Goal: Transaction & Acquisition: Obtain resource

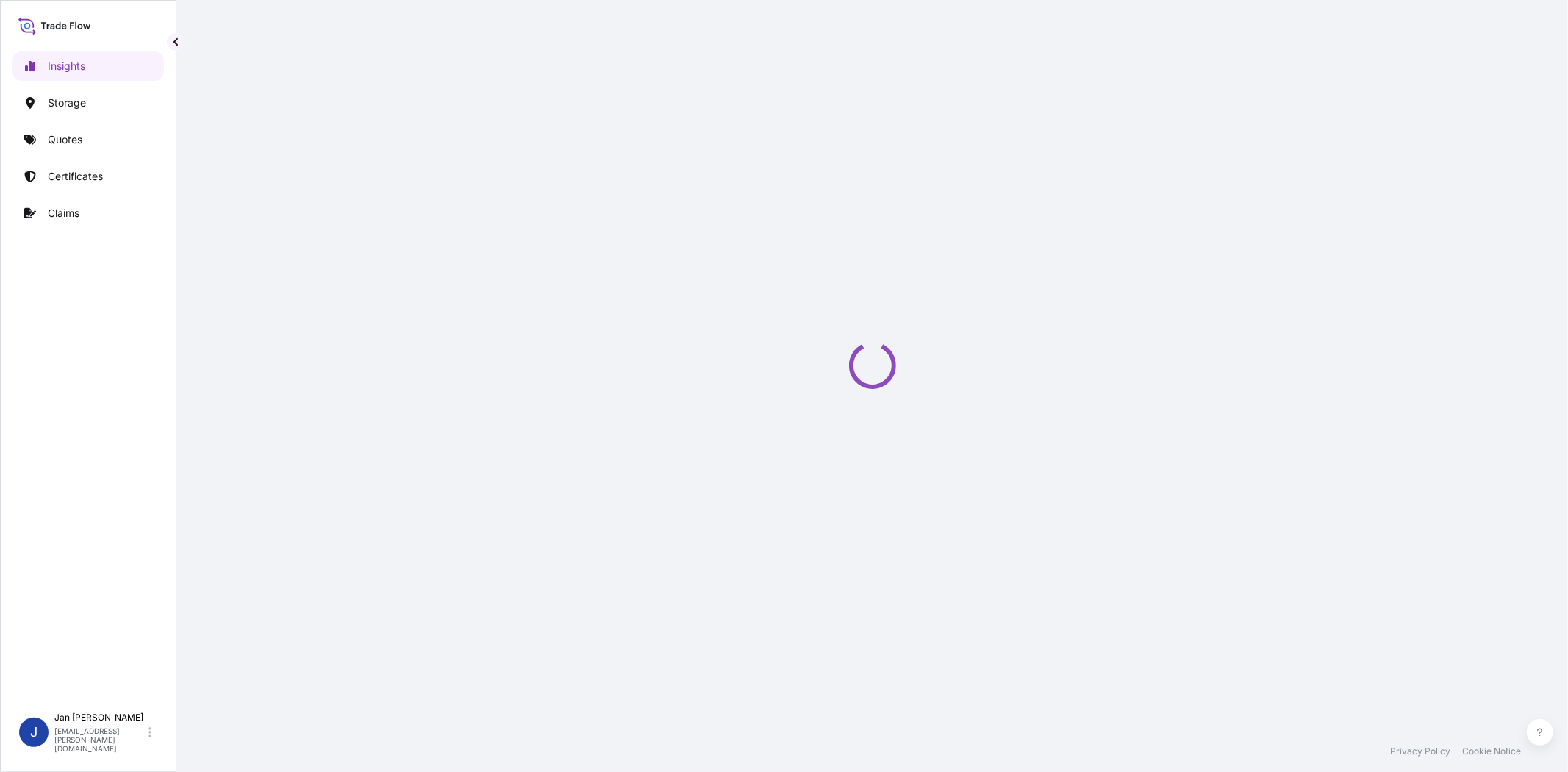
select select "2025"
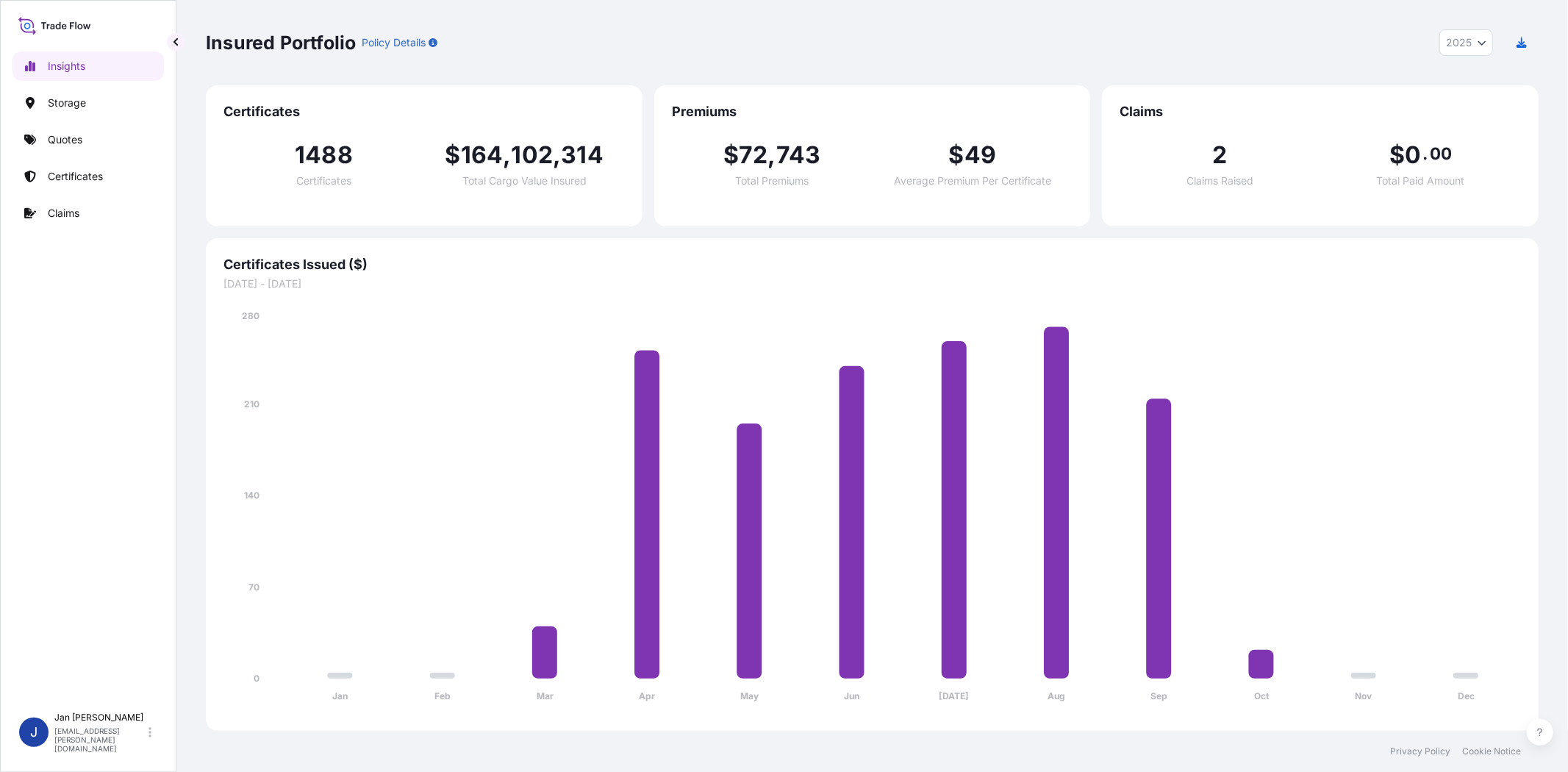
click at [57, 155] on div "Insights Storage Quotes Certificates Claims" at bounding box center [88, 372] width 151 height 666
click at [61, 145] on p "Quotes" at bounding box center [65, 140] width 35 height 14
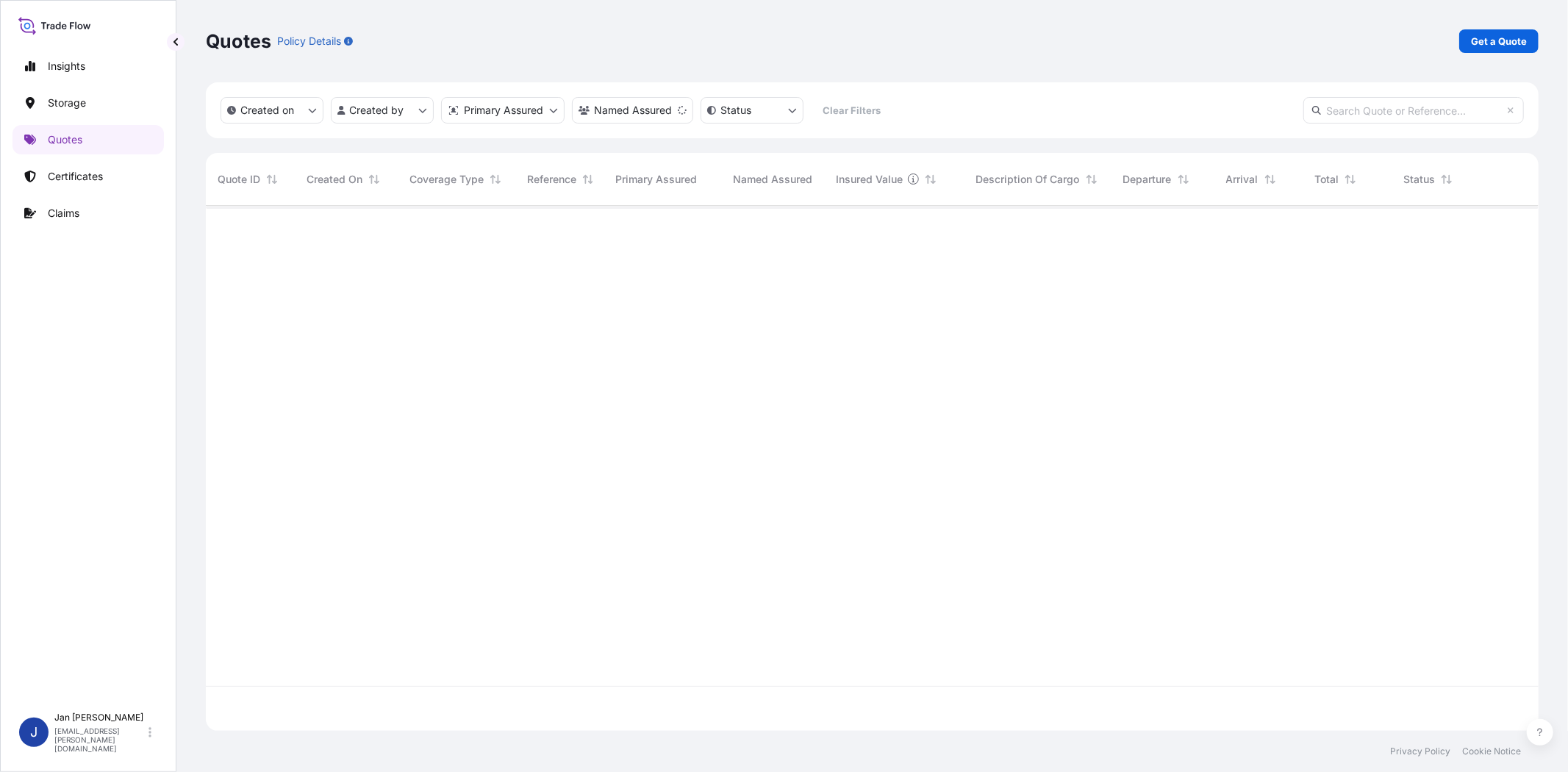
scroll to position [566, 1321]
click at [722, 428] on div at bounding box center [873, 468] width 1333 height 525
click at [1503, 45] on p "Get a Quote" at bounding box center [1499, 41] width 56 height 14
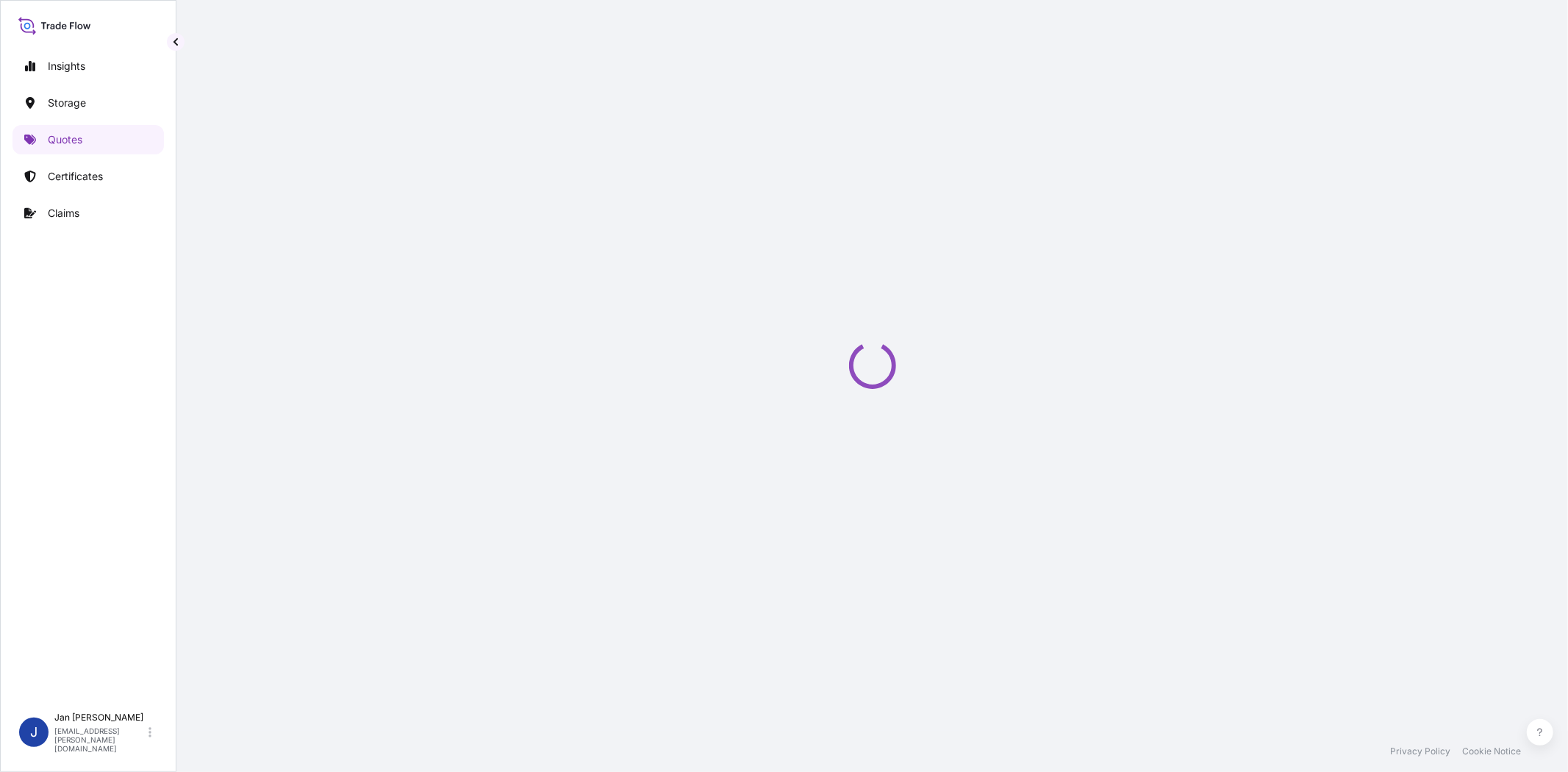
select select "Water"
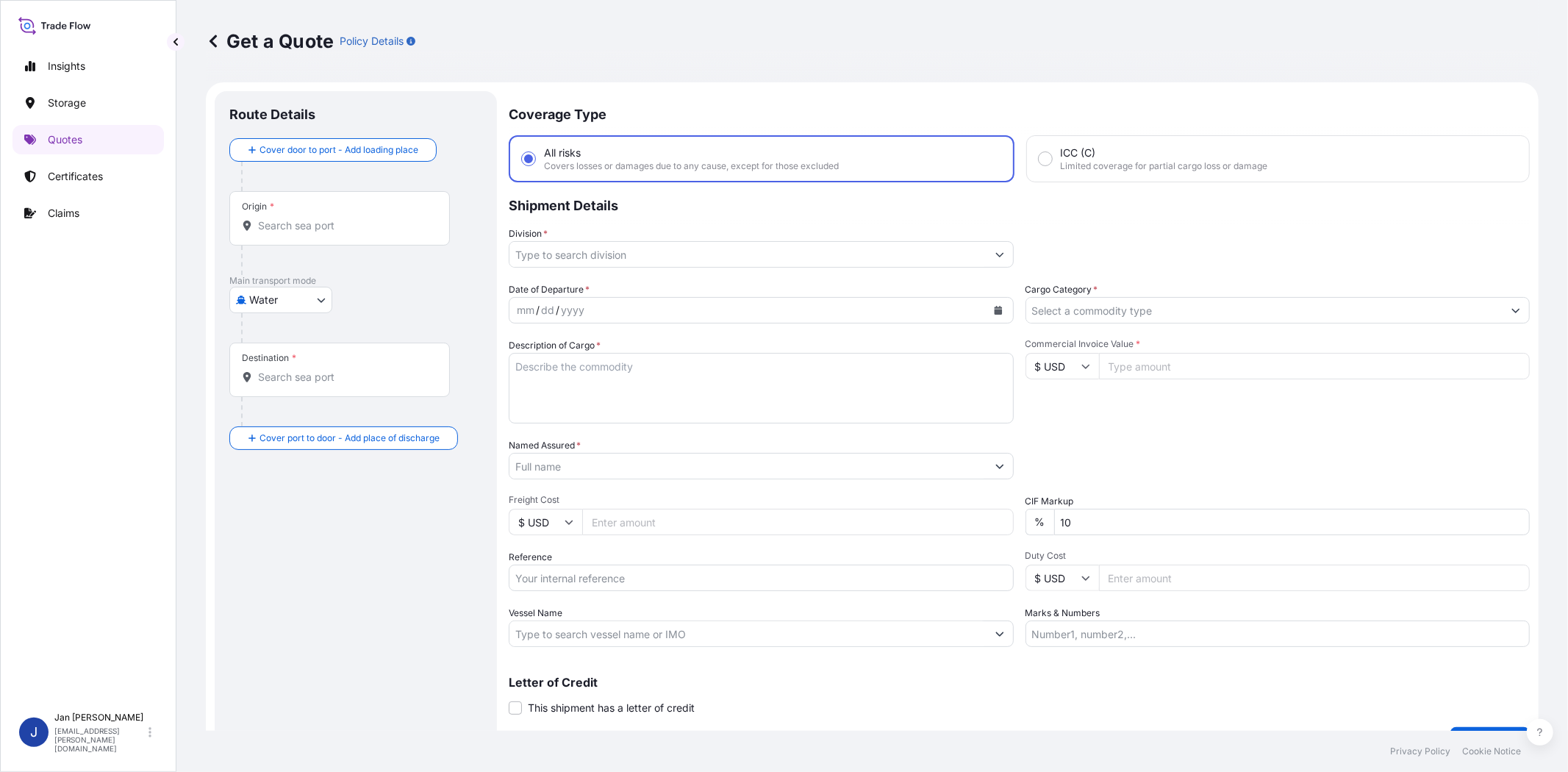
scroll to position [23, 0]
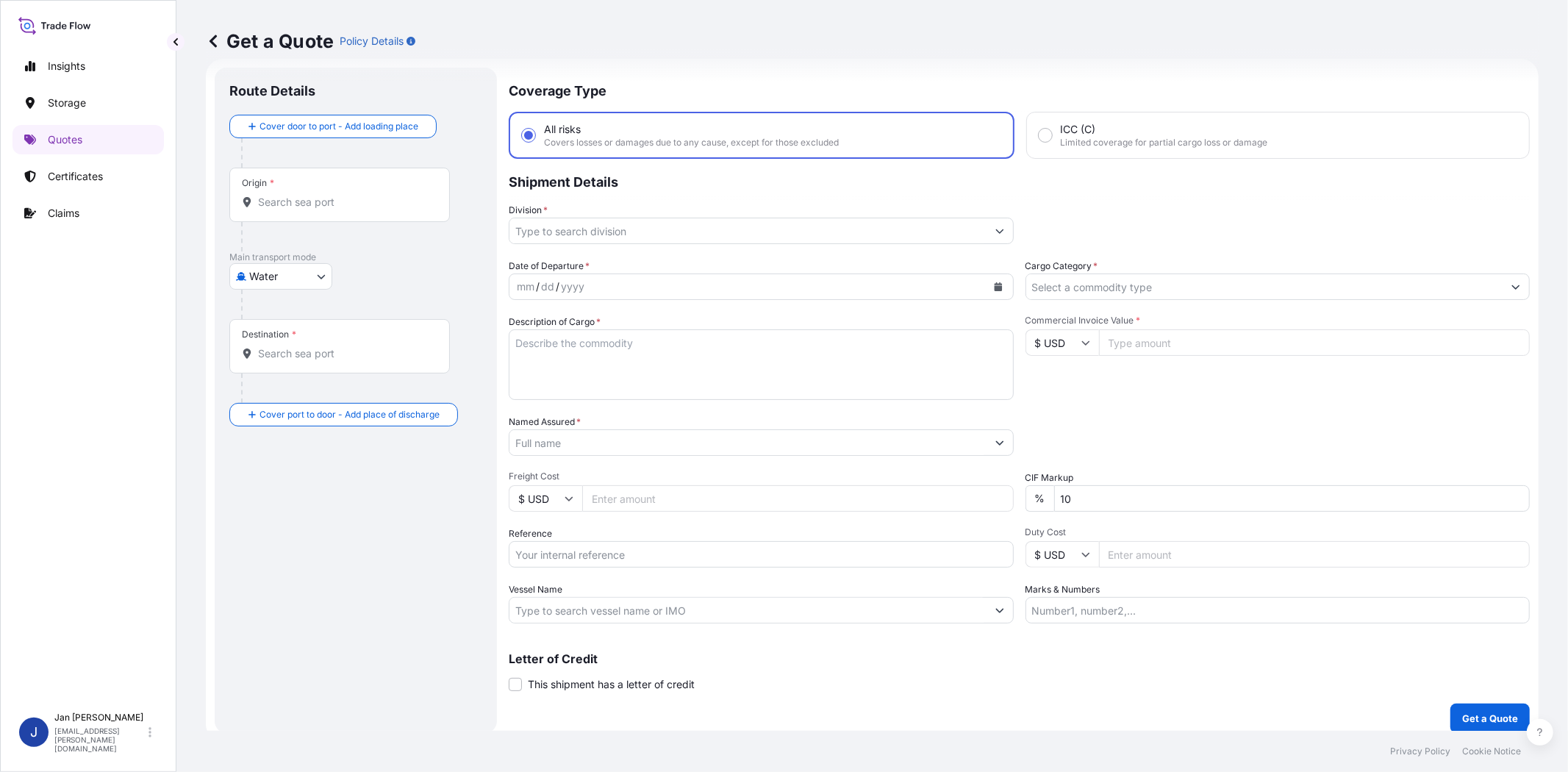
click at [1154, 333] on input "Commercial Invoice Value *" at bounding box center [1315, 343] width 432 height 27
paste input "101282.90"
type input "101282.90"
click at [1033, 347] on input "$ USD" at bounding box center [1063, 343] width 73 height 27
click at [1038, 370] on div "€ EUR" at bounding box center [1055, 381] width 62 height 28
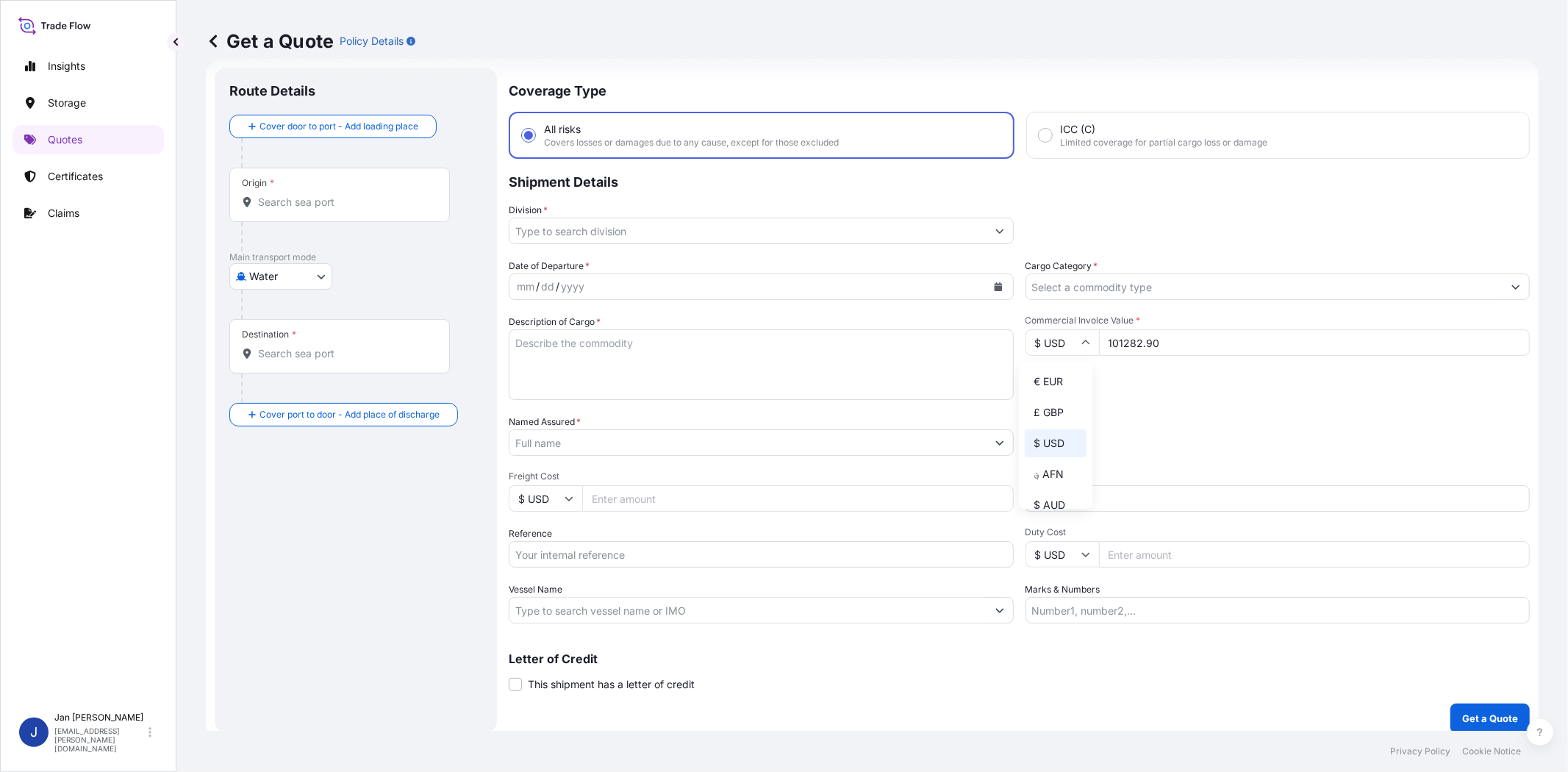
type input "€ EUR"
click at [1144, 383] on div "Commercial Invoice Value * € EUR 101282.90" at bounding box center [1279, 356] width 505 height 85
click at [1086, 279] on input "Cargo Category *" at bounding box center [1264, 287] width 478 height 27
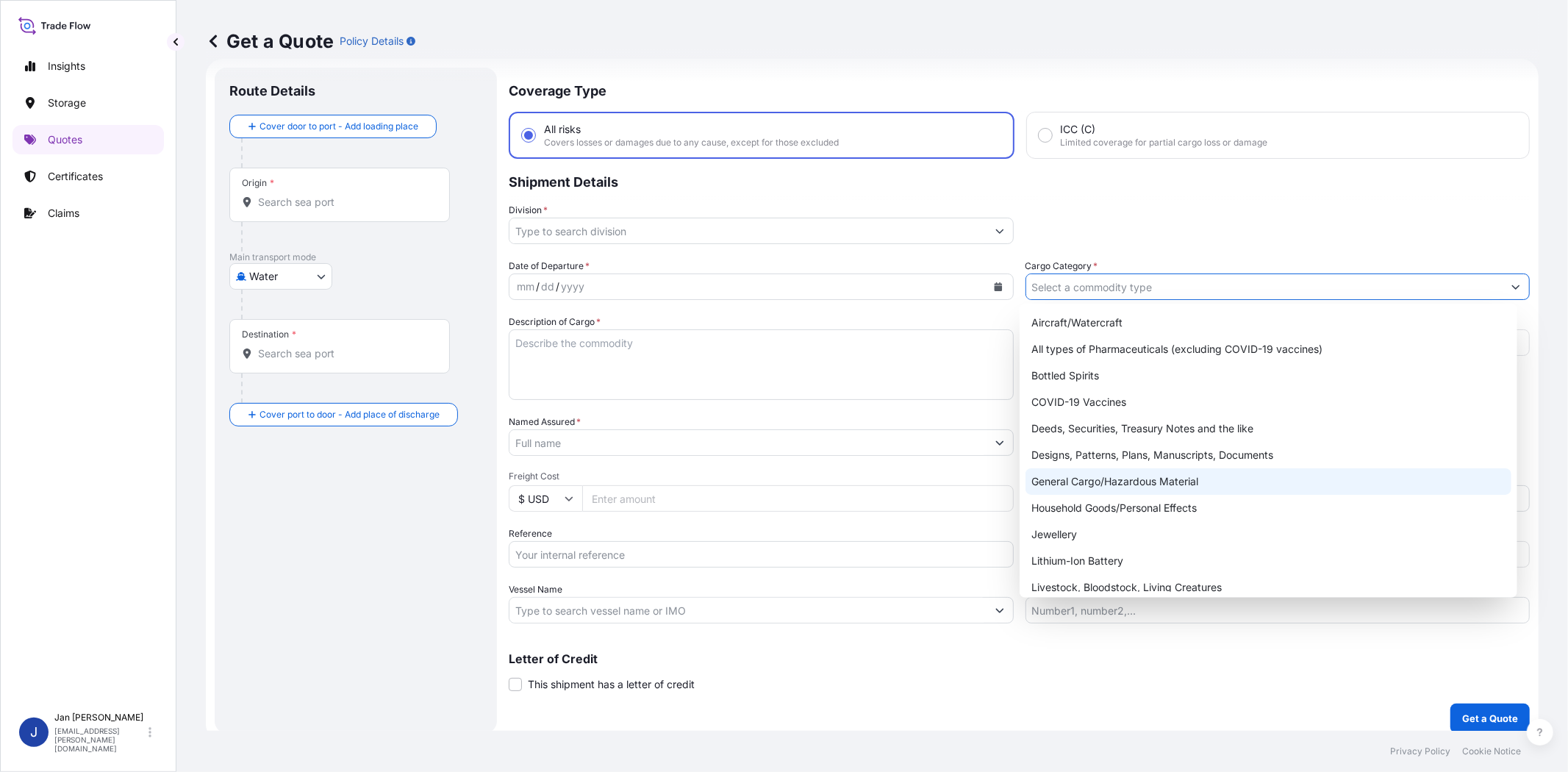
click at [1086, 490] on div "General Cargo/Hazardous Material" at bounding box center [1269, 482] width 486 height 27
type input "General Cargo/Hazardous Material"
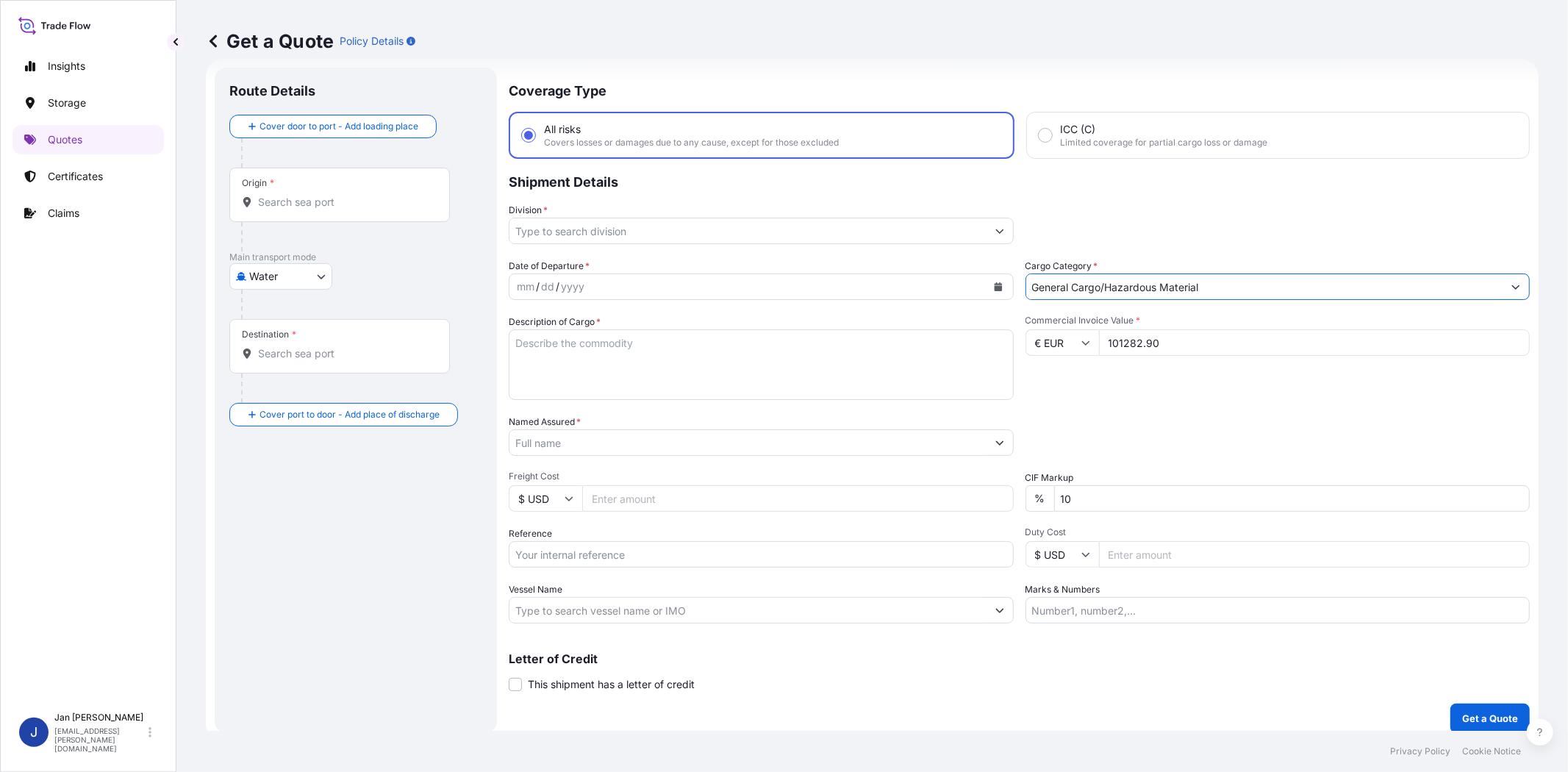
click at [885, 225] on input "Division *" at bounding box center [748, 231] width 478 height 27
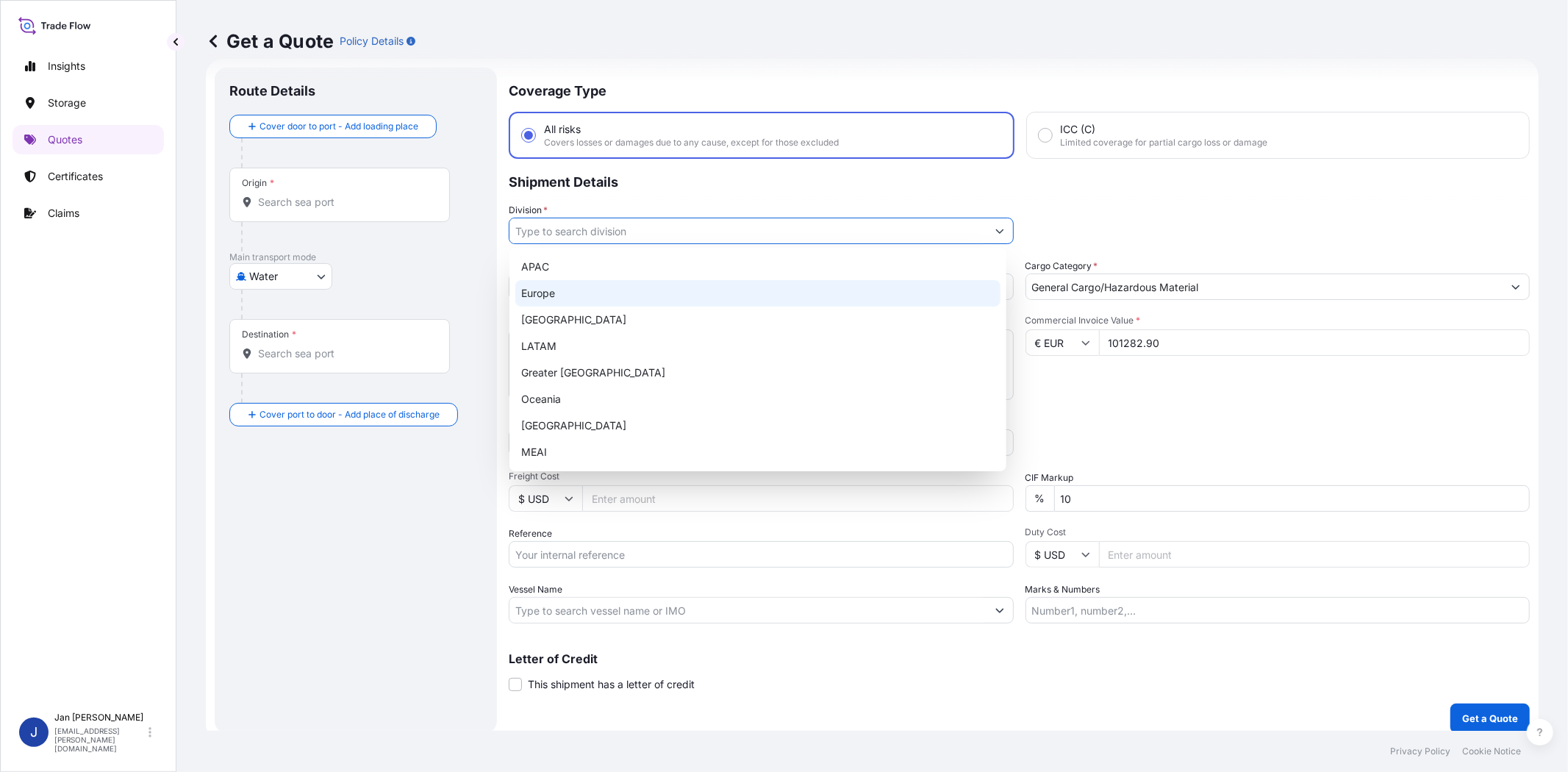
click at [785, 301] on div "Europe" at bounding box center [758, 294] width 486 height 27
type input "Europe"
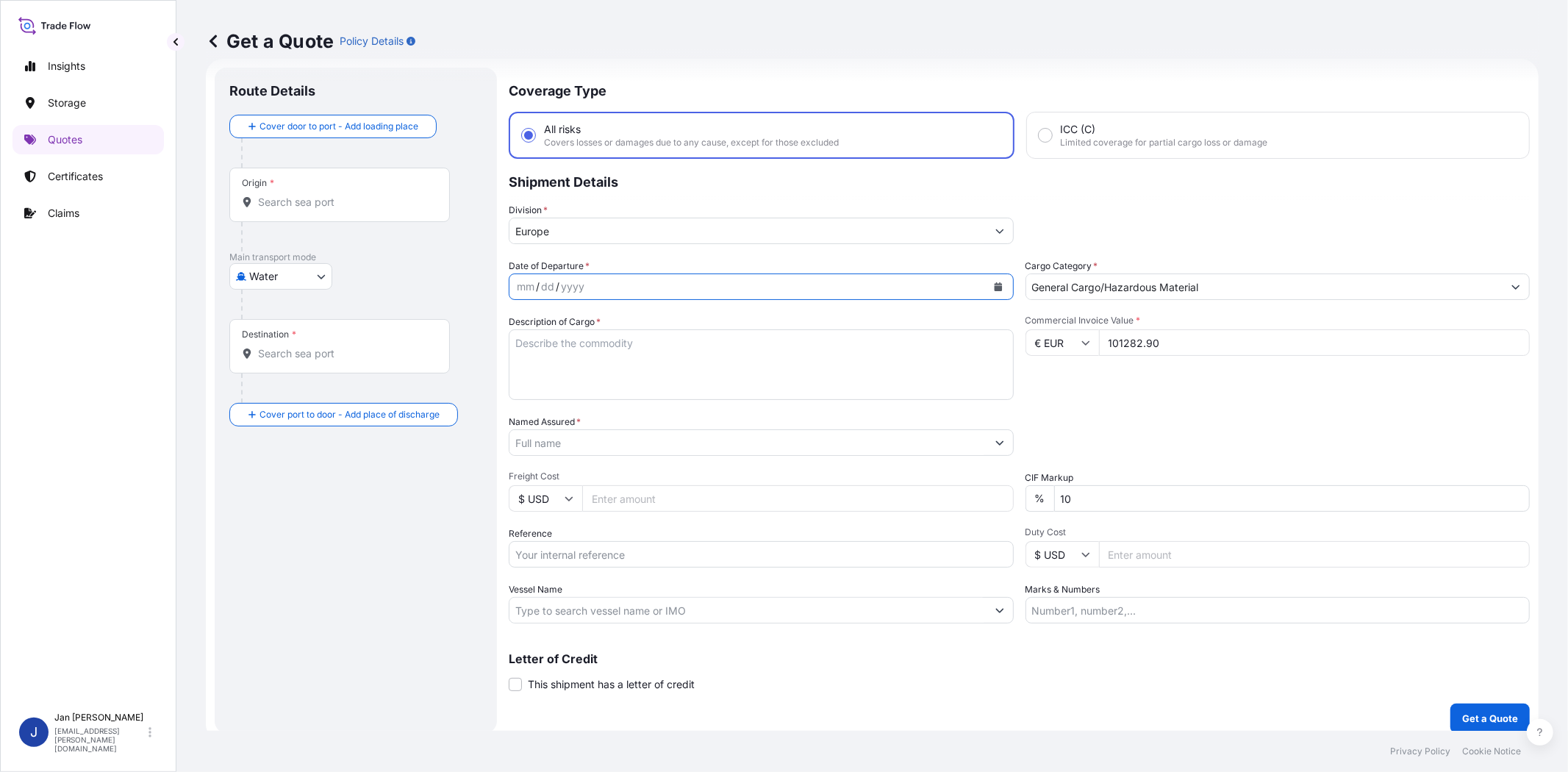
click at [994, 284] on icon "Calendar" at bounding box center [997, 287] width 8 height 9
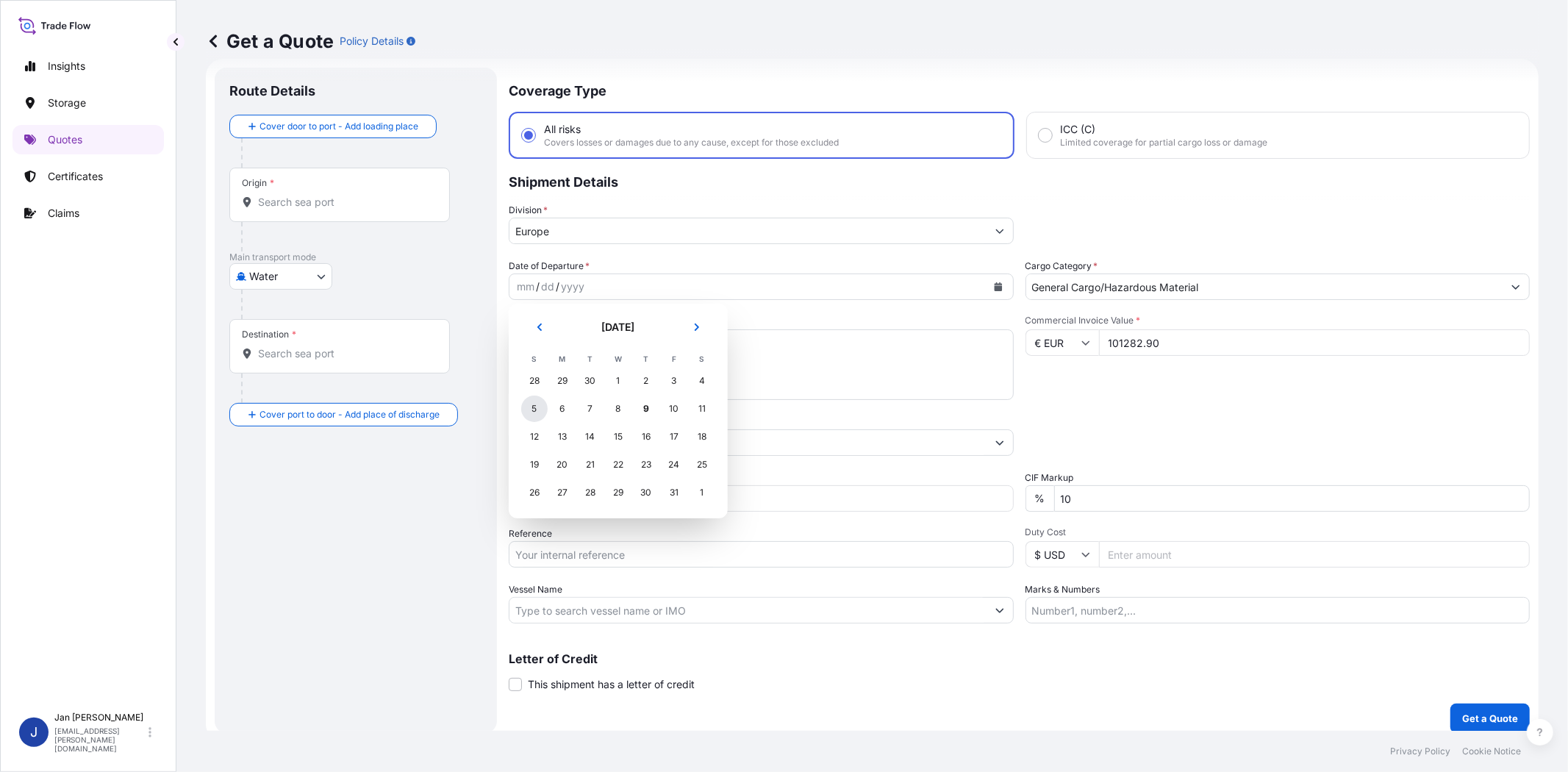
click at [527, 407] on div "5" at bounding box center [535, 408] width 27 height 27
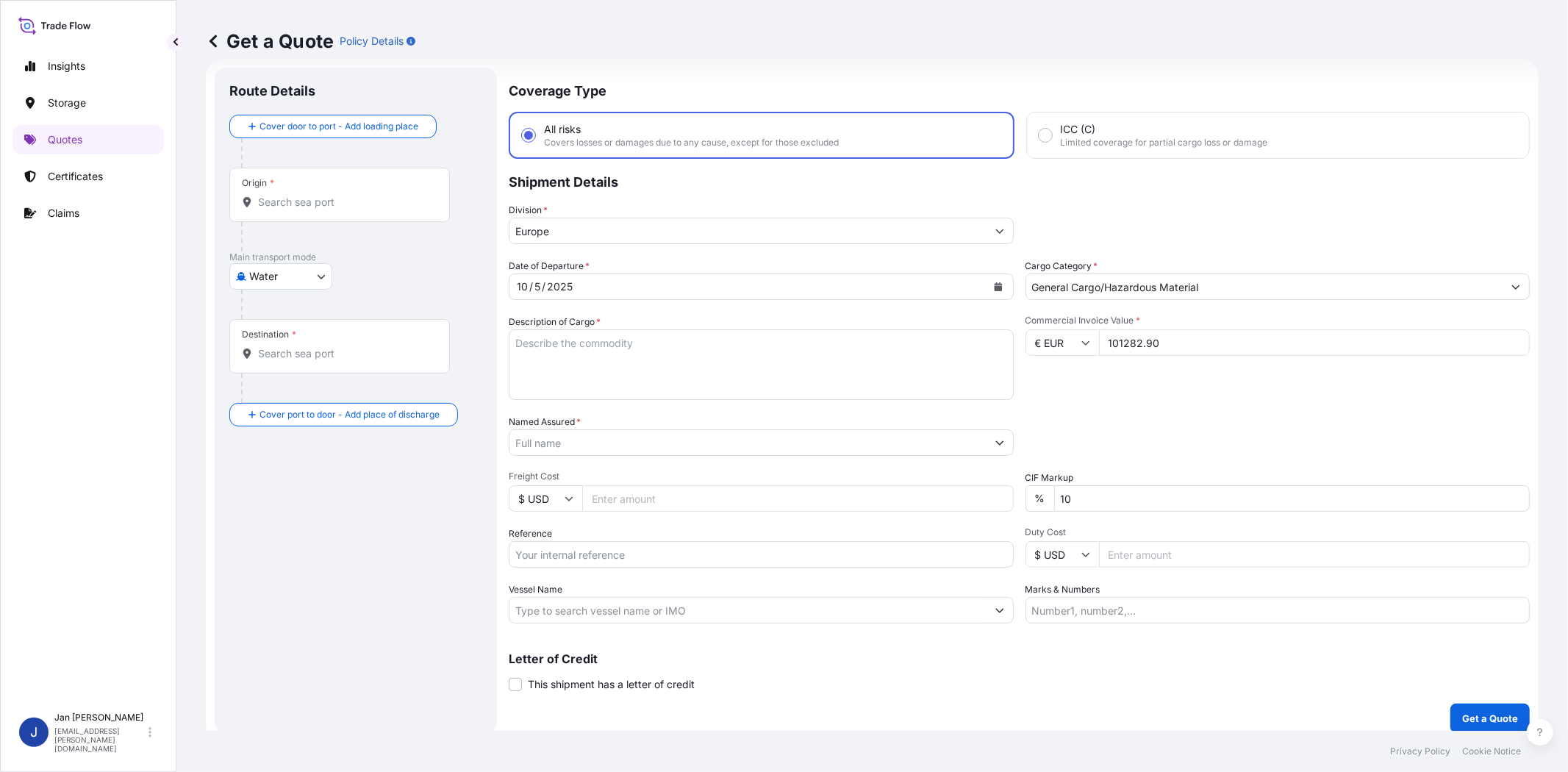
click at [1111, 399] on div "Date of Departure * [DATE] Cargo Category * General Cargo/Hazardous Material De…" at bounding box center [1020, 441] width 1021 height 365
click at [694, 446] on input "Named Assured *" at bounding box center [748, 442] width 478 height 27
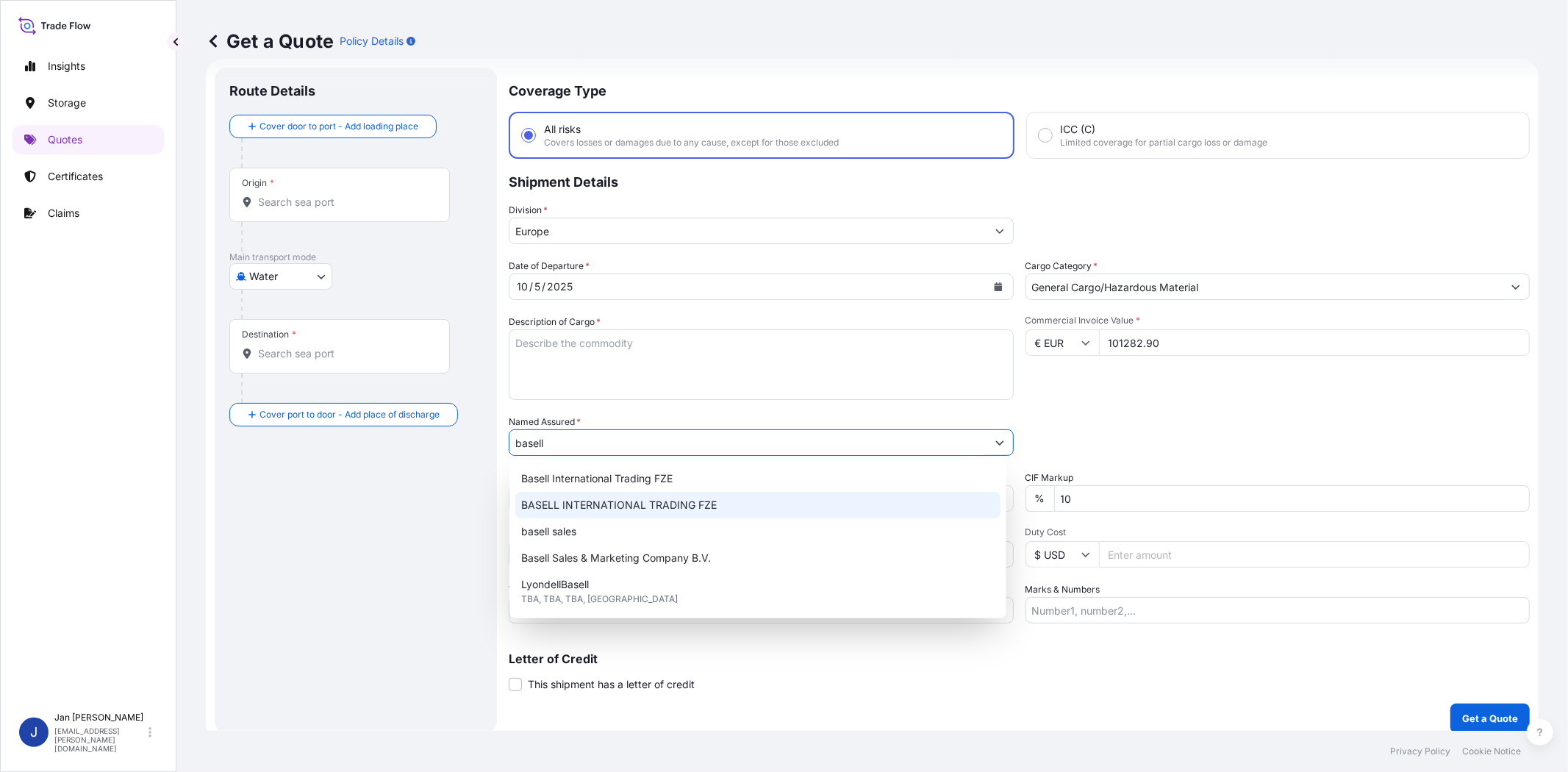
click at [697, 503] on span "BASELL INTERNATIONAL TRADING FZE" at bounding box center [619, 505] width 195 height 14
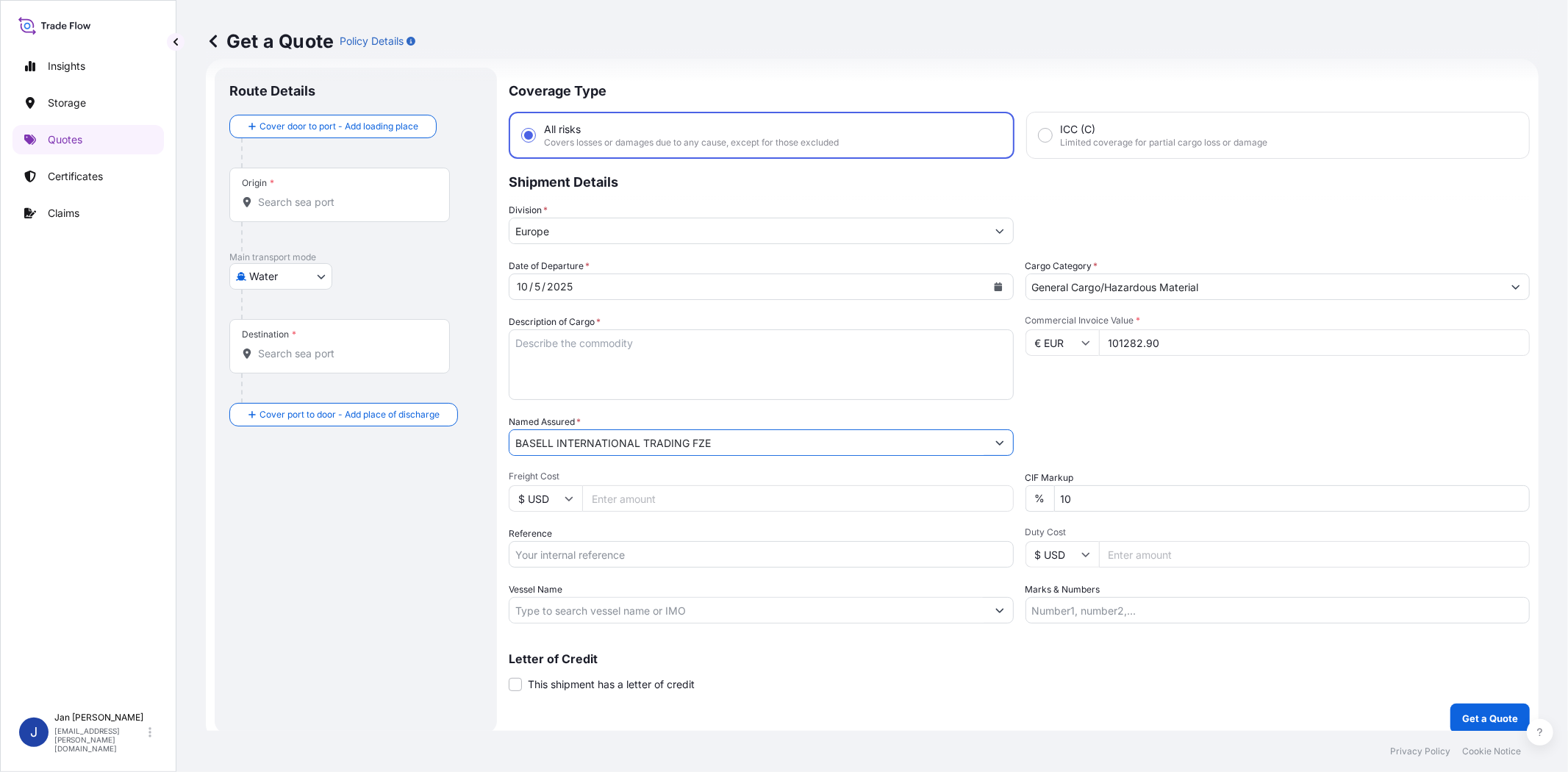
type input "BASELL INTERNATIONAL TRADING FZE"
click at [1144, 398] on div "Commercial Invoice Value * € EUR 101282.90" at bounding box center [1279, 356] width 505 height 85
click at [762, 554] on input "Reference" at bounding box center [762, 554] width 505 height 27
paste input "1505194731 / 5013255208 5013249945 304285076 4900887340"
type input "1505194731 / 5013255208 5013249945 304285076 4900887340"
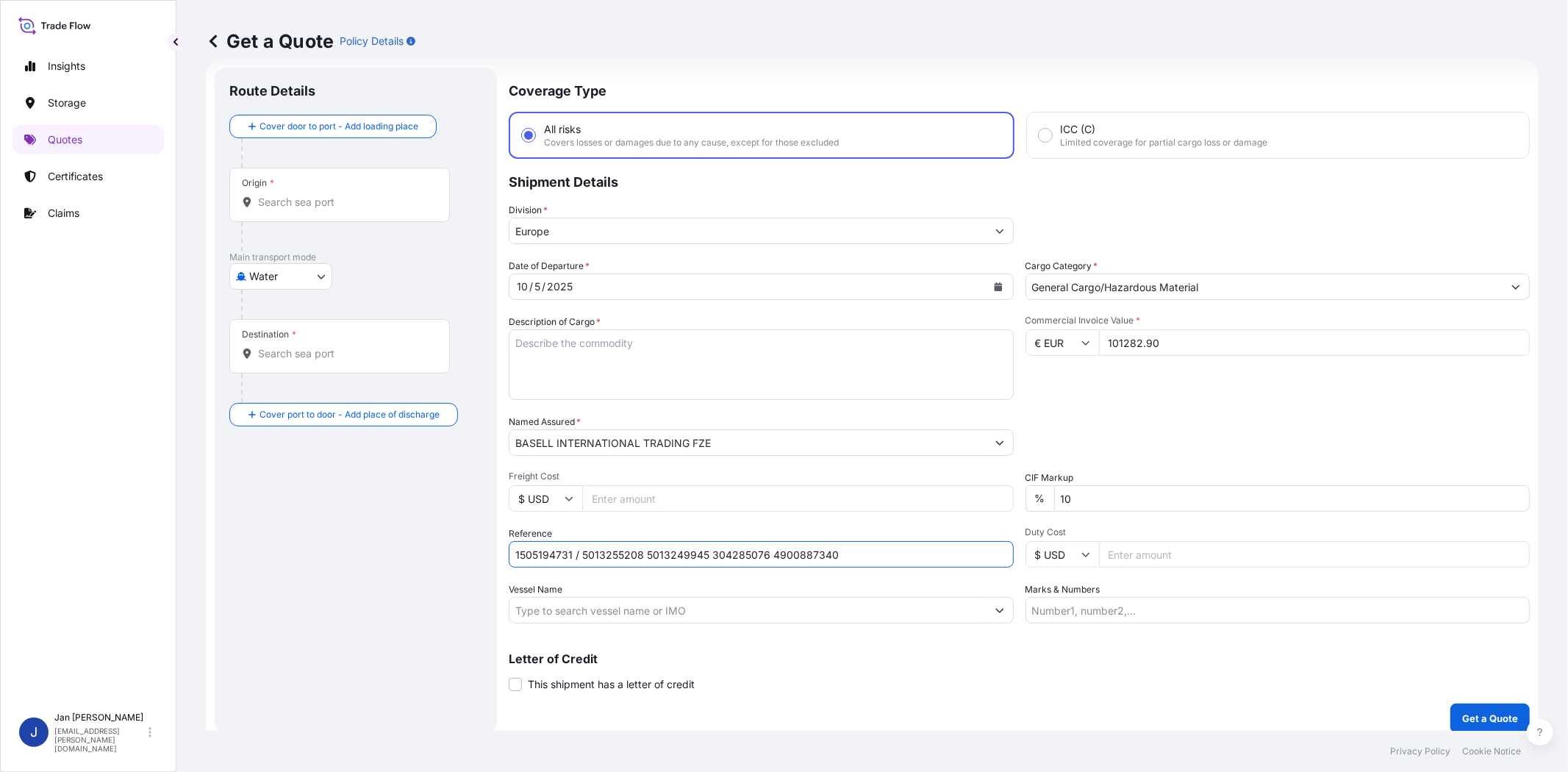
drag, startPoint x: 1193, startPoint y: 351, endPoint x: 1180, endPoint y: 400, distance: 50.7
click at [1193, 351] on input "101282.90" at bounding box center [1315, 343] width 432 height 27
click at [1169, 387] on div "Commercial Invoice Value * € EUR 101282.90" at bounding box center [1279, 356] width 505 height 85
click at [605, 592] on div "Vessel Name" at bounding box center [762, 603] width 505 height 41
paste input "LIMARKO BREEZE"
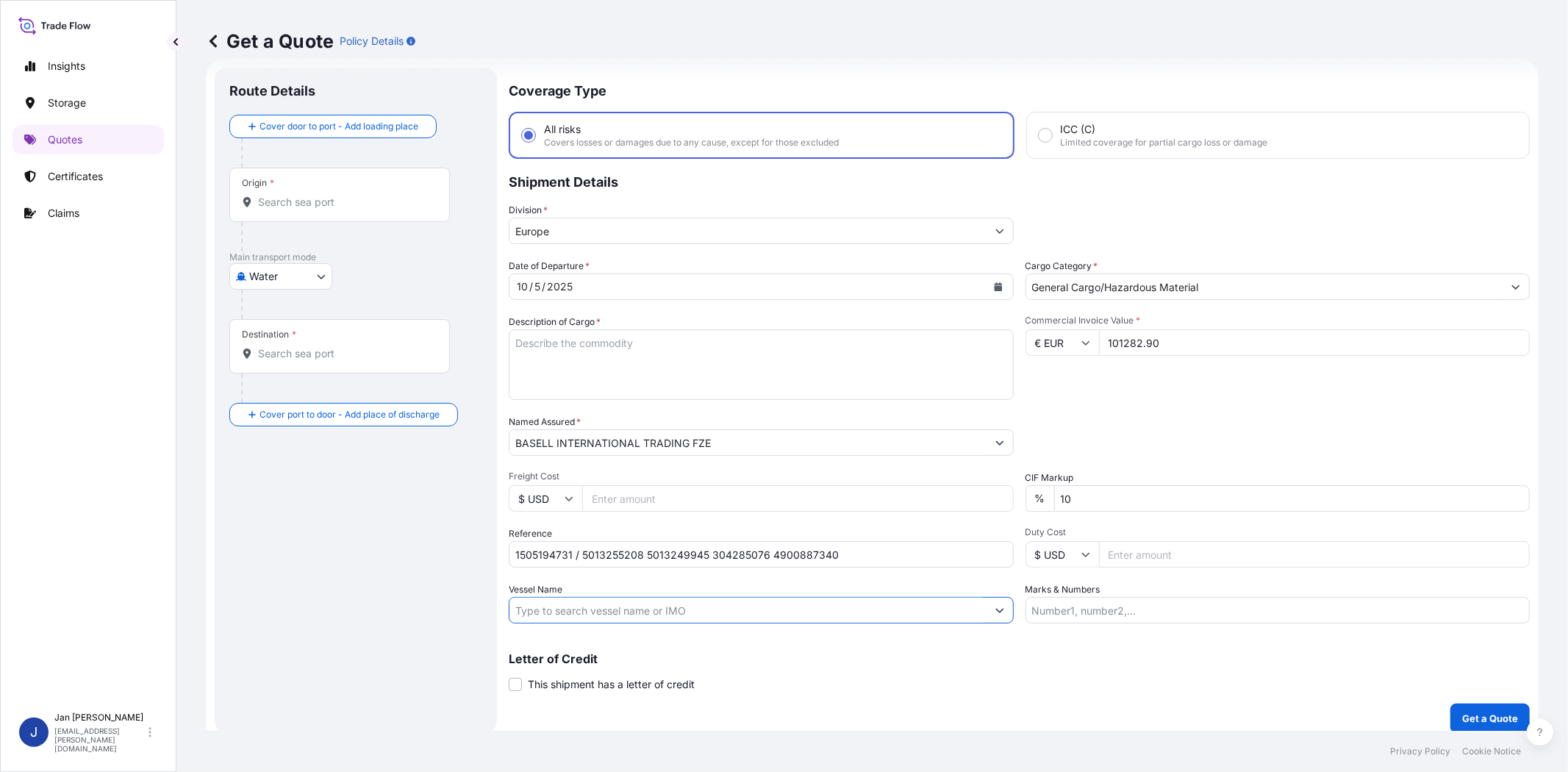
click at [611, 603] on input "Vessel Name" at bounding box center [748, 610] width 478 height 27
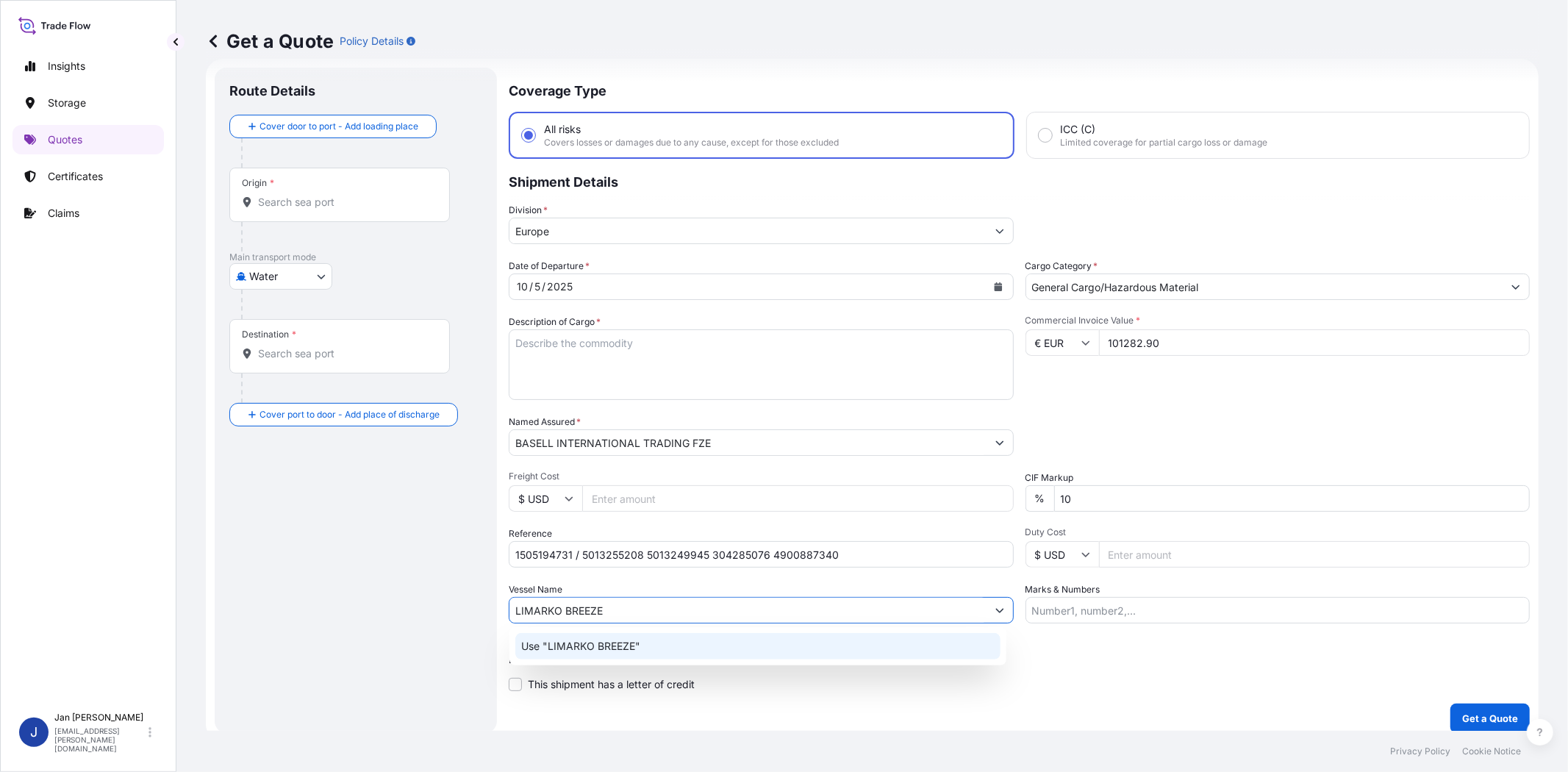
click at [621, 648] on p "Use "LIMARKO BREEZE"" at bounding box center [581, 646] width 119 height 14
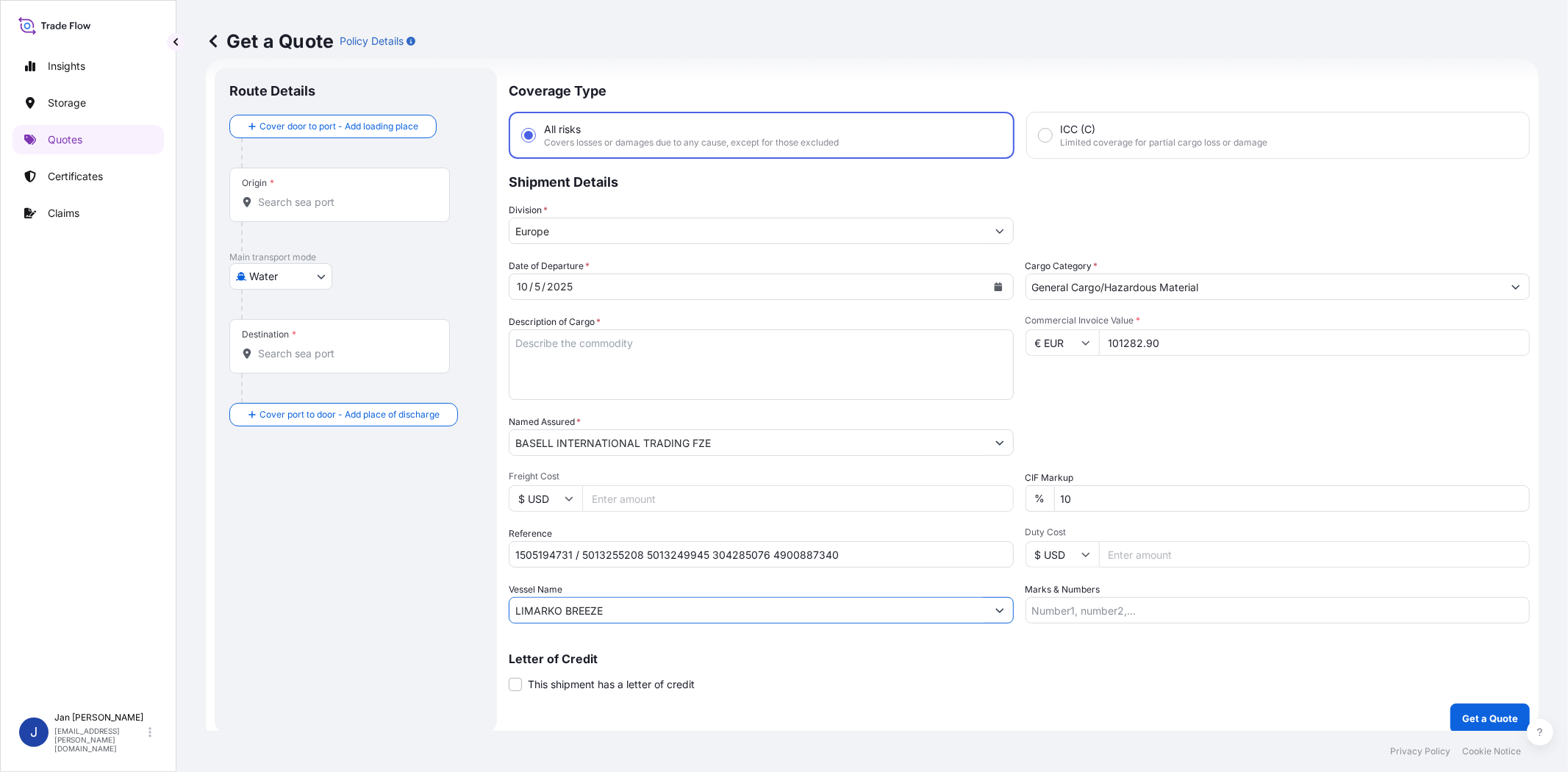
type input "LIMARKO BREEZE"
click at [331, 208] on input "Origin *" at bounding box center [345, 202] width 174 height 14
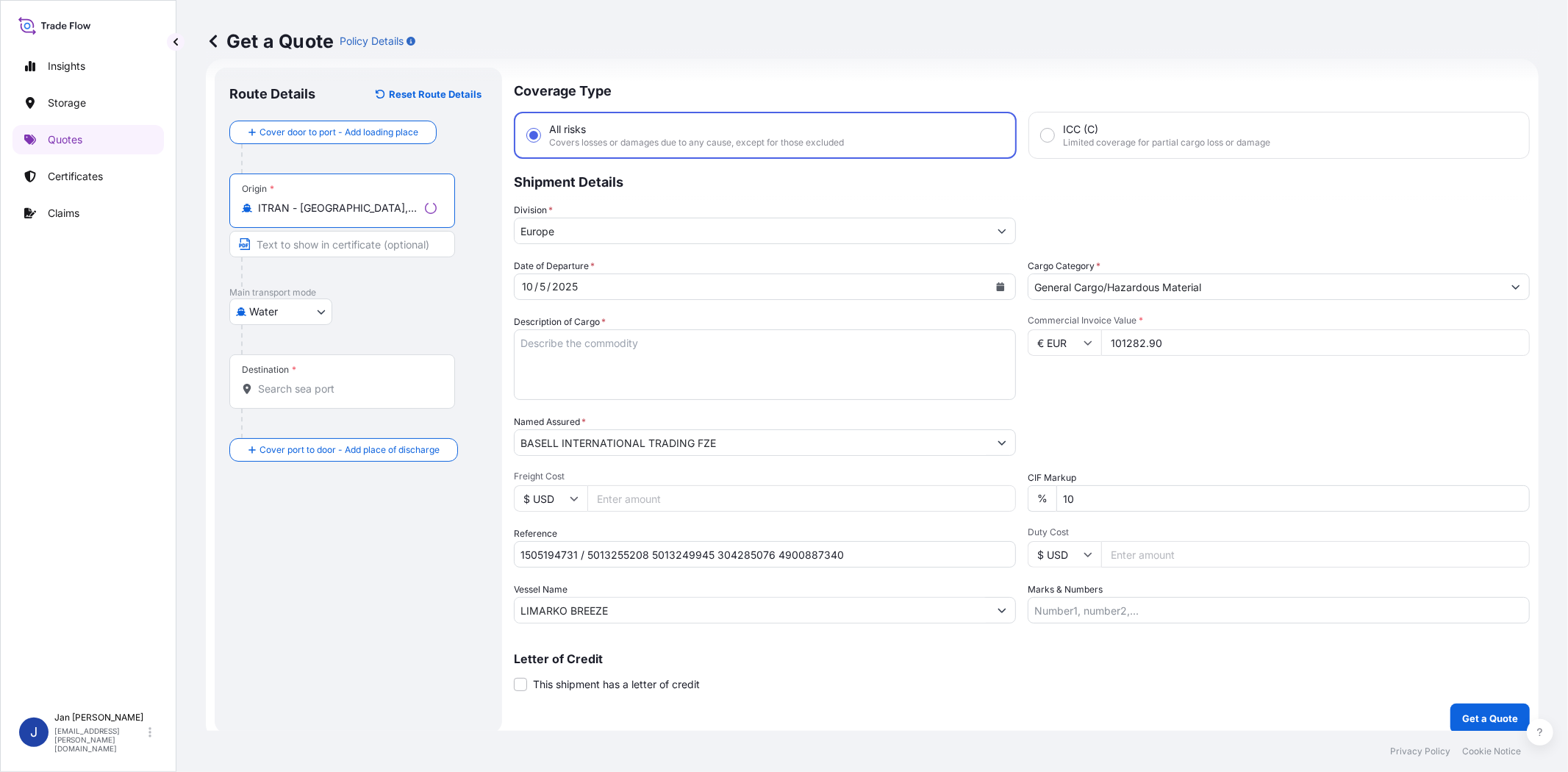
type input "ITRAN - [GEOGRAPHIC_DATA], [GEOGRAPHIC_DATA]"
click at [366, 387] on input "Destination *" at bounding box center [347, 389] width 178 height 14
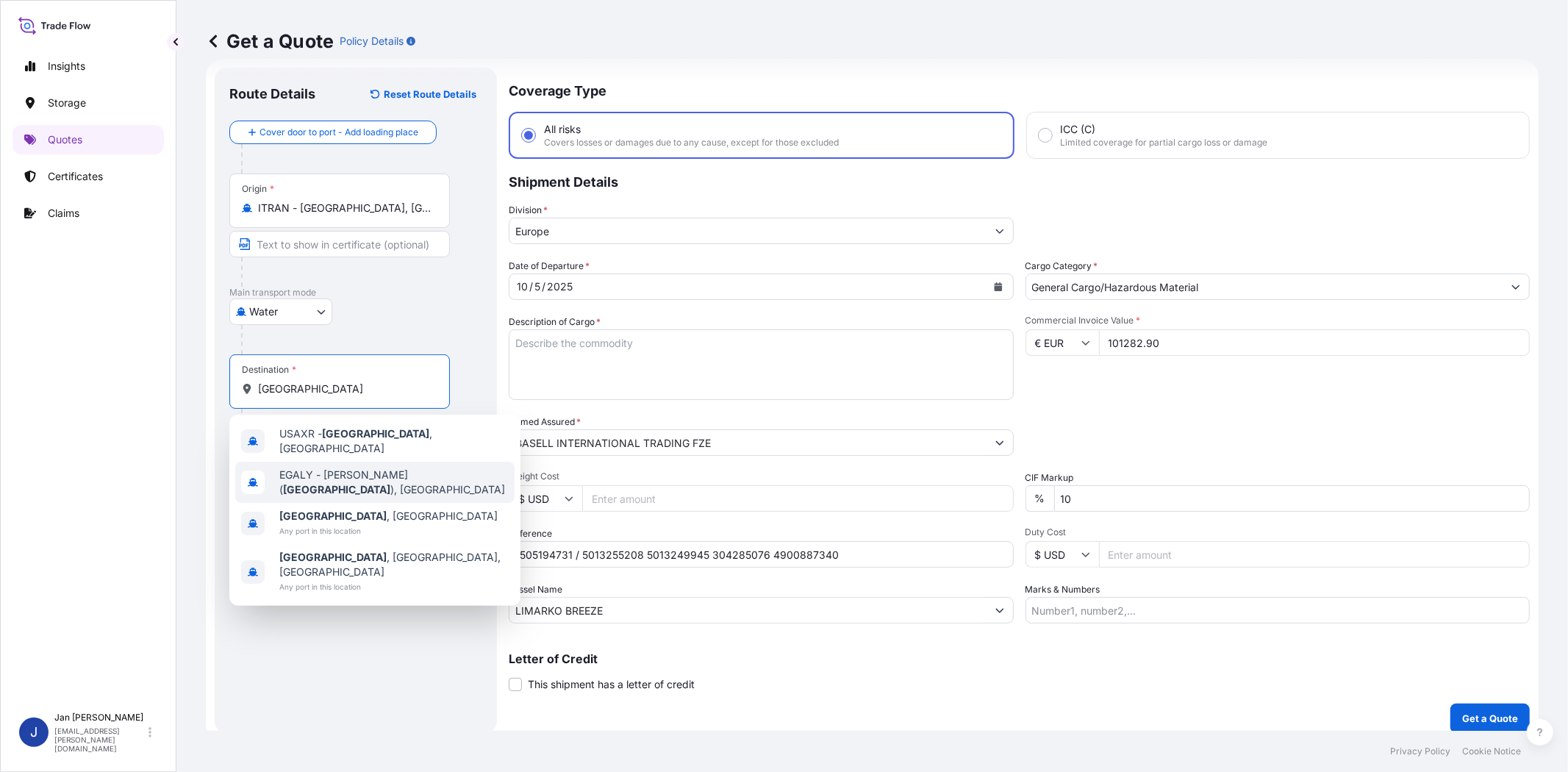
click at [371, 475] on span "[PERSON_NAME] ( [GEOGRAPHIC_DATA] ), [GEOGRAPHIC_DATA]" at bounding box center [394, 482] width 229 height 30
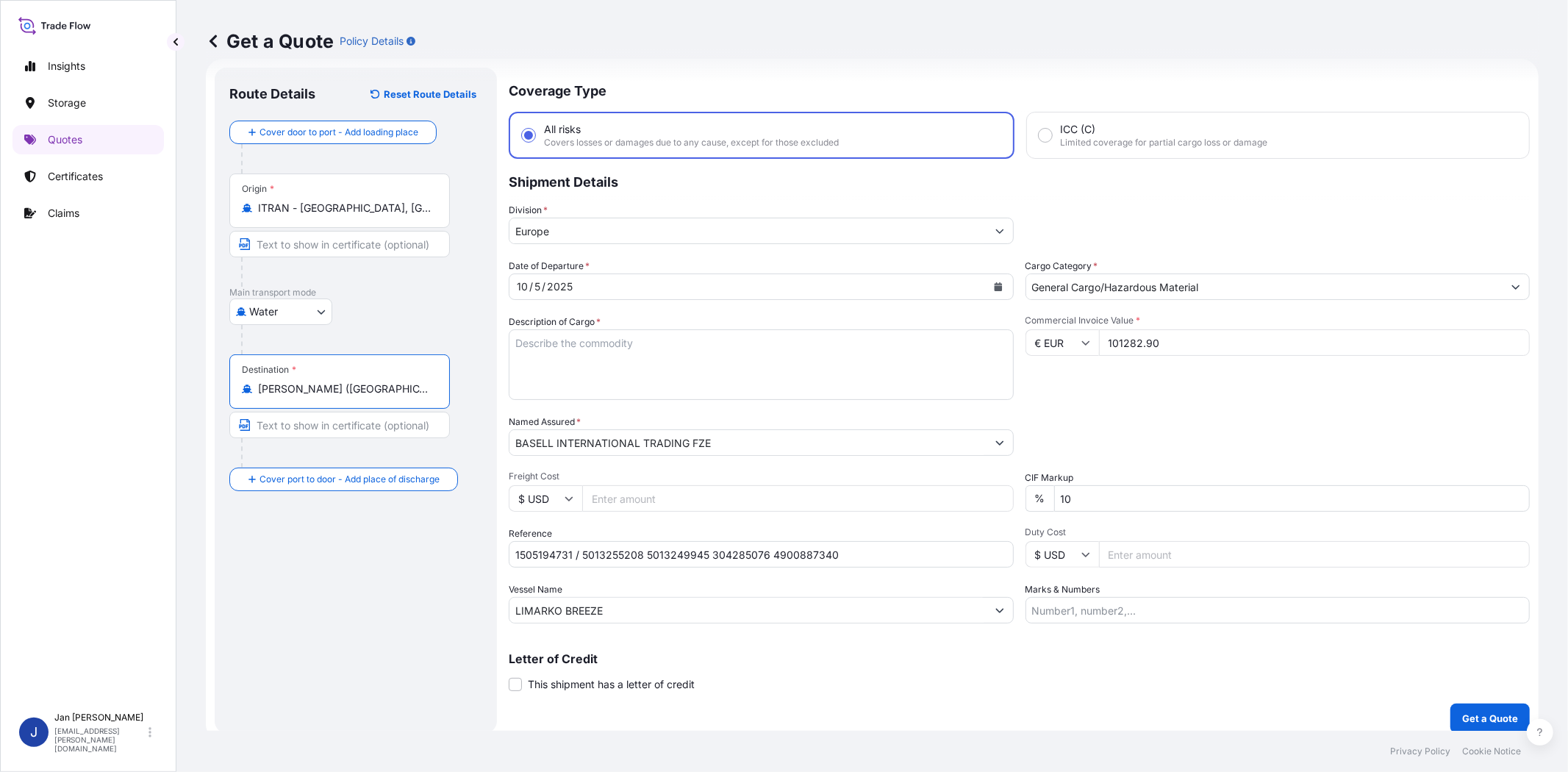
type input "[PERSON_NAME] ([GEOGRAPHIC_DATA]), [GEOGRAPHIC_DATA]"
click at [419, 330] on div at bounding box center [361, 339] width 241 height 30
click at [805, 358] on textarea "Description of Cargo *" at bounding box center [762, 365] width 505 height 71
paste textarea "BAGS LOADED ONTO 54 PALLETS LOADED INTO 3 40' CONTAINER(S) ADSYL RC129L ST"
click at [511, 338] on textarea "BAGS LOADED ONTO 54 PALLETS LOADED INTO 3 40' CONTAINER(S) ADSYL RC129L ST" at bounding box center [762, 365] width 505 height 71
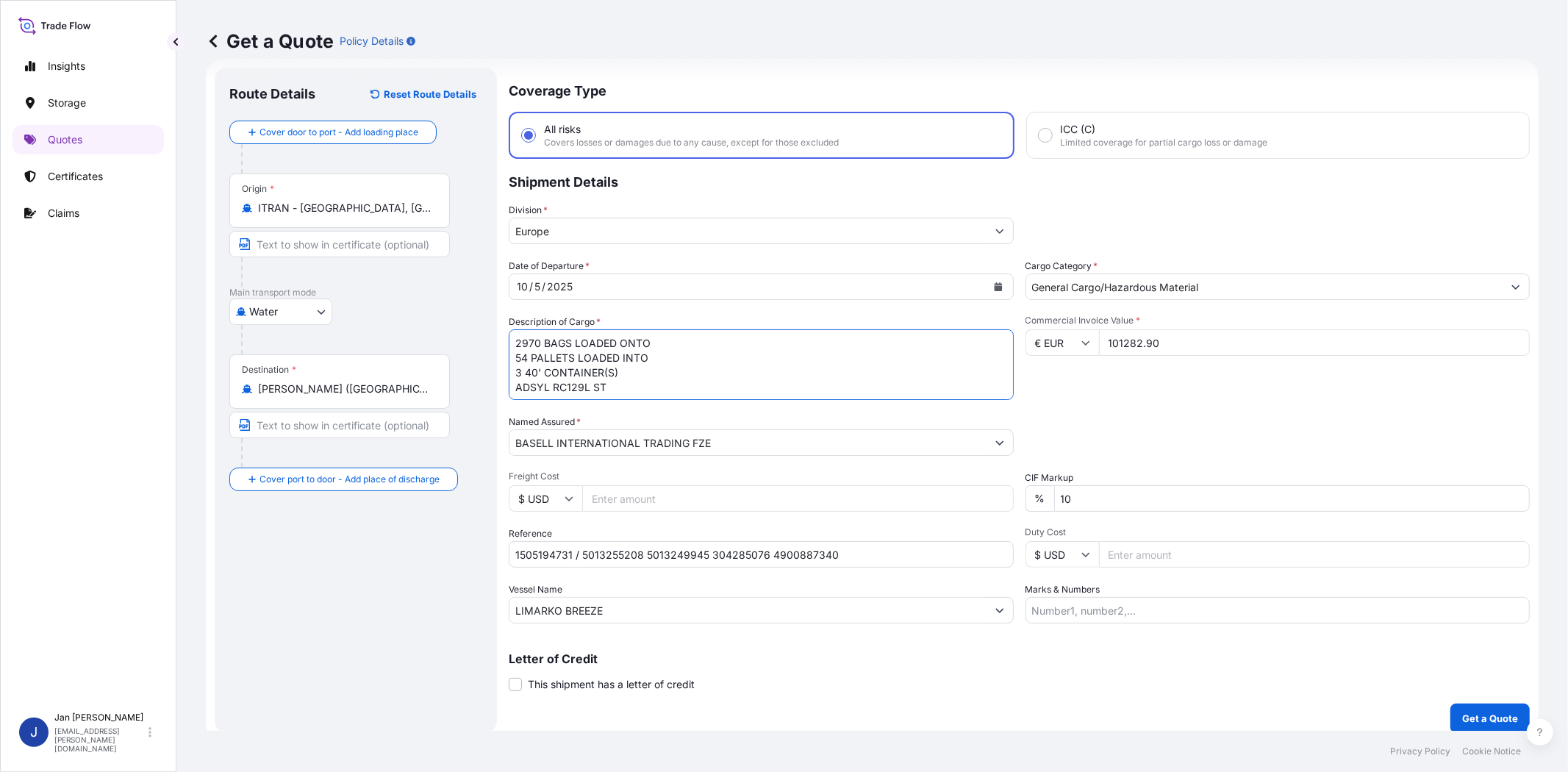
type textarea "2970 BAGS LOADED ONTO 54 PALLETS LOADED INTO 3 40' CONTAINER(S) ADSYL RC129L ST"
click at [1288, 387] on div "Commercial Invoice Value * € EUR 101282.90" at bounding box center [1279, 356] width 505 height 85
click at [1092, 599] on input "Marks & Numbers" at bounding box center [1279, 610] width 505 height 27
paste input "TAGHLEEF IND, [DATE] CITY VIA [GEOGRAPHIC_DATA] TI EGYPT MADE IN E.C. ACID: 100…"
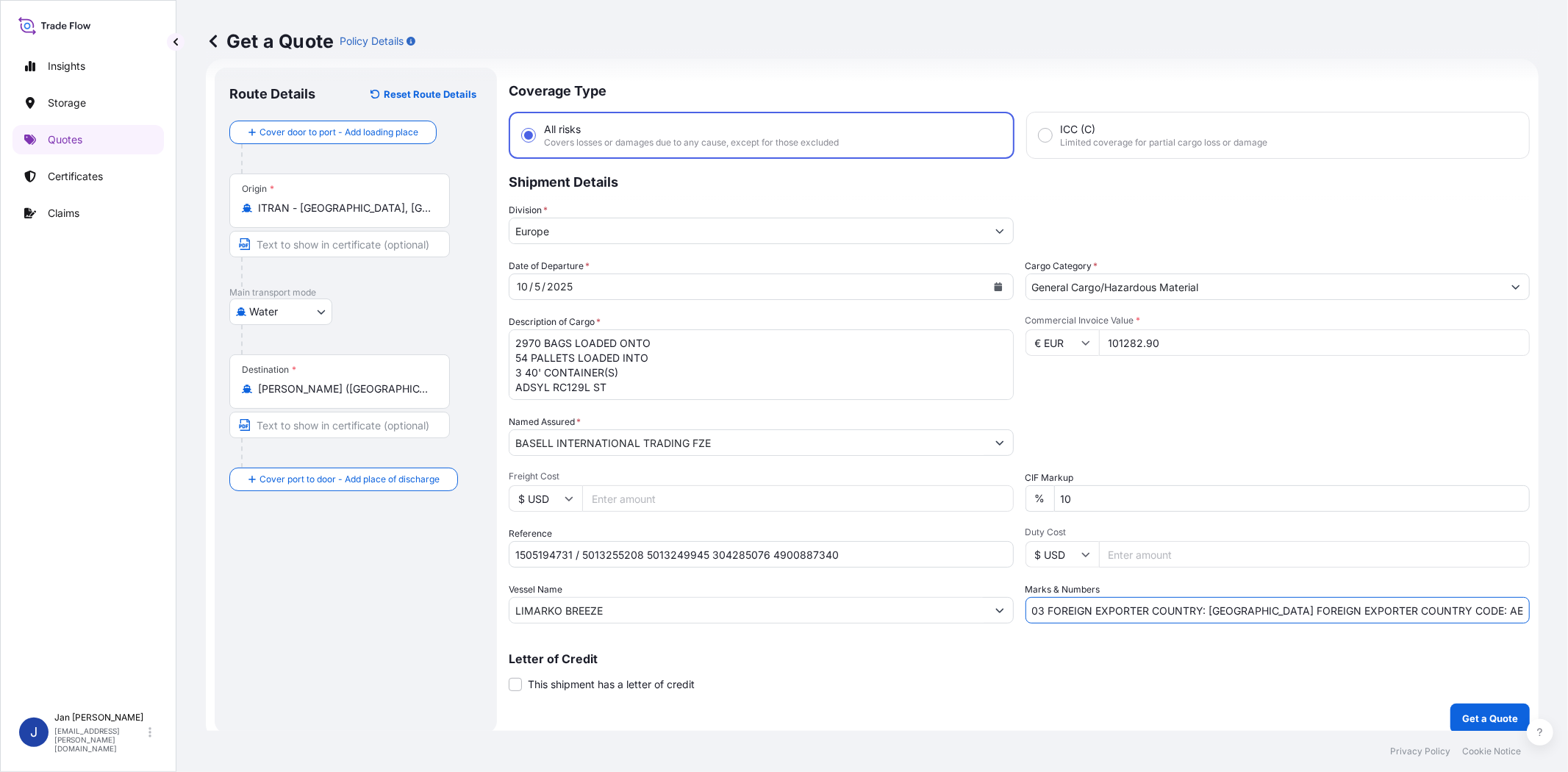
type input "TAGHLEEF IND, [DATE] CITY VIA [GEOGRAPHIC_DATA] TI EGYPT MADE IN E.C. ACID: 100…"
click at [1210, 663] on div "Letter of Credit This shipment has a letter of credit Letter of credit * Letter…" at bounding box center [1020, 672] width 1021 height 39
click at [1467, 710] on p "Get a Quote" at bounding box center [1490, 717] width 56 height 14
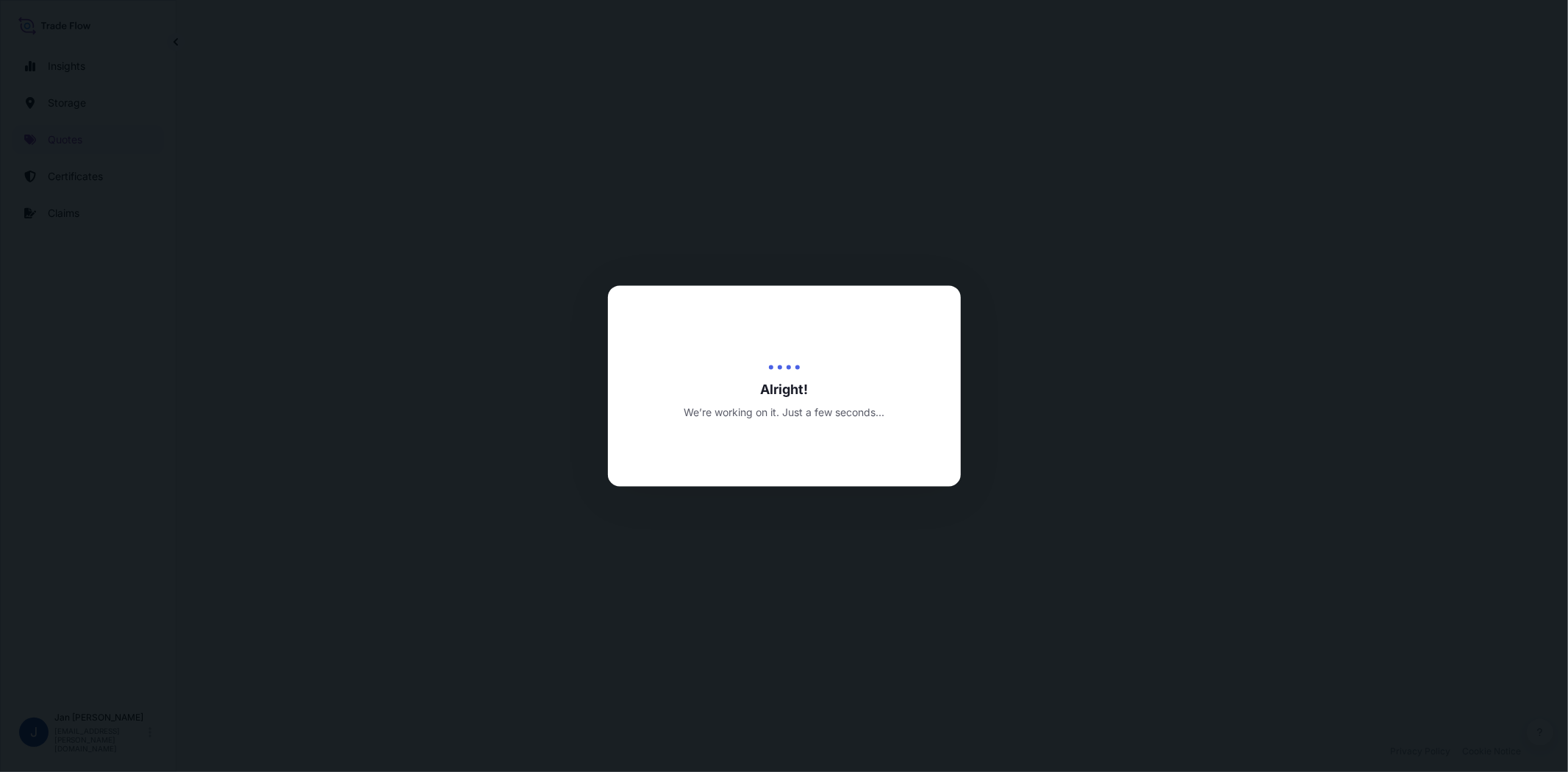
select select "Water"
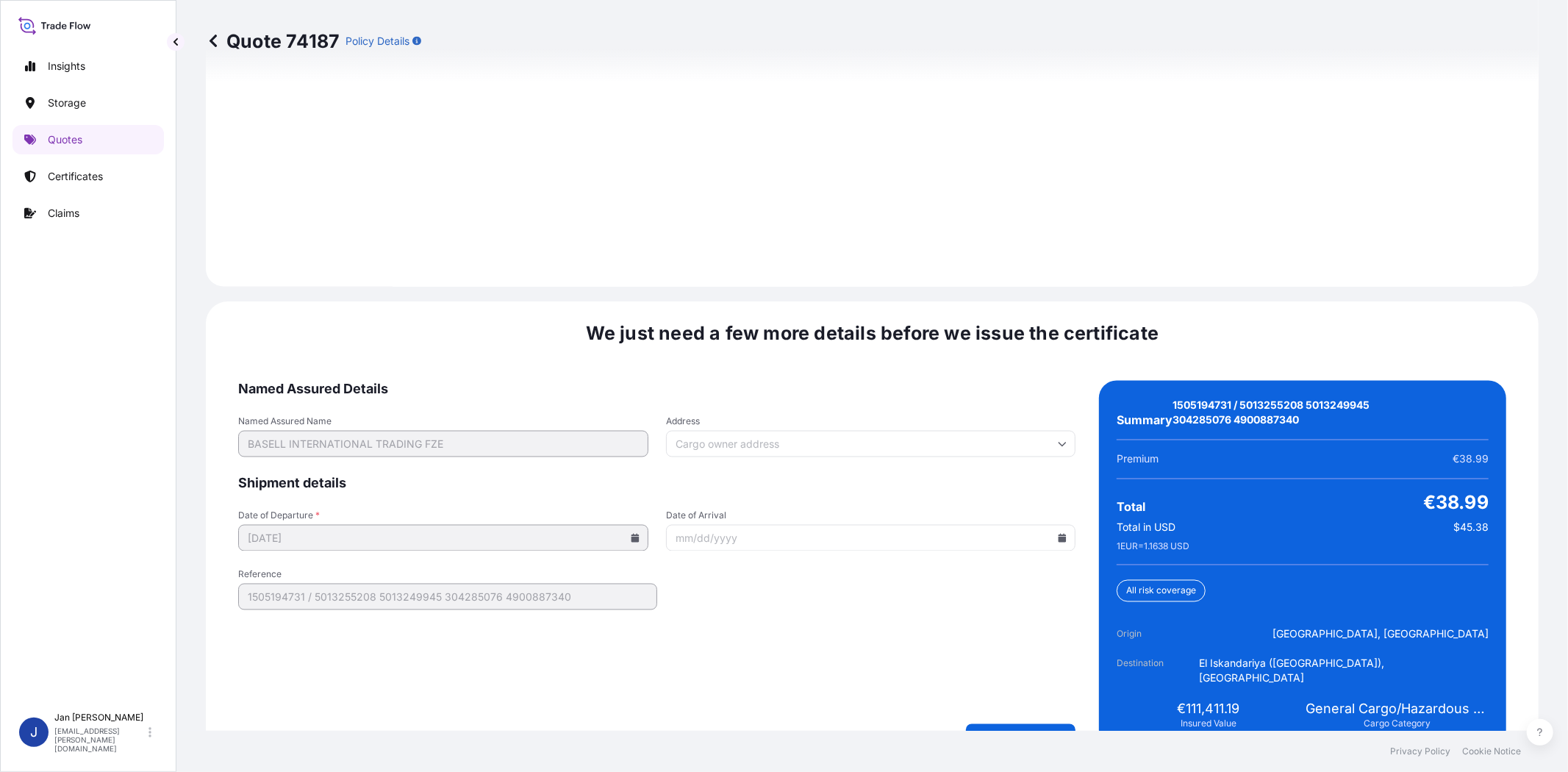
scroll to position [2058, 0]
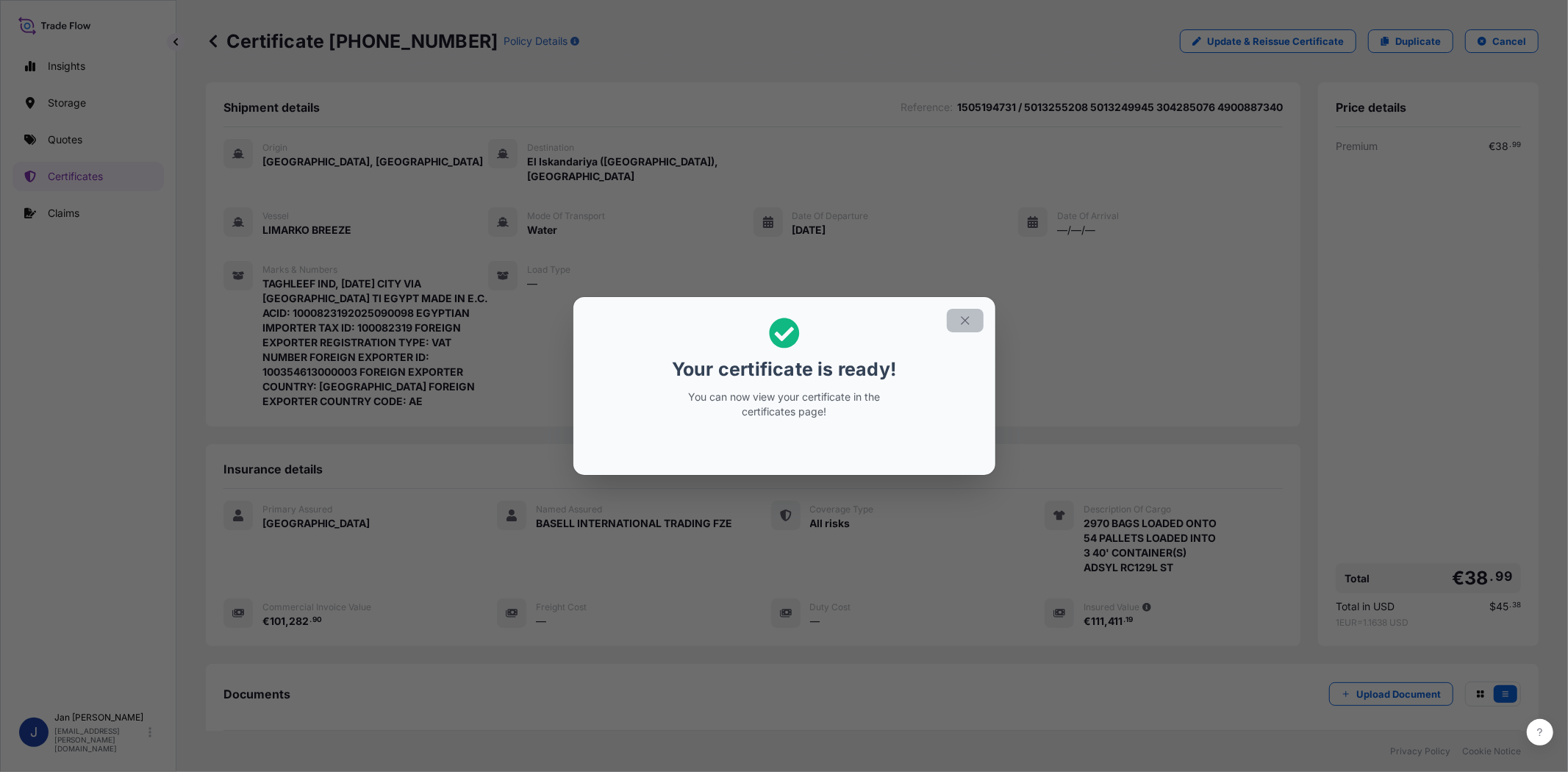
click at [969, 325] on icon "button" at bounding box center [965, 320] width 13 height 13
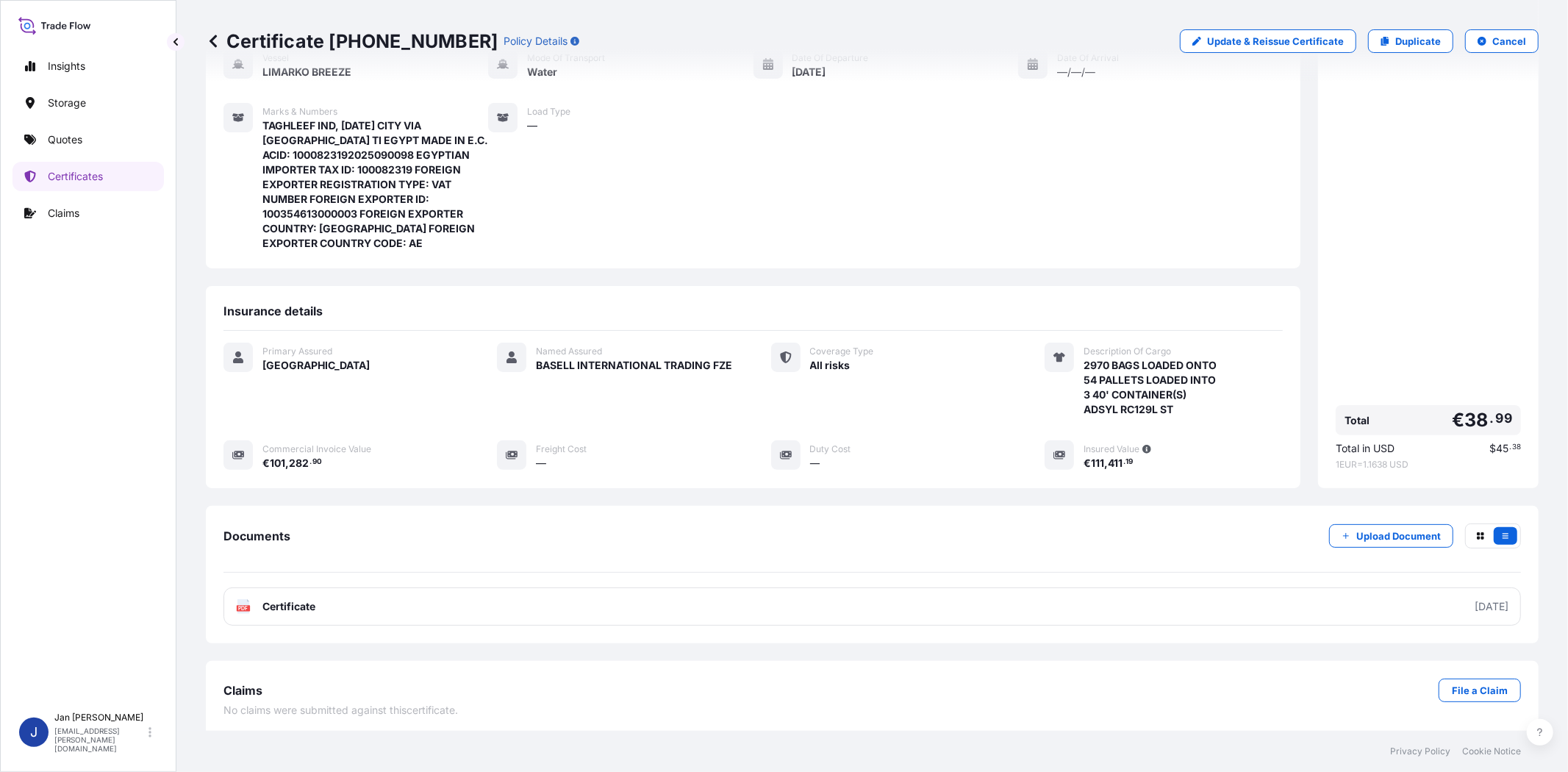
scroll to position [164, 0]
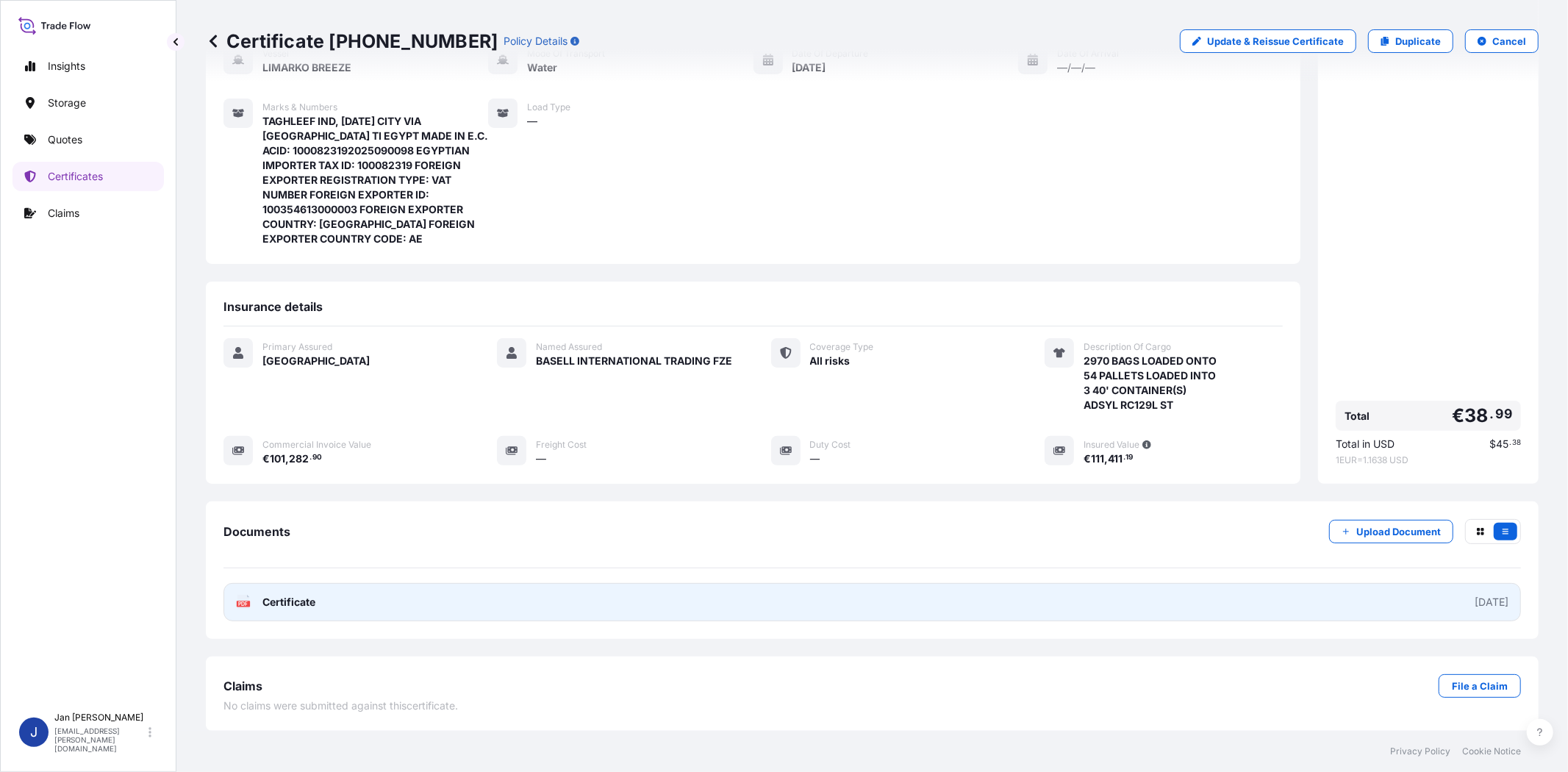
click at [250, 604] on rect at bounding box center [243, 603] width 13 height 6
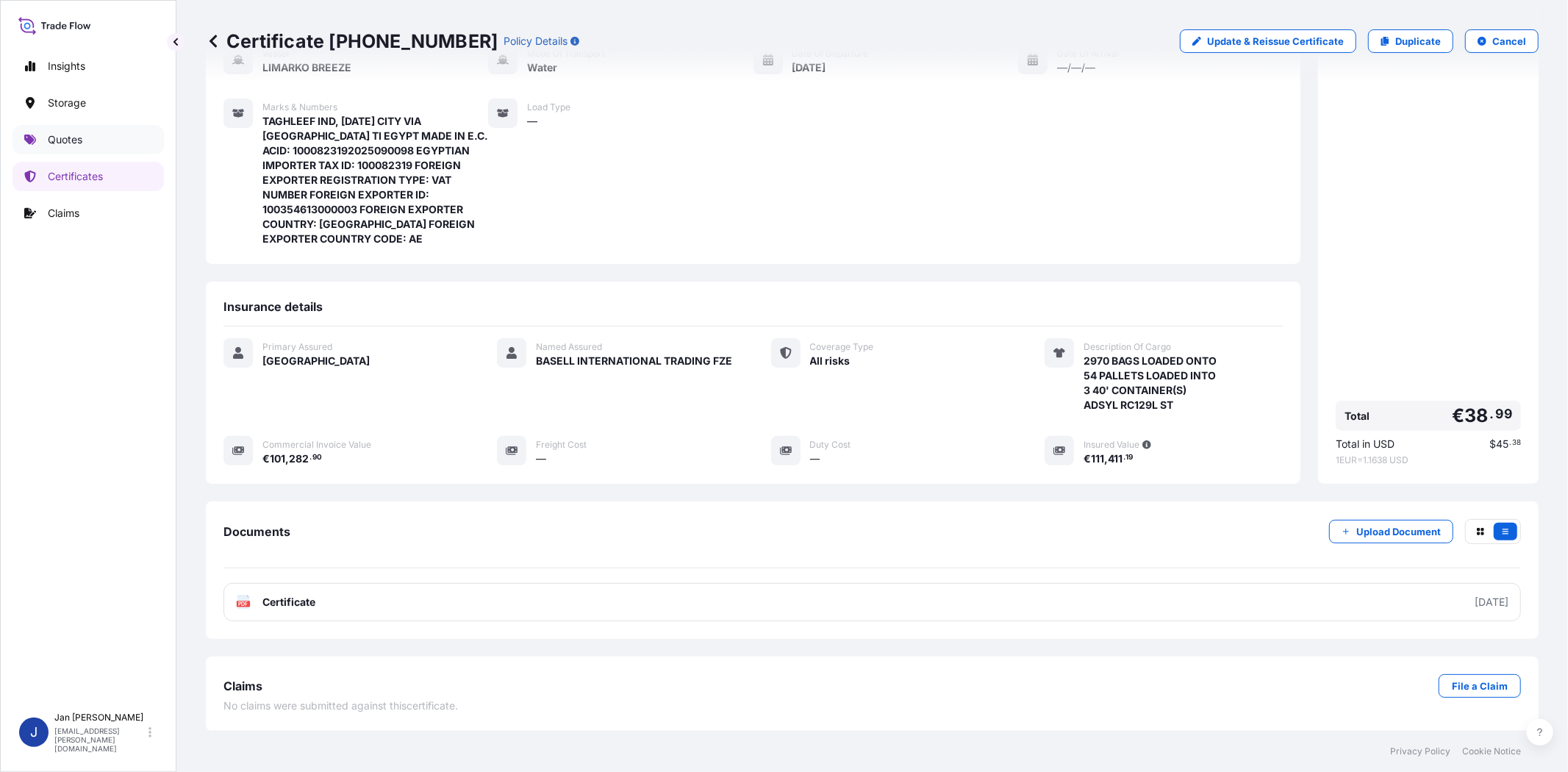
click at [49, 154] on link "Quotes" at bounding box center [88, 139] width 151 height 30
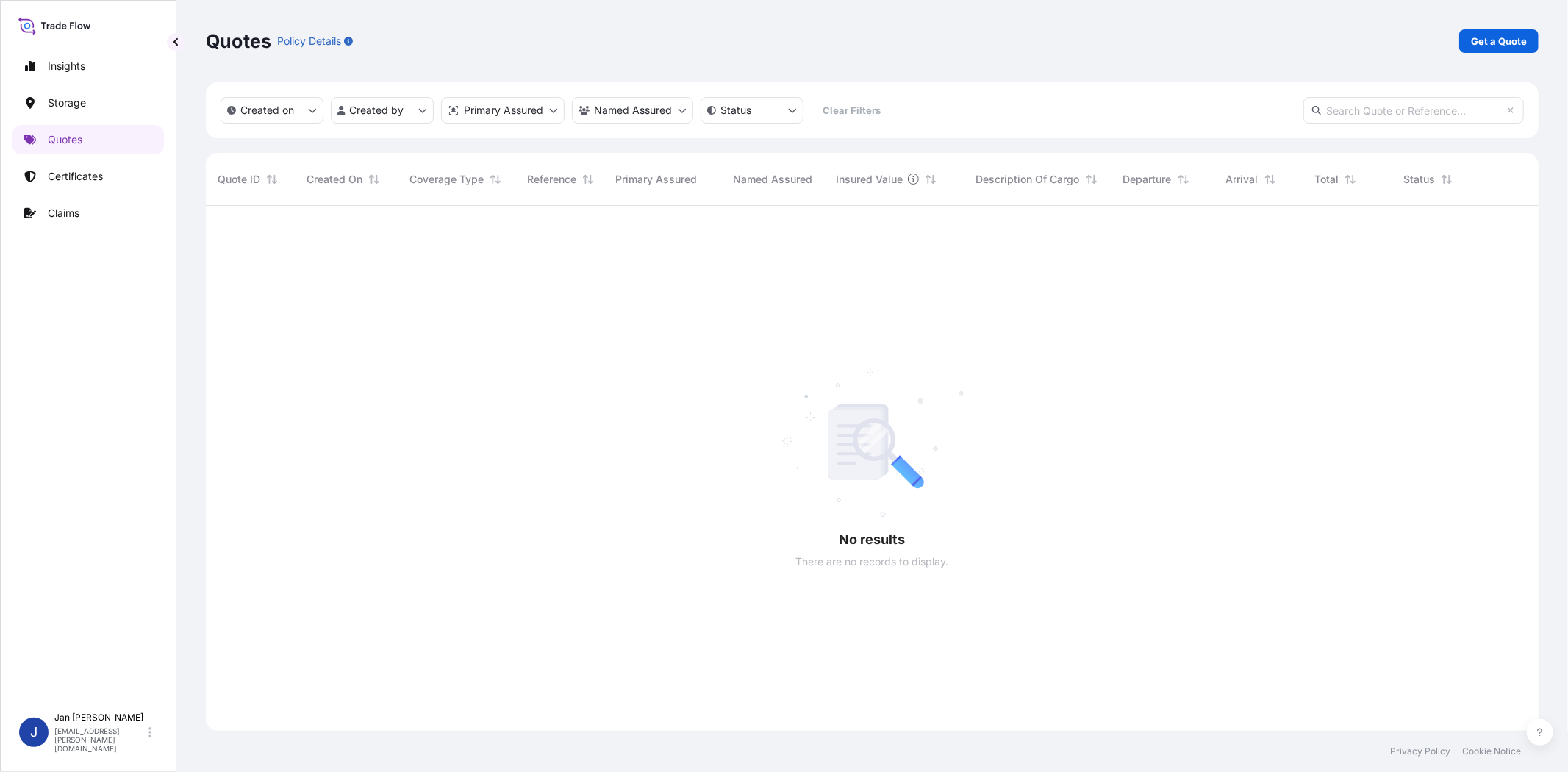
scroll to position [566, 1321]
click at [1496, 45] on p "Get a Quote" at bounding box center [1499, 41] width 56 height 14
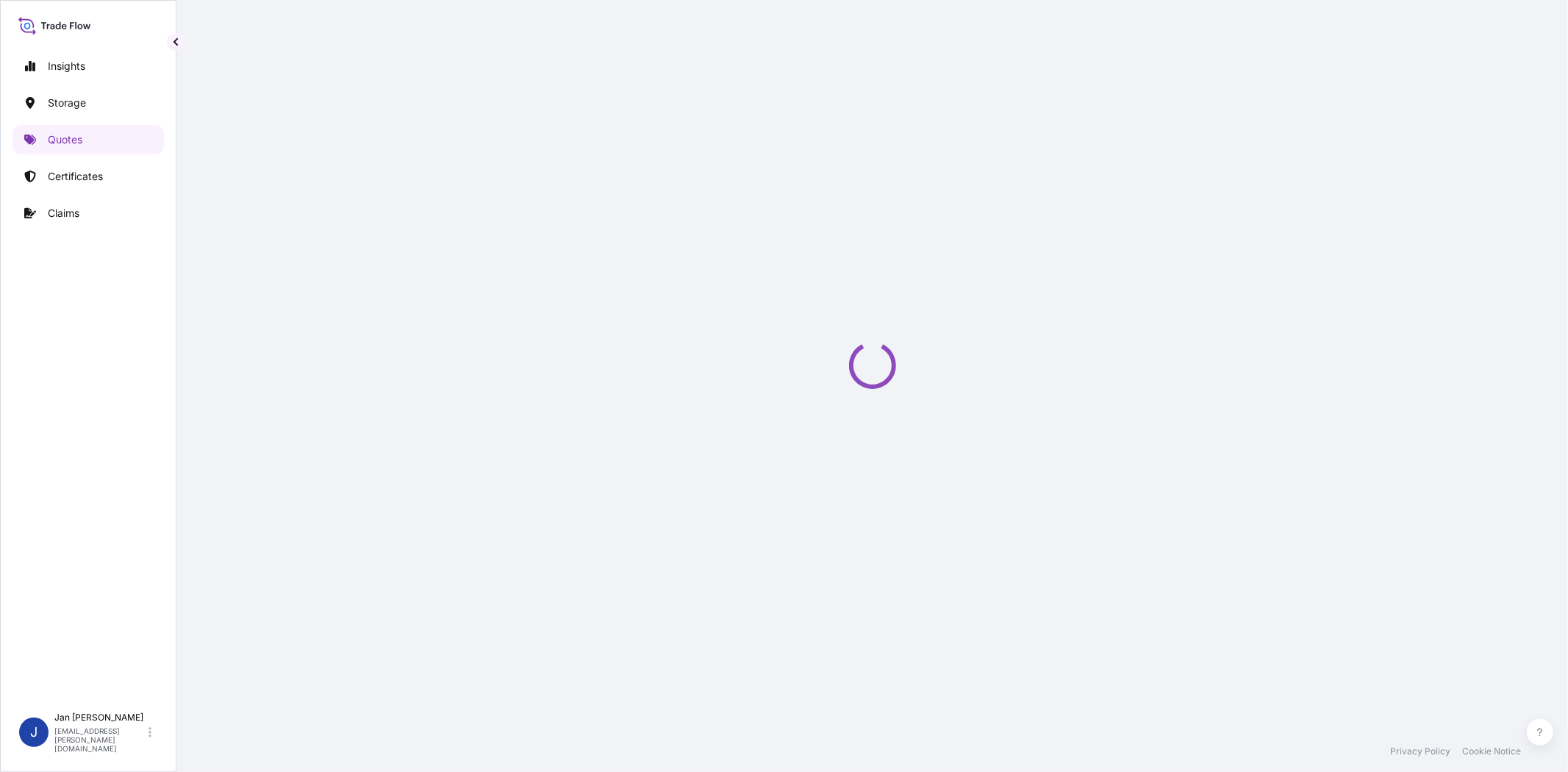
select select "Water"
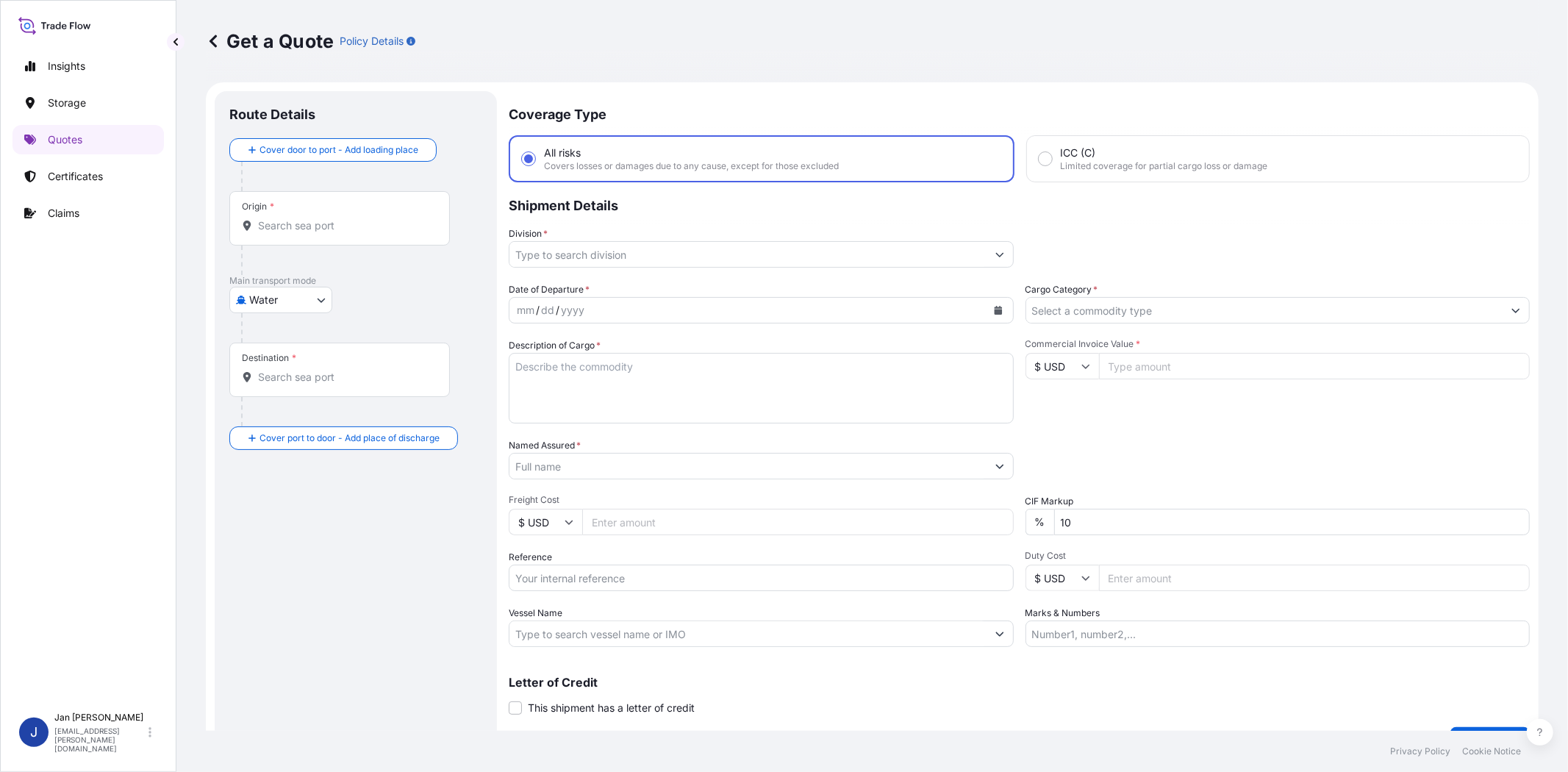
scroll to position [23, 0]
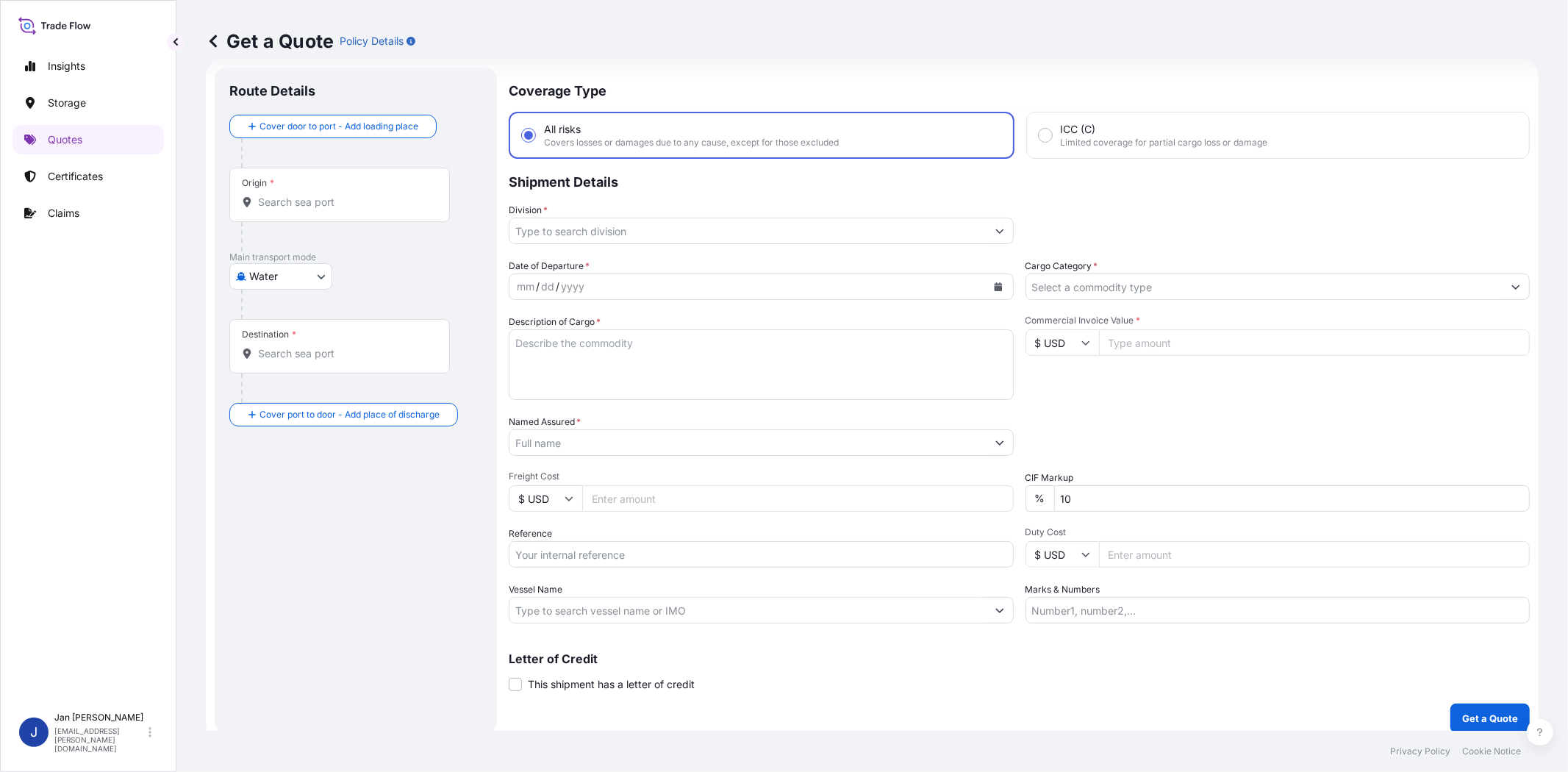
click at [575, 556] on input "Reference" at bounding box center [762, 554] width 505 height 27
click at [572, 613] on input "Vessel Name" at bounding box center [748, 610] width 478 height 27
paste input "ESPERANCE"
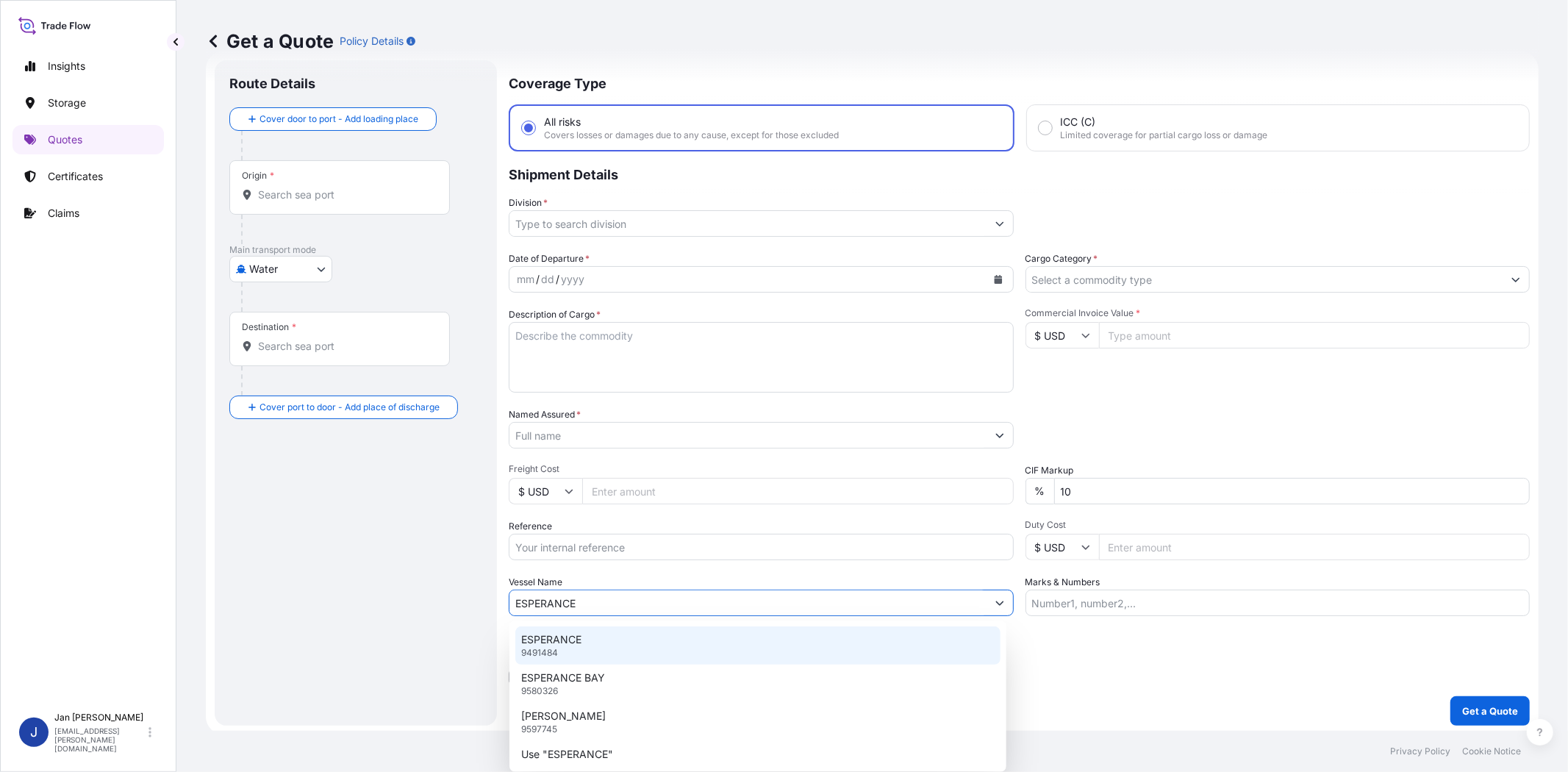
scroll to position [32, 0]
click at [613, 641] on div "ESPERANCE 9491484" at bounding box center [758, 645] width 486 height 39
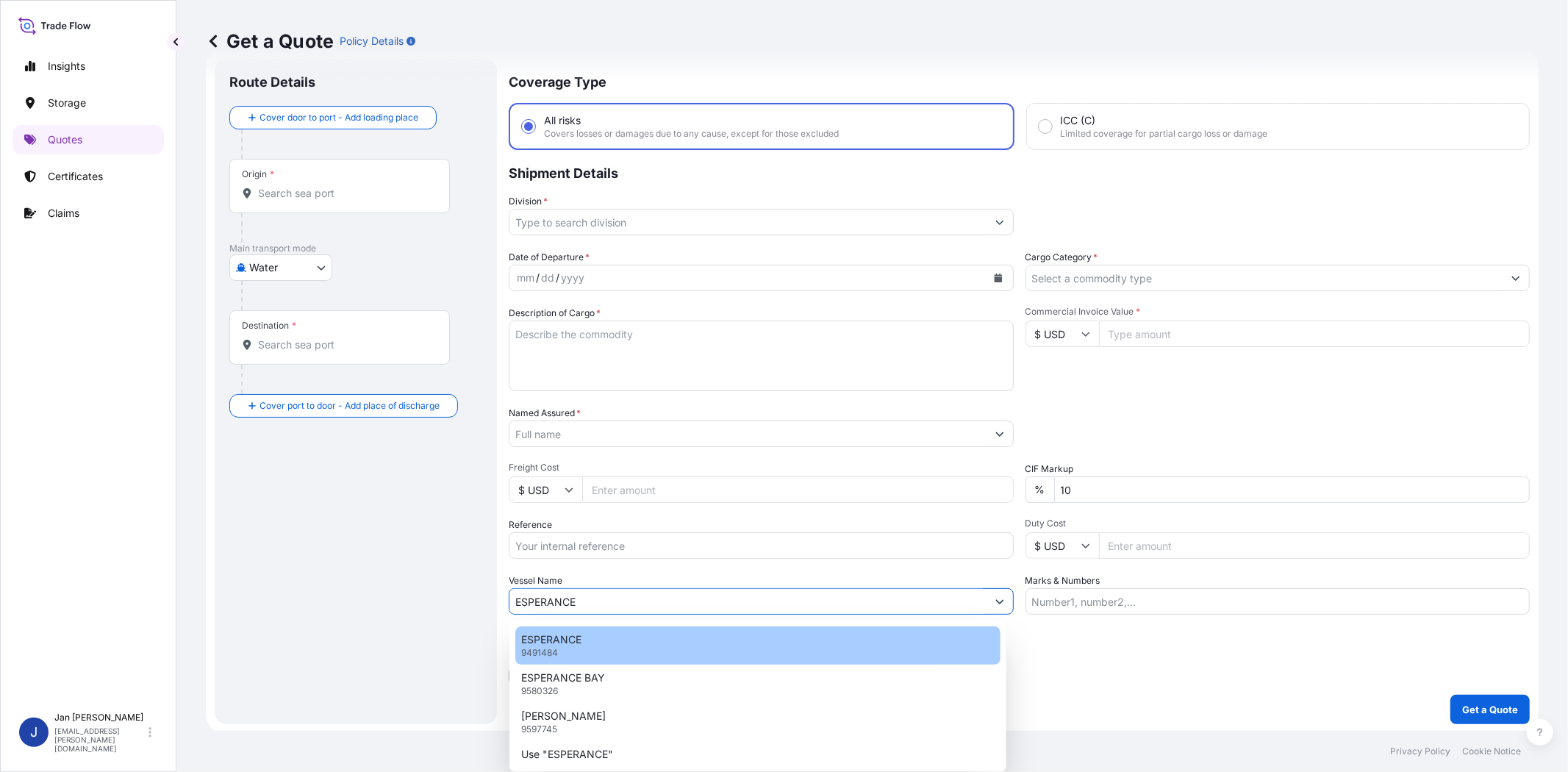
type input "ESPERANCE"
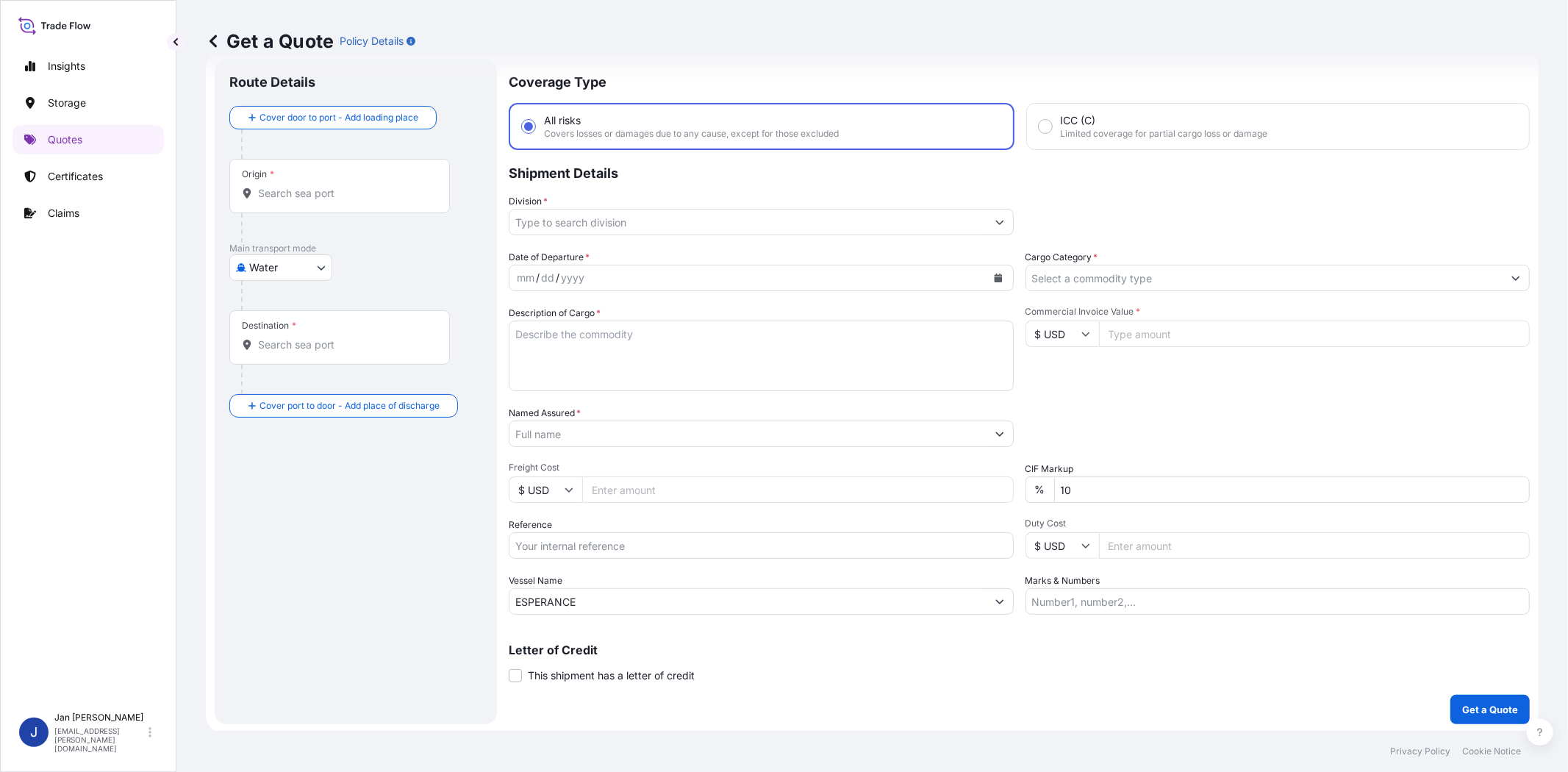
click at [457, 561] on div "Route Details Cover door to port - Add loading place Place of loading Road / [G…" at bounding box center [356, 391] width 253 height 636
click at [629, 204] on div "Division *" at bounding box center [762, 215] width 505 height 41
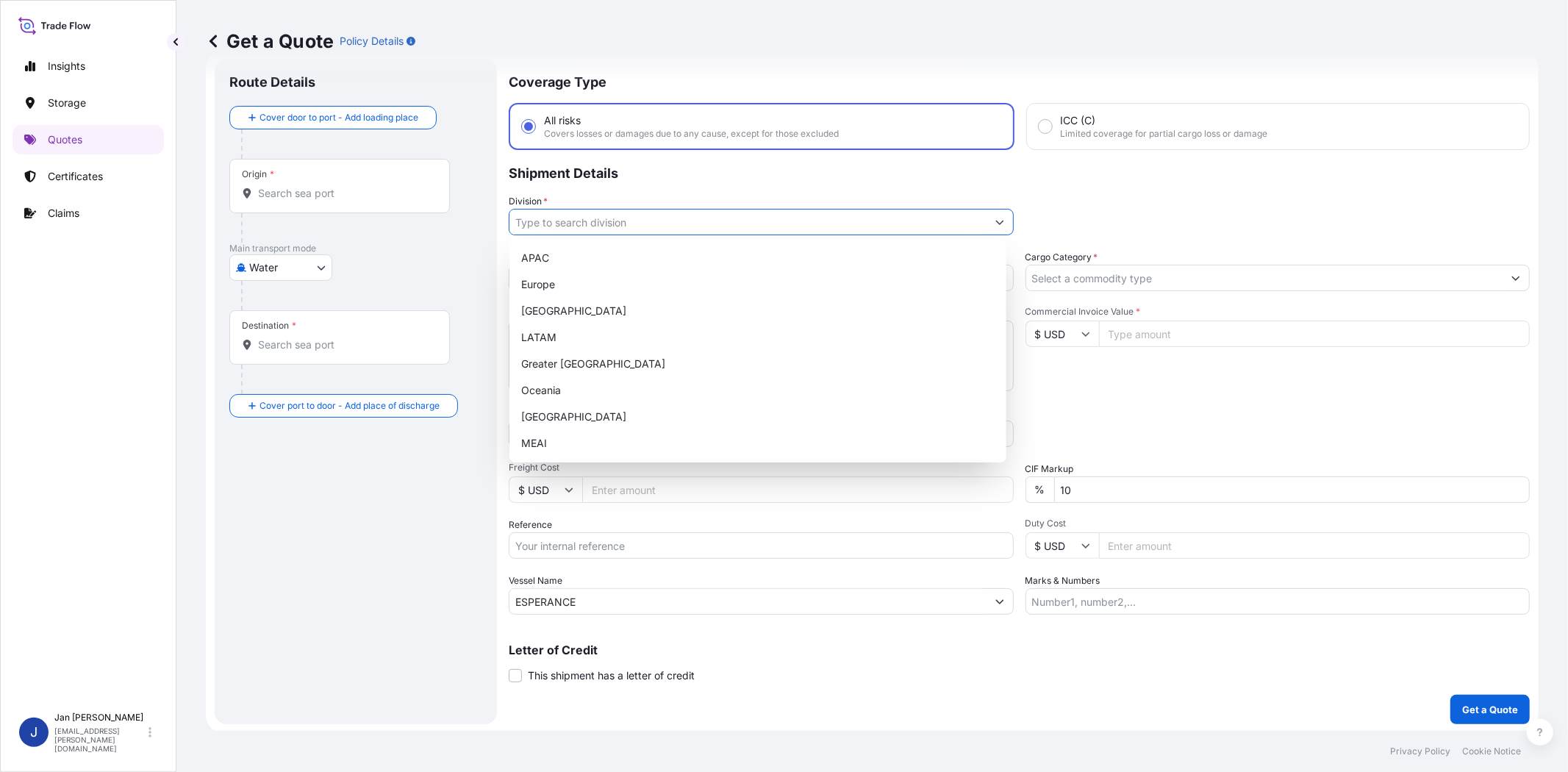
click at [633, 221] on input "Division *" at bounding box center [748, 222] width 478 height 27
click at [633, 282] on div "Europe" at bounding box center [758, 285] width 486 height 27
type input "Europe"
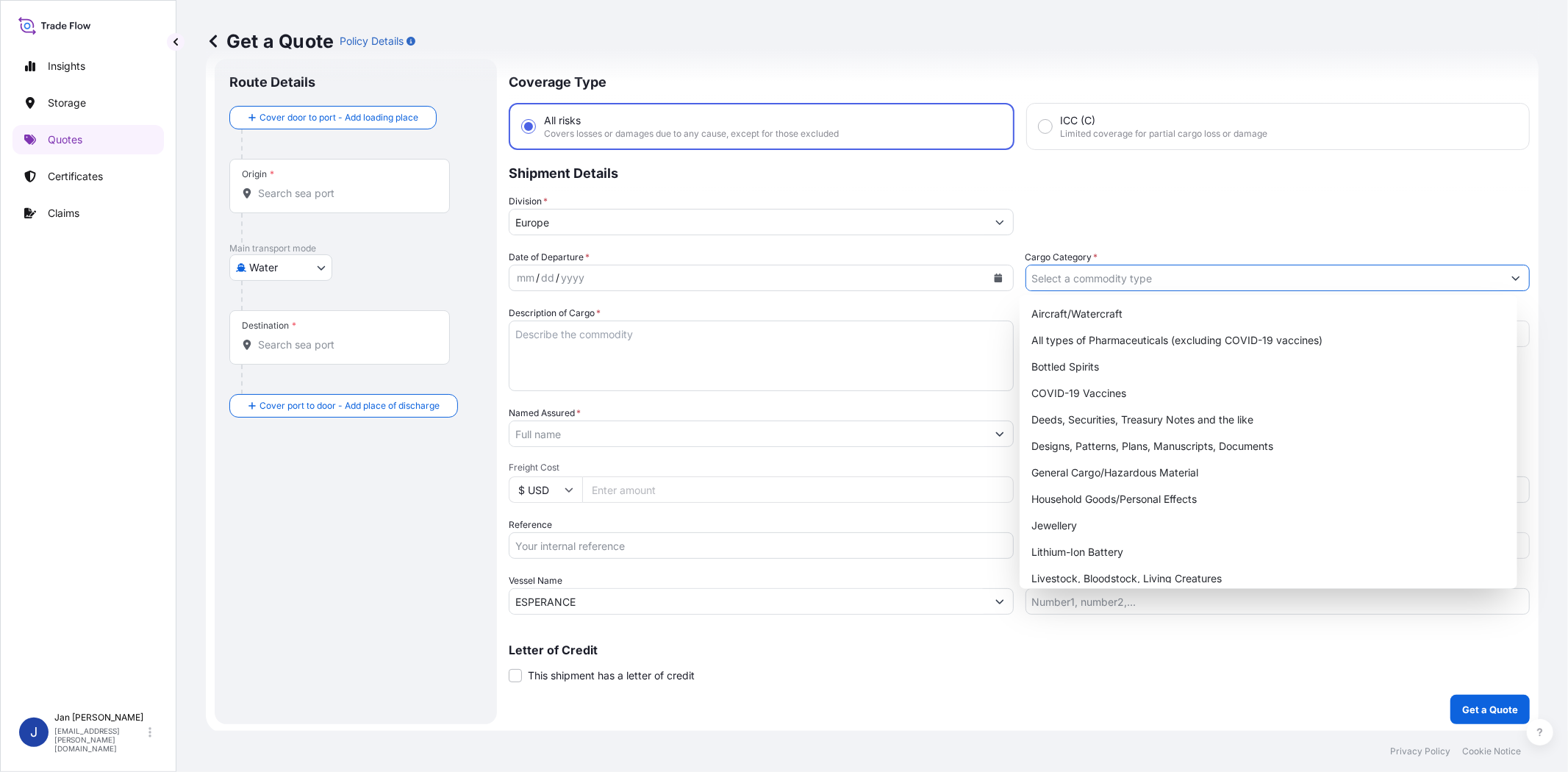
click at [1053, 281] on input "Cargo Category *" at bounding box center [1264, 278] width 478 height 27
click at [1133, 460] on div "General Cargo/Hazardous Material" at bounding box center [1269, 473] width 486 height 27
type input "General Cargo/Hazardous Material"
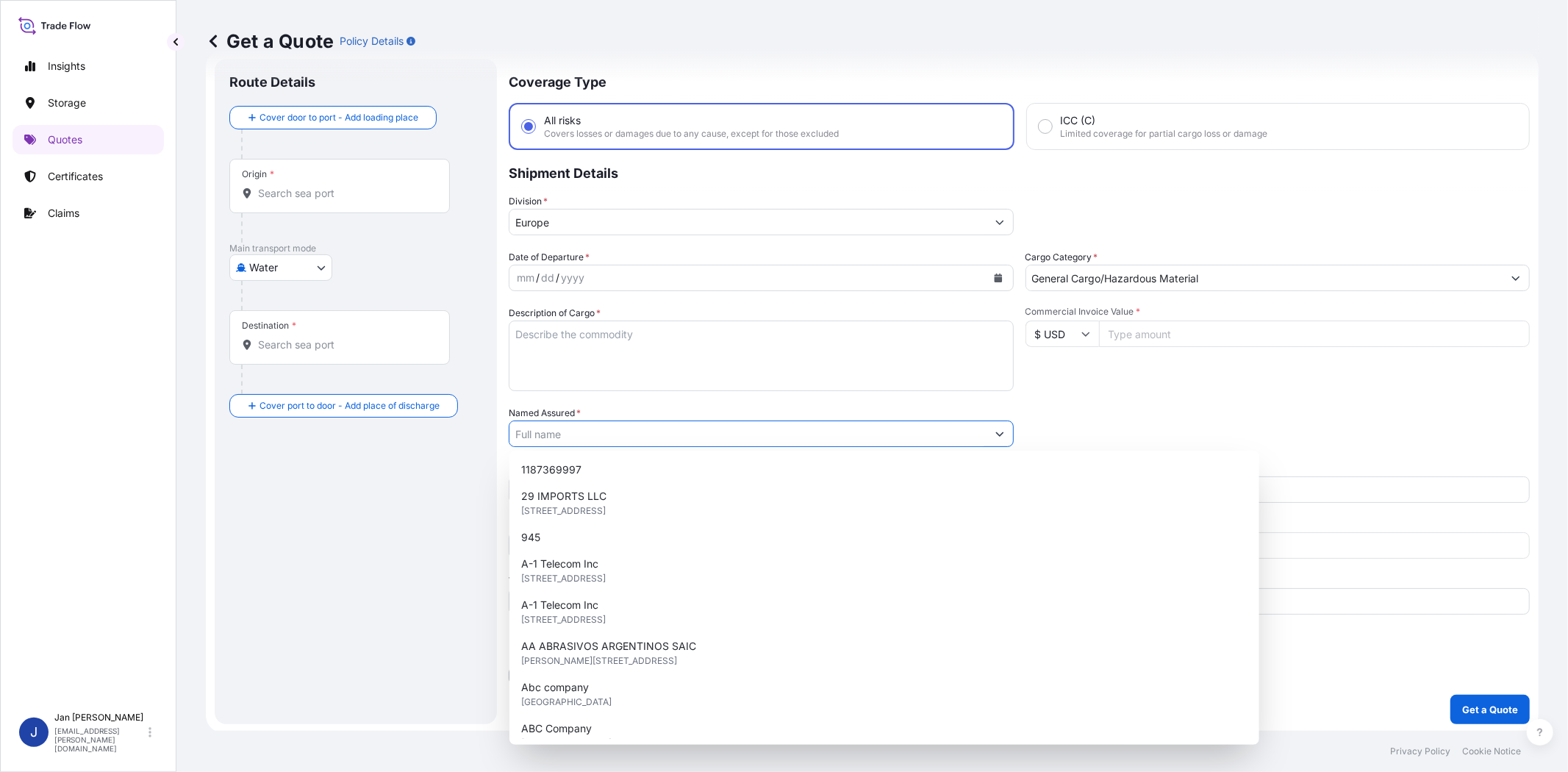
click at [901, 433] on input "Named Assured *" at bounding box center [748, 433] width 478 height 27
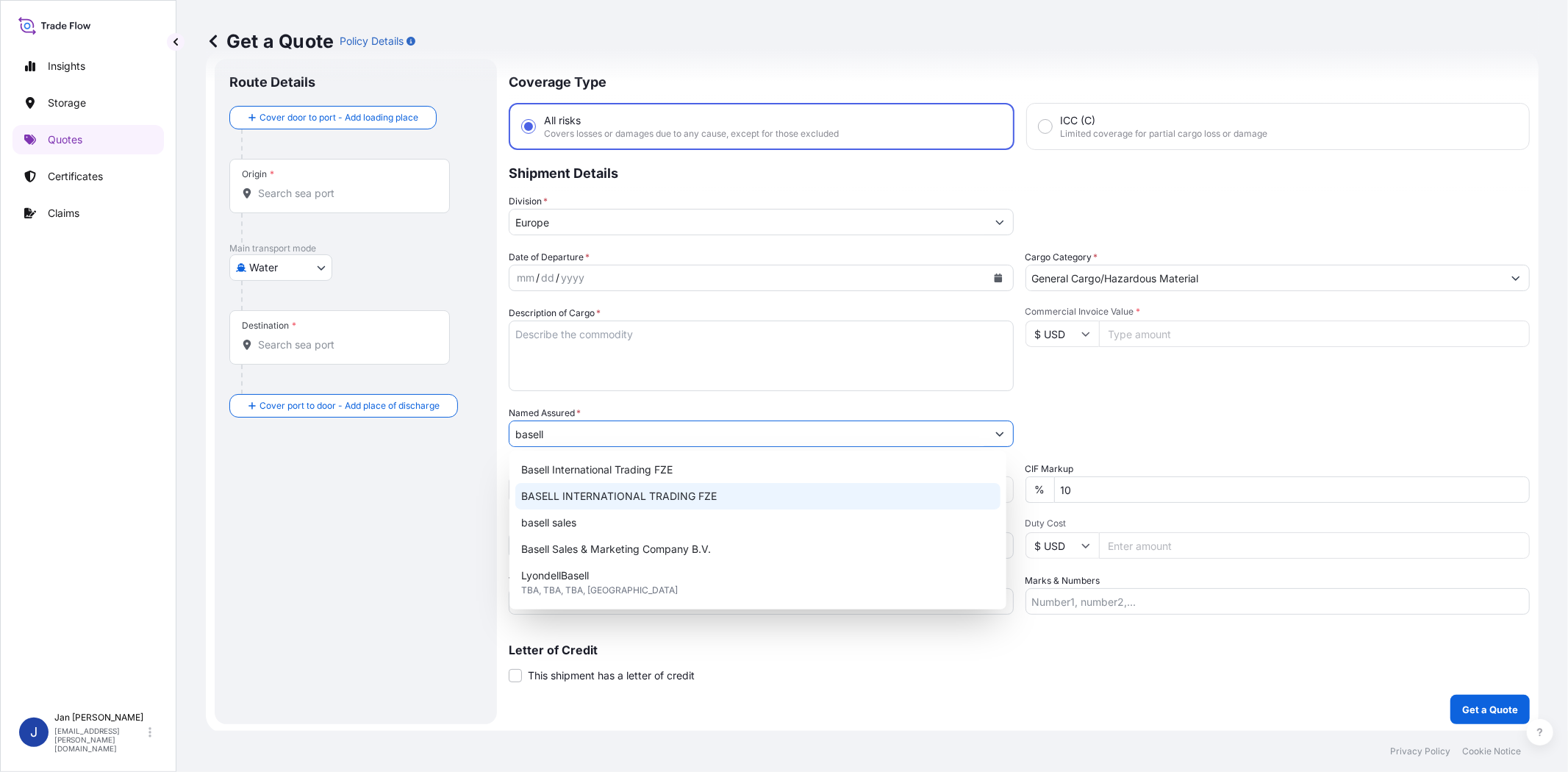
click at [771, 497] on div "BASELL INTERNATIONAL TRADING FZE" at bounding box center [758, 496] width 486 height 27
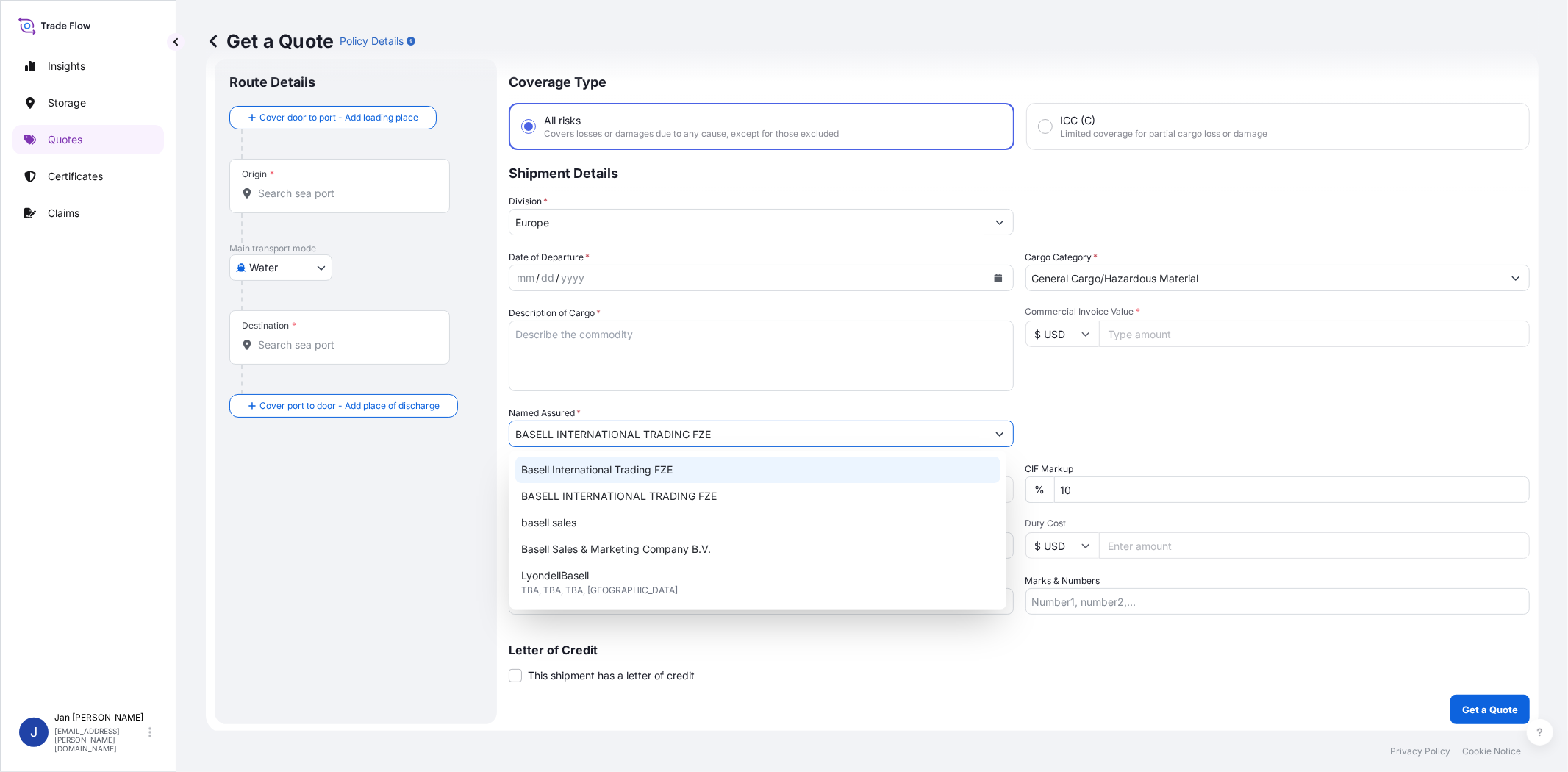
type input "BASELL INTERNATIONAL TRADING FZE"
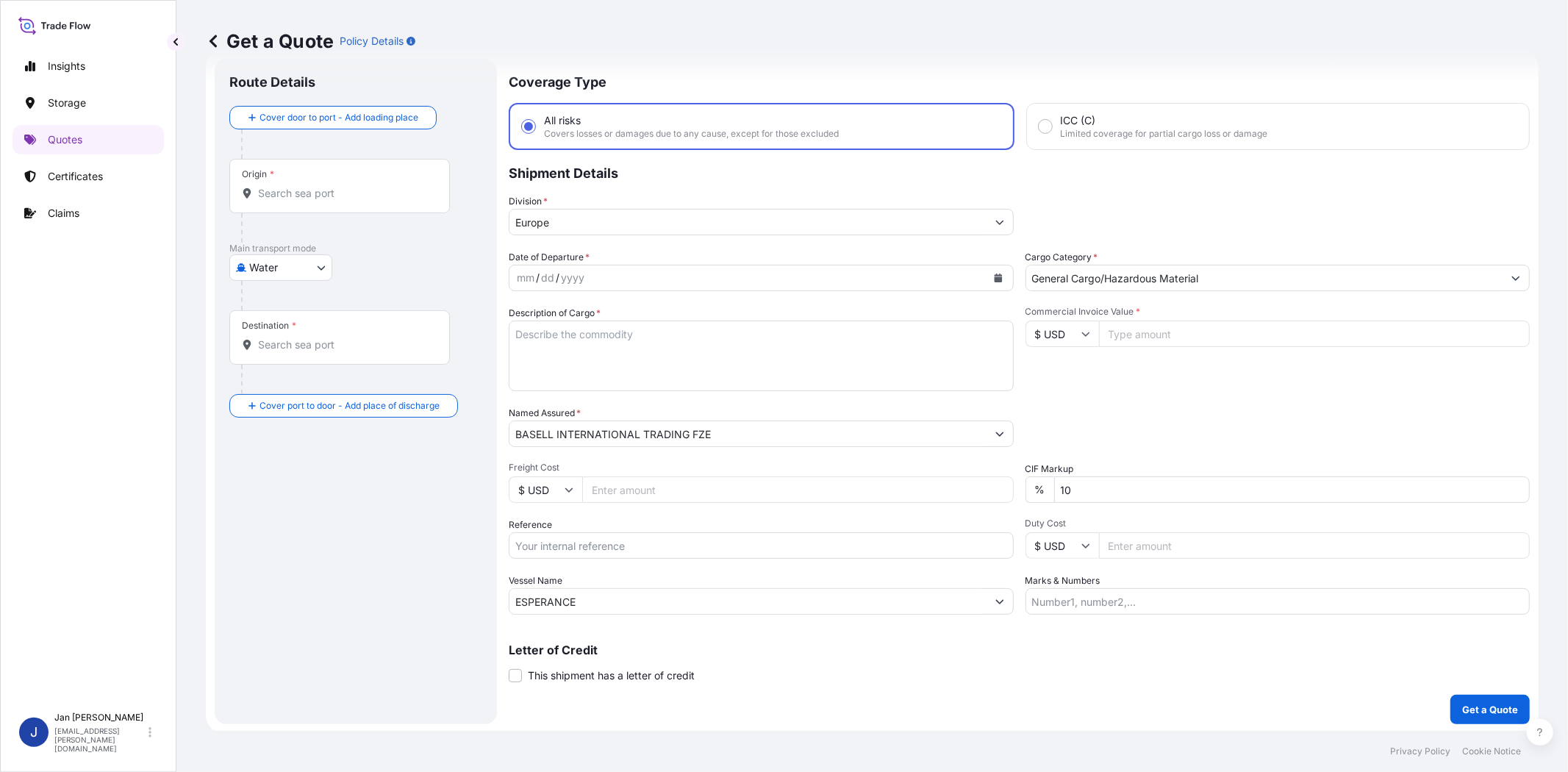
click at [1145, 398] on div "Date of Departure * mm / dd / yyyy Cargo Category * General Cargo/Hazardous Mat…" at bounding box center [1020, 432] width 1021 height 365
click at [1112, 339] on input "Commercial Invoice Value *" at bounding box center [1315, 334] width 432 height 27
paste input "2169.27"
type input "2169.27"
click at [1112, 390] on div "Date of Departure * mm / dd / yyyy Cargo Category * General Cargo/Hazardous Mat…" at bounding box center [1020, 432] width 1021 height 365
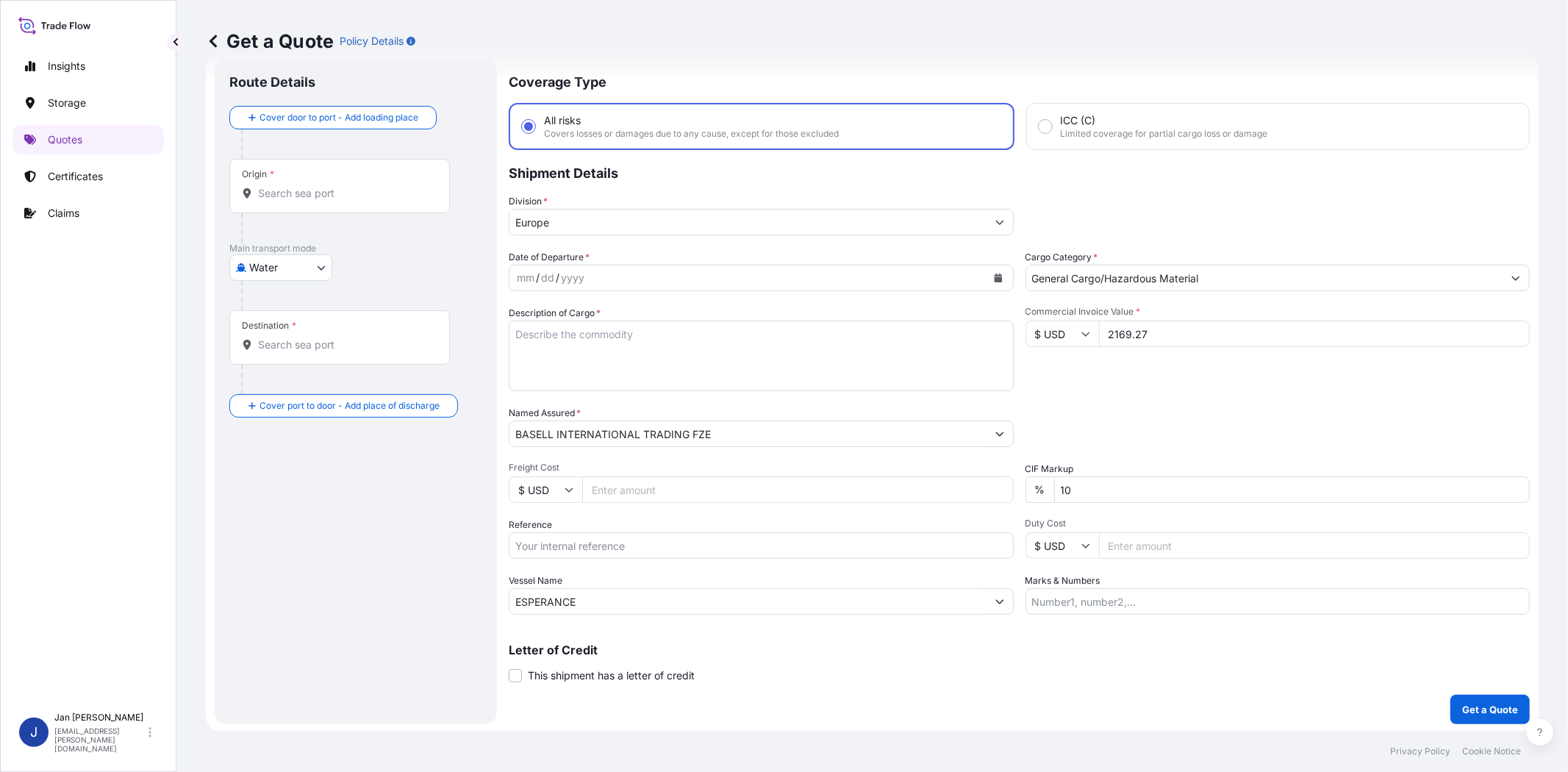
click at [762, 604] on input "ESPERANCE" at bounding box center [748, 601] width 478 height 27
click at [747, 553] on input "Reference" at bounding box center [762, 545] width 505 height 27
paste input "1505193442 // 5013216676 5013217025 304252475 8109159240 4900881423"
type input "1505193442 // 5013216676 5013217025 304252475 8109159240 4900881423"
click at [1228, 378] on div "Commercial Invoice Value * $ USD 2169.27" at bounding box center [1279, 347] width 505 height 85
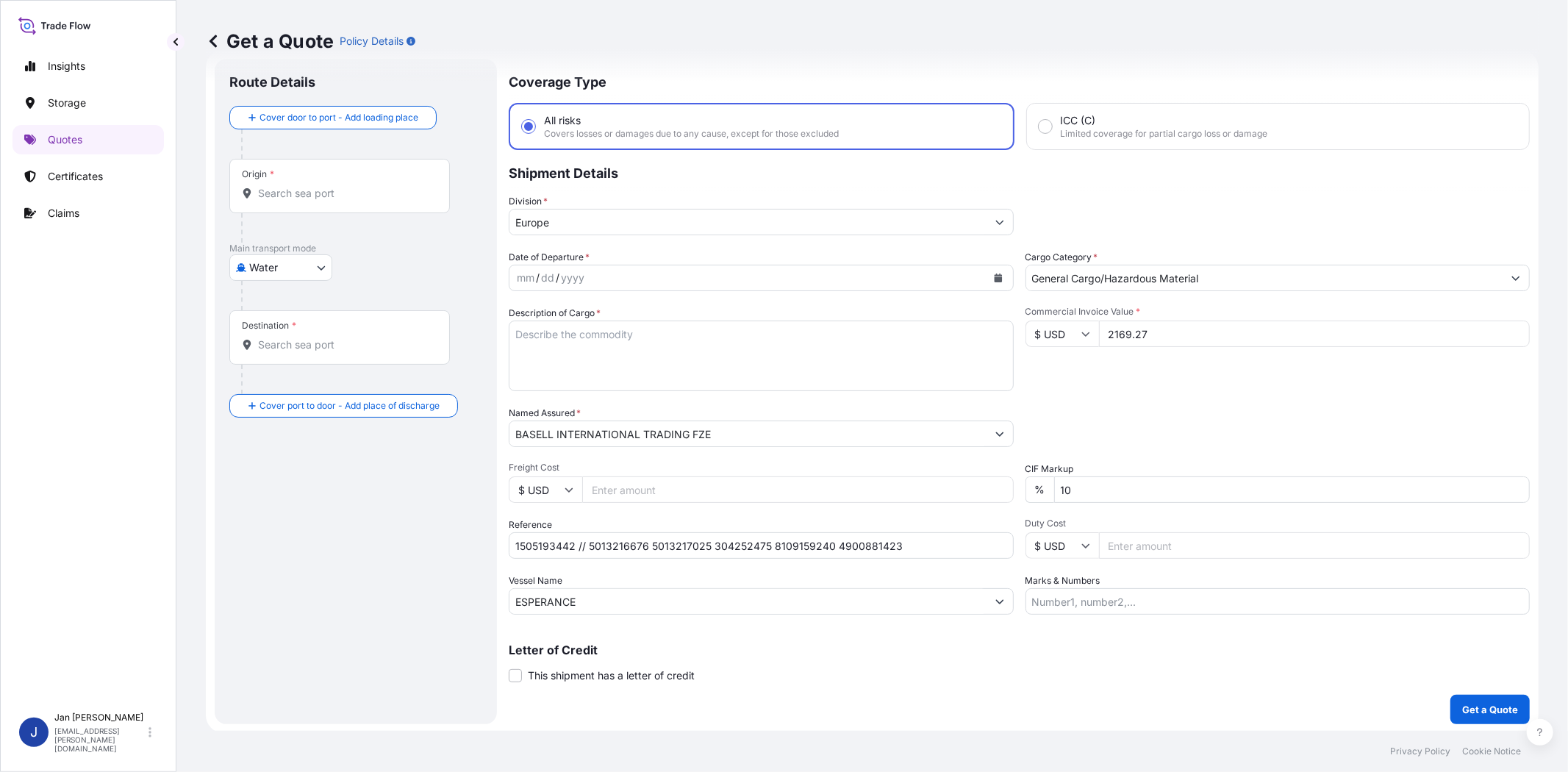
click at [314, 196] on input "Origin *" at bounding box center [345, 193] width 174 height 14
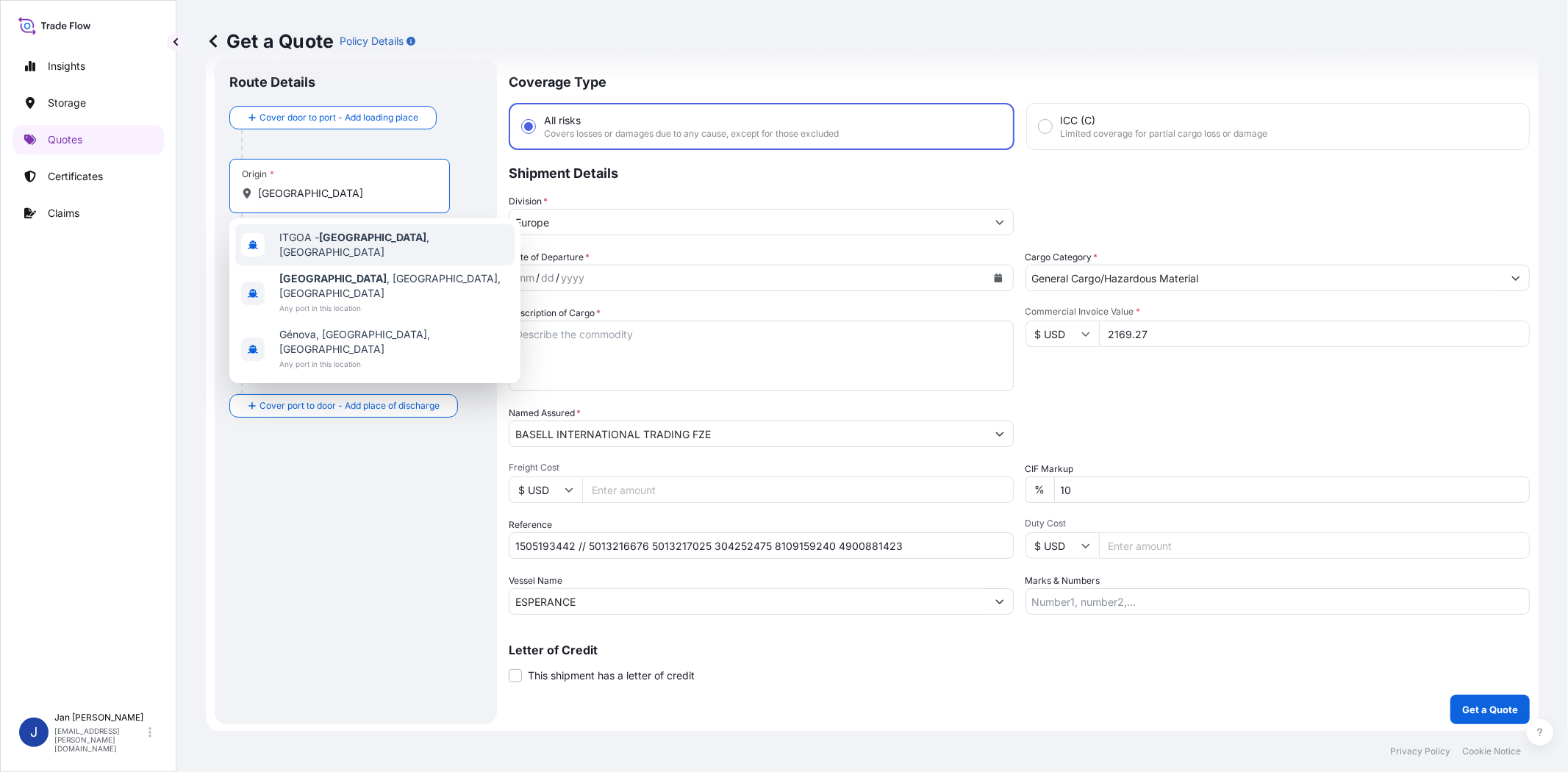
click at [364, 231] on div "ITGOA - [GEOGRAPHIC_DATA] , [GEOGRAPHIC_DATA]" at bounding box center [375, 244] width 280 height 41
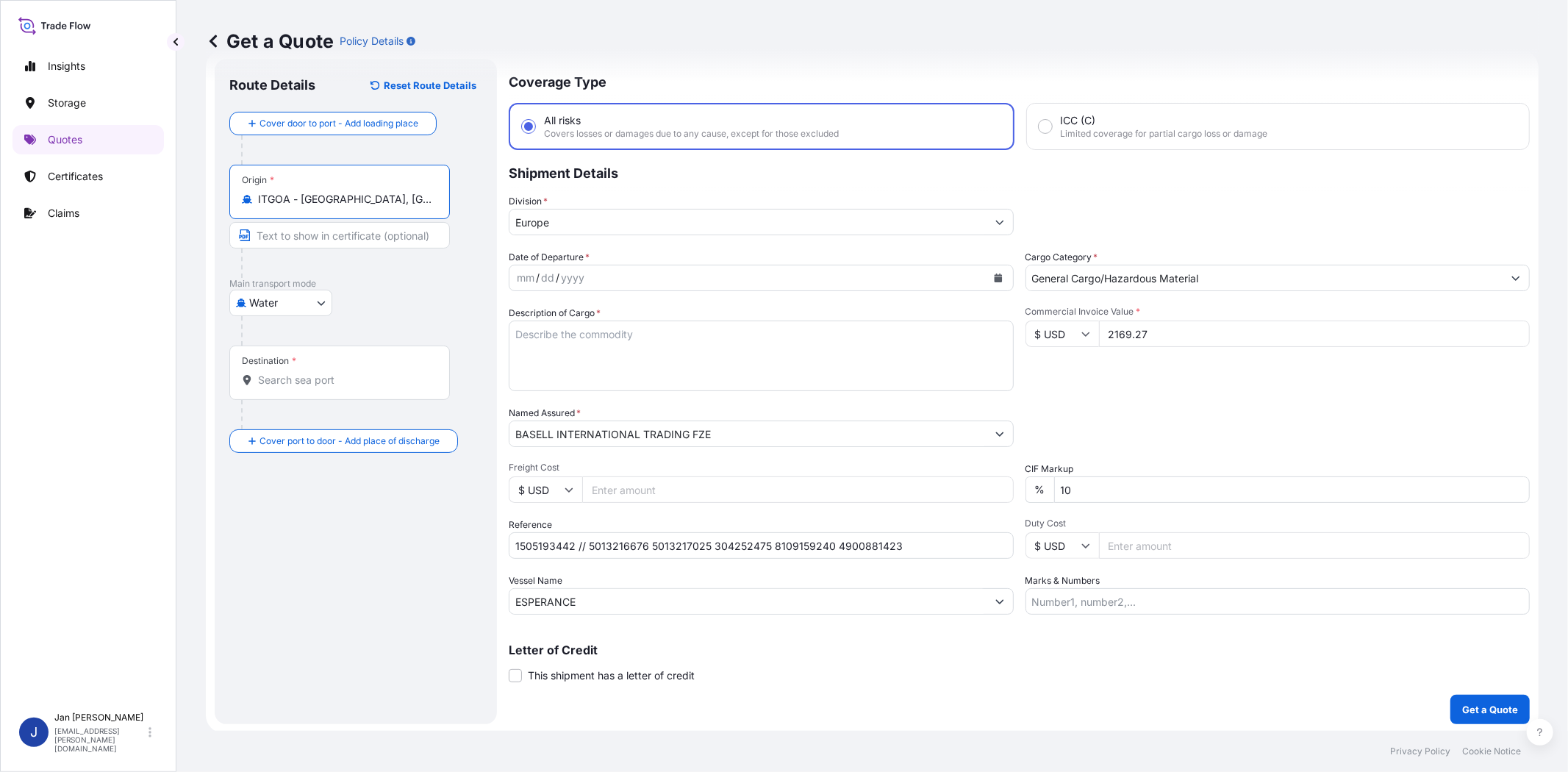
type input "ITGOA - [GEOGRAPHIC_DATA], [GEOGRAPHIC_DATA]"
click at [604, 334] on textarea "Description of Cargo *" at bounding box center [762, 356] width 505 height 71
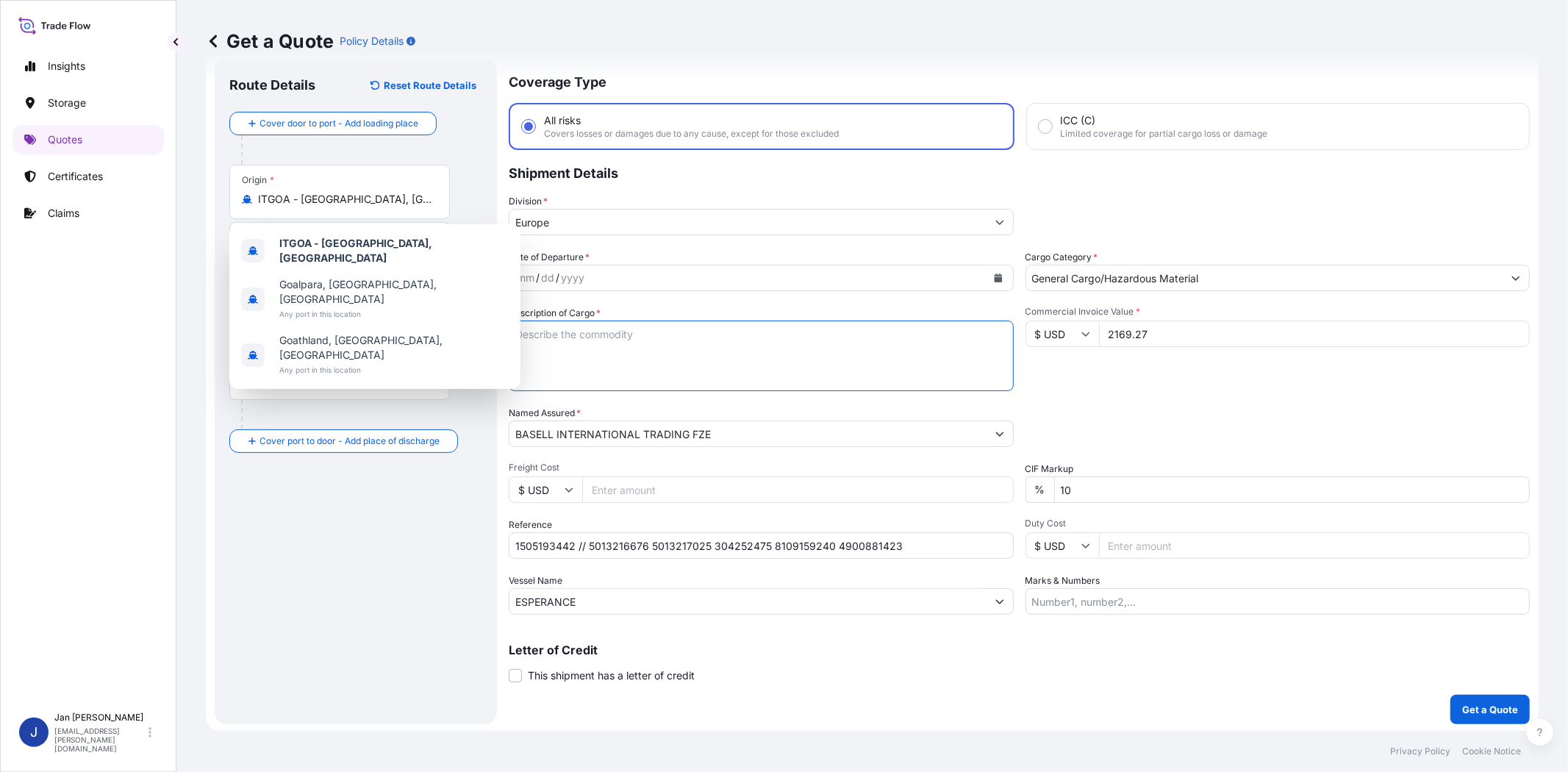
paste textarea "BAGS LOADED ONTO 1 PALLET LOADED INTO 1 LCL MOPLEN RP340N"
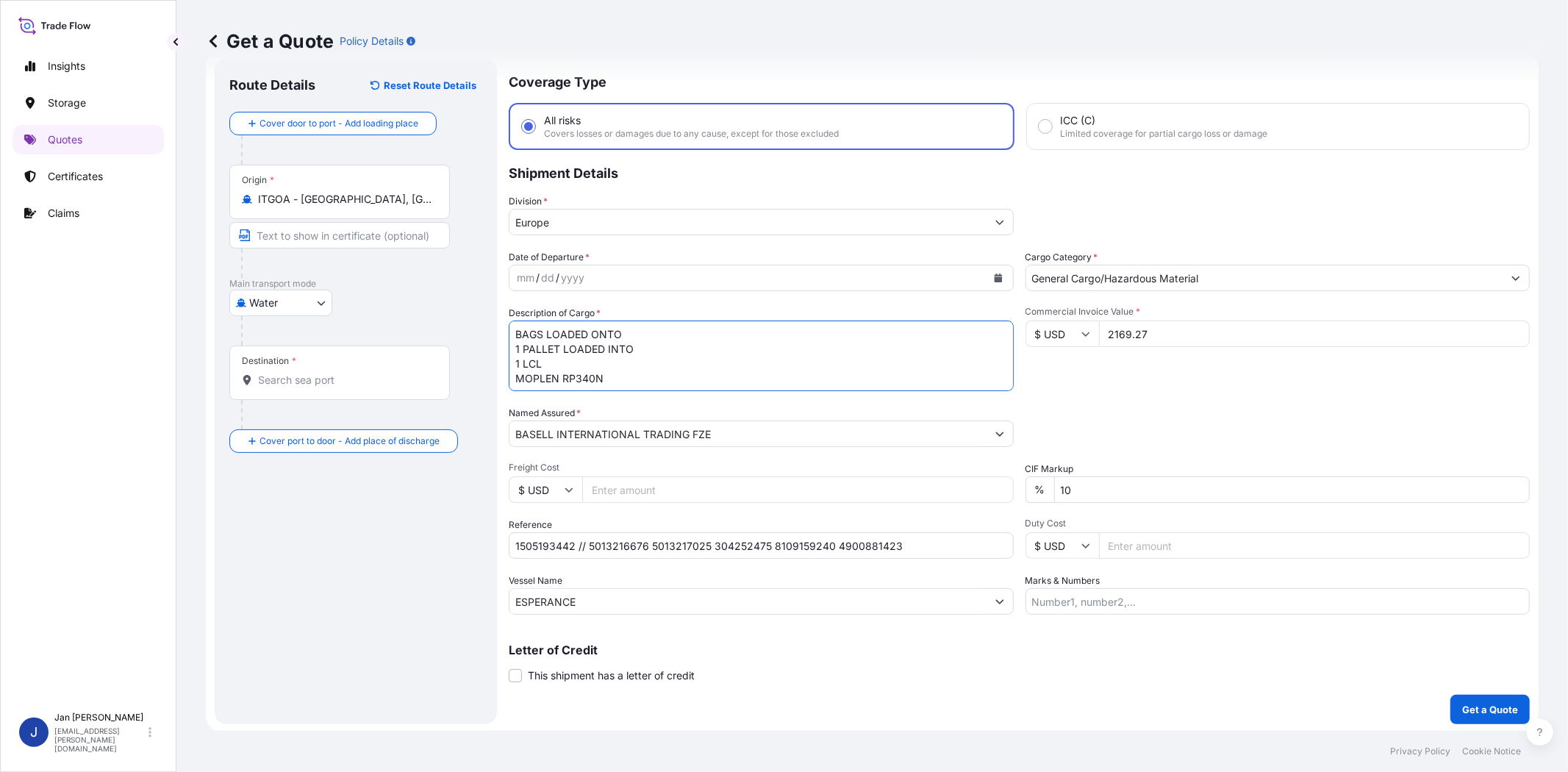
click at [510, 330] on textarea "BAGS LOADED ONTO 1 PALLET LOADED INTO 1 LCL MOPLEN RP340N" at bounding box center [762, 356] width 505 height 71
type textarea "55 BAGS LOADED ONTO 1 PALLET LOADED INTO 1 LCL MOPLEN RP340N"
click at [1131, 397] on div "Date of Departure * mm / dd / yyyy Cargo Category * General Cargo/Hazardous Mat…" at bounding box center [1020, 432] width 1021 height 365
click at [1108, 605] on input "Marks & Numbers" at bounding box center [1279, 601] width 505 height 27
paste input "ACID: 5456103032025080021 EGYPTIAN IMPORTER TAX ID: 545610303 FOREIGN EXPORTER …"
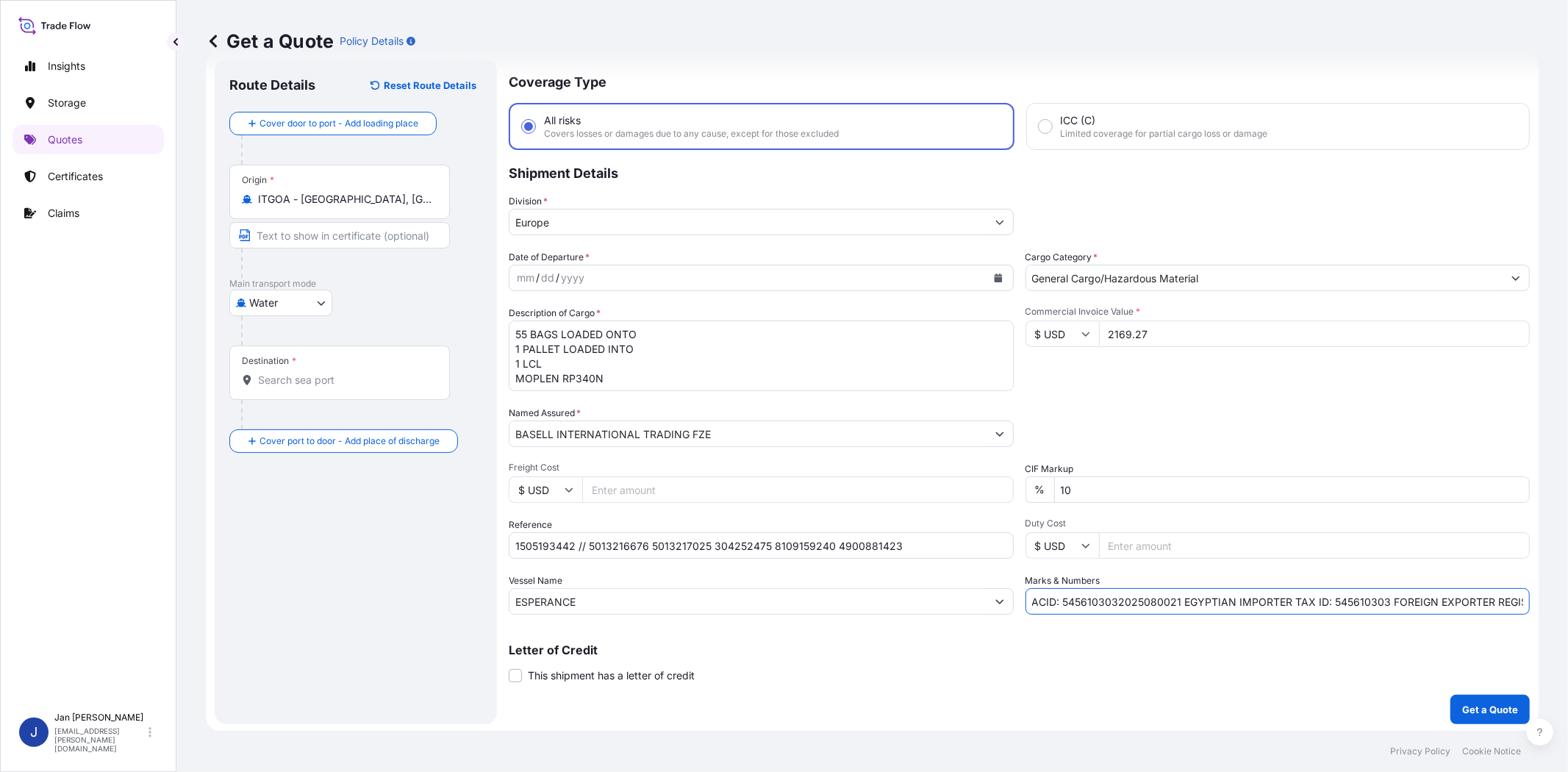
scroll to position [0, 1100]
type input "ACID: 5456103032025080021 EGYPTIAN IMPORTER TAX ID: 545610303 FOREIGN EXPORTER …"
click at [1098, 461] on div "CIF Markup % 10" at bounding box center [1279, 482] width 505 height 41
click at [1000, 276] on button "Calendar" at bounding box center [998, 278] width 23 height 23
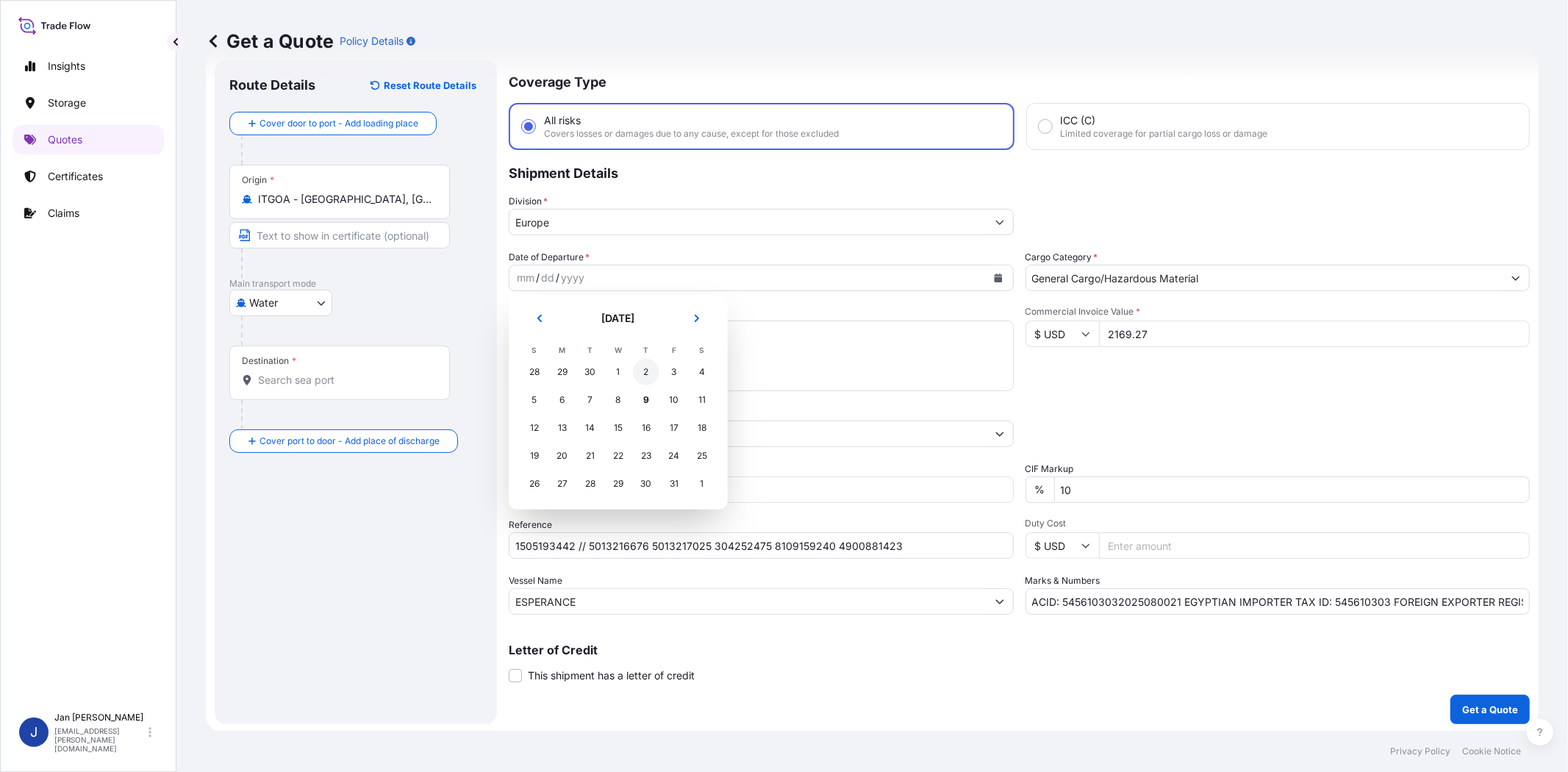
click at [642, 369] on div "2" at bounding box center [646, 372] width 27 height 27
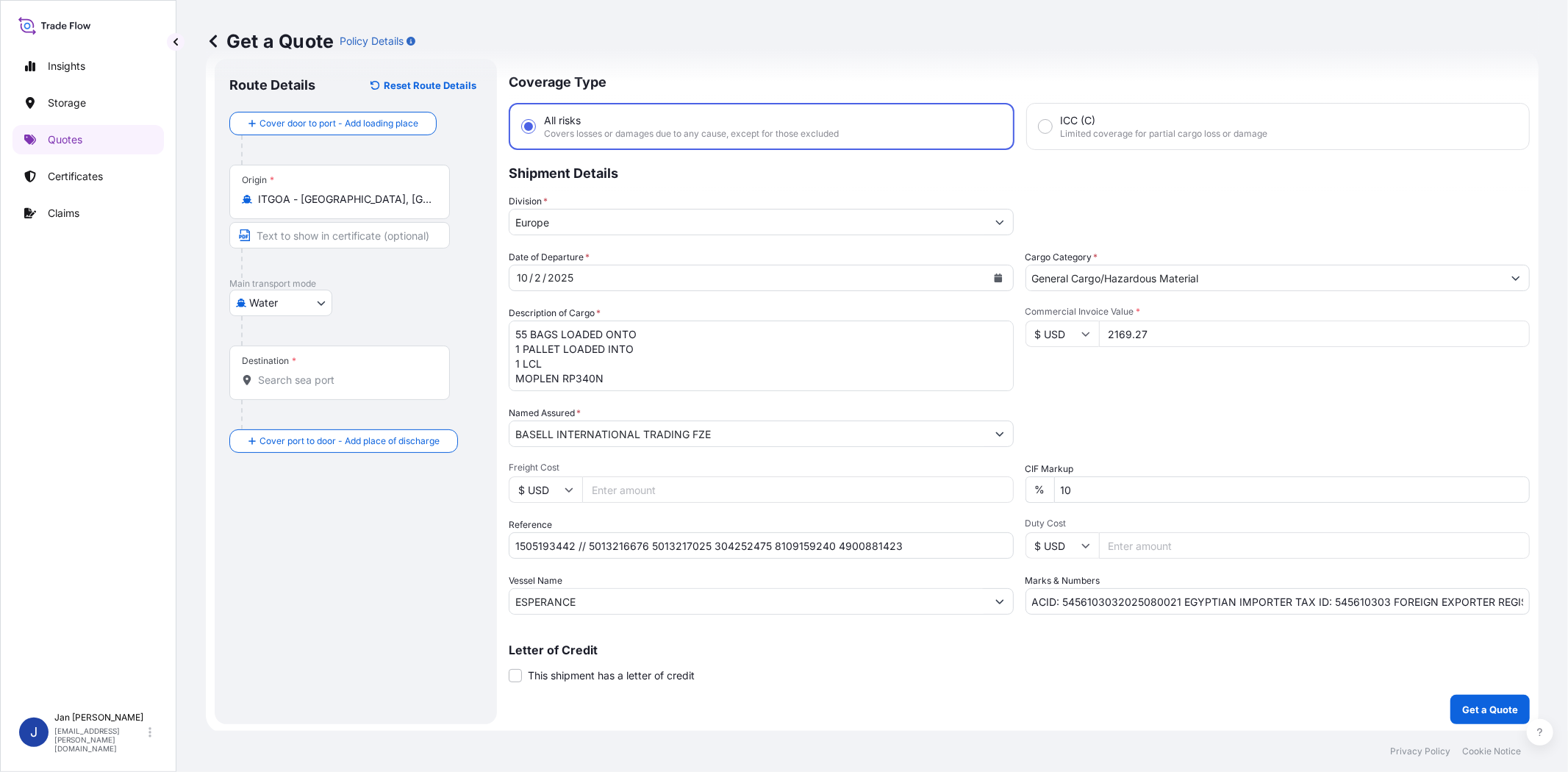
click at [1098, 202] on div "Division * [GEOGRAPHIC_DATA]" at bounding box center [1020, 215] width 1021 height 41
click at [367, 190] on div "Origin * [GEOGRAPHIC_DATA] - [GEOGRAPHIC_DATA], [GEOGRAPHIC_DATA]" at bounding box center [340, 192] width 220 height 55
click at [367, 192] on input "ITGOA - [GEOGRAPHIC_DATA], [GEOGRAPHIC_DATA]" at bounding box center [345, 199] width 174 height 14
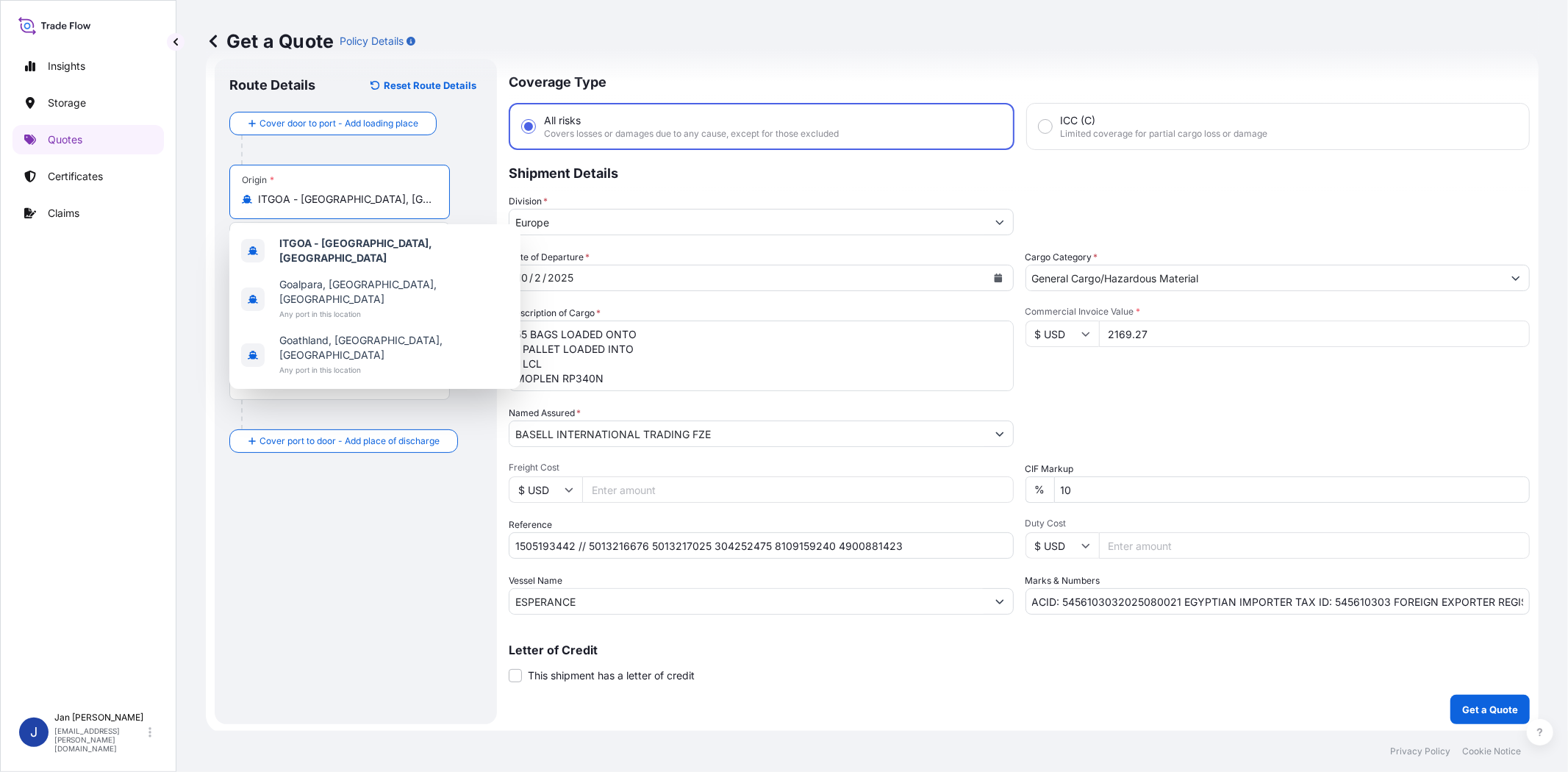
drag, startPoint x: 383, startPoint y: 199, endPoint x: 245, endPoint y: 199, distance: 138.0
click at [245, 199] on div "ITGOA - [GEOGRAPHIC_DATA], [GEOGRAPHIC_DATA]" at bounding box center [340, 199] width 195 height 14
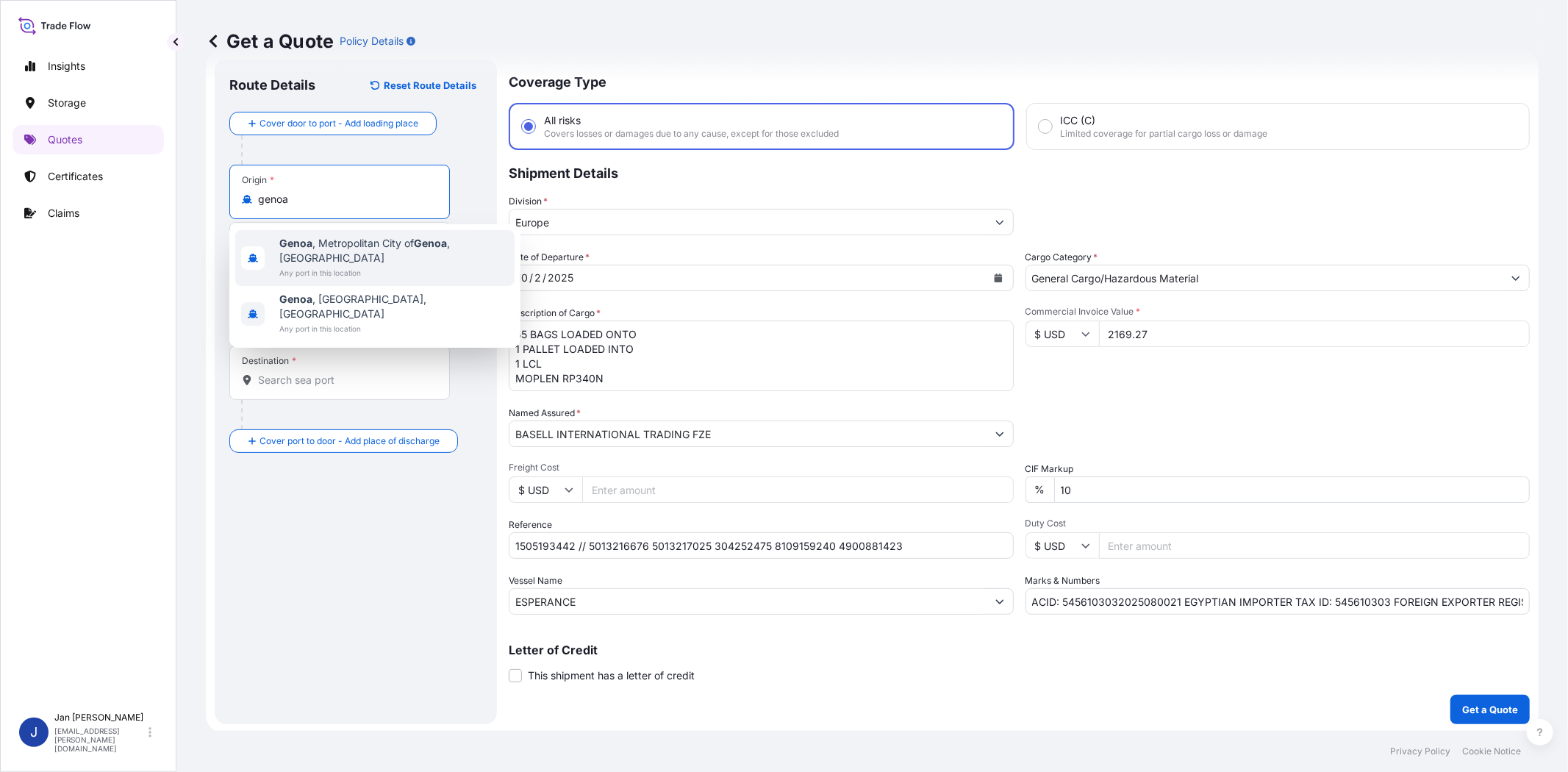
click at [394, 246] on span "[GEOGRAPHIC_DATA] , [GEOGRAPHIC_DATA] of [GEOGRAPHIC_DATA] , [GEOGRAPHIC_DATA]" at bounding box center [394, 250] width 229 height 30
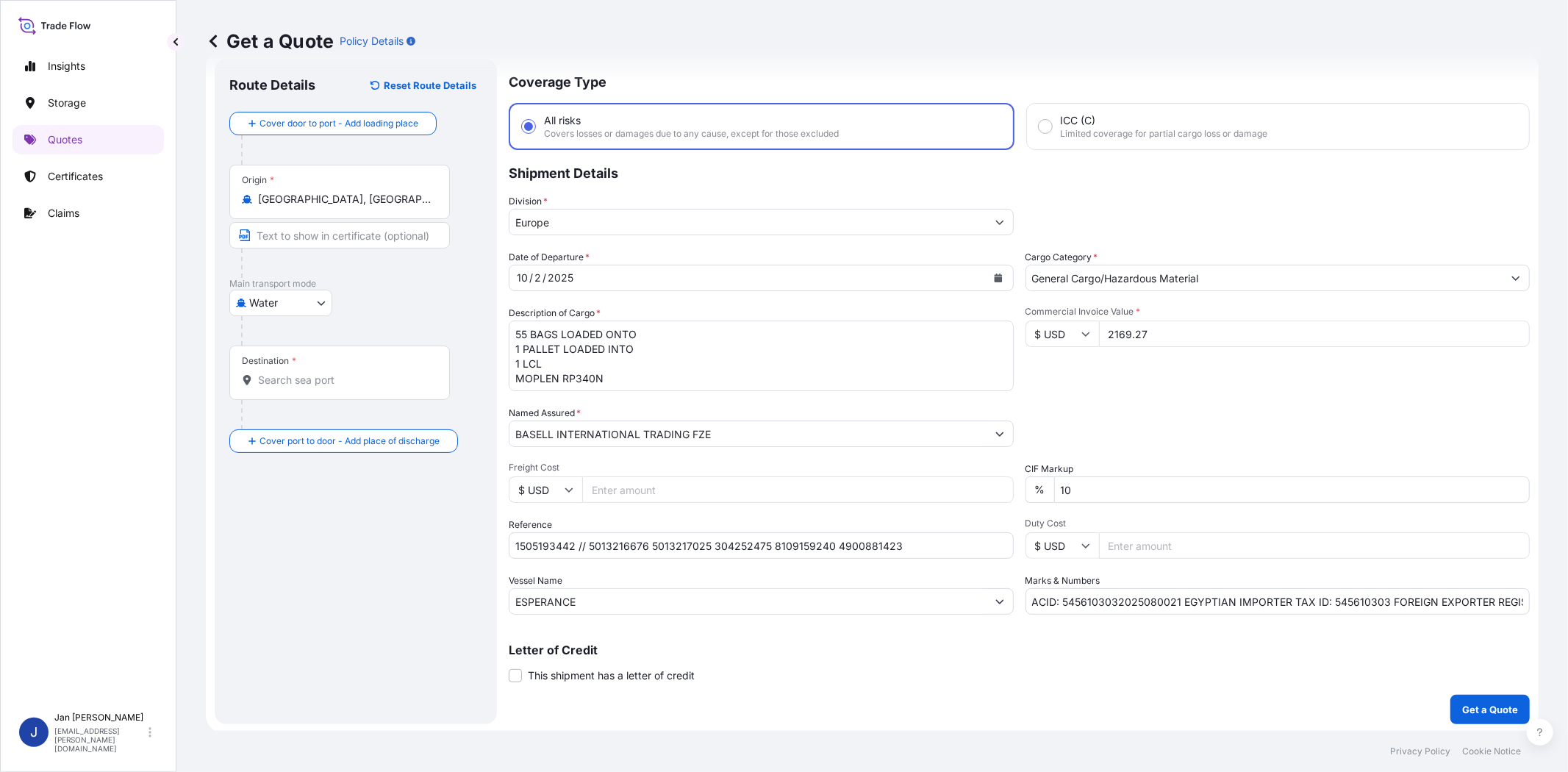
drag, startPoint x: 442, startPoint y: 202, endPoint x: 246, endPoint y: 199, distance: 196.0
click at [246, 199] on div "Origin * [GEOGRAPHIC_DATA], [GEOGRAPHIC_DATA] of [GEOGRAPHIC_DATA], [GEOGRAPHIC…" at bounding box center [340, 192] width 220 height 55
click at [269, 213] on div "Origin * [GEOGRAPHIC_DATA], [GEOGRAPHIC_DATA] of [GEOGRAPHIC_DATA], [GEOGRAPHIC…" at bounding box center [340, 192] width 220 height 55
click at [269, 207] on input "[GEOGRAPHIC_DATA], [GEOGRAPHIC_DATA] of [GEOGRAPHIC_DATA], [GEOGRAPHIC_DATA]" at bounding box center [345, 199] width 174 height 14
drag, startPoint x: 428, startPoint y: 197, endPoint x: 262, endPoint y: 193, distance: 166.0
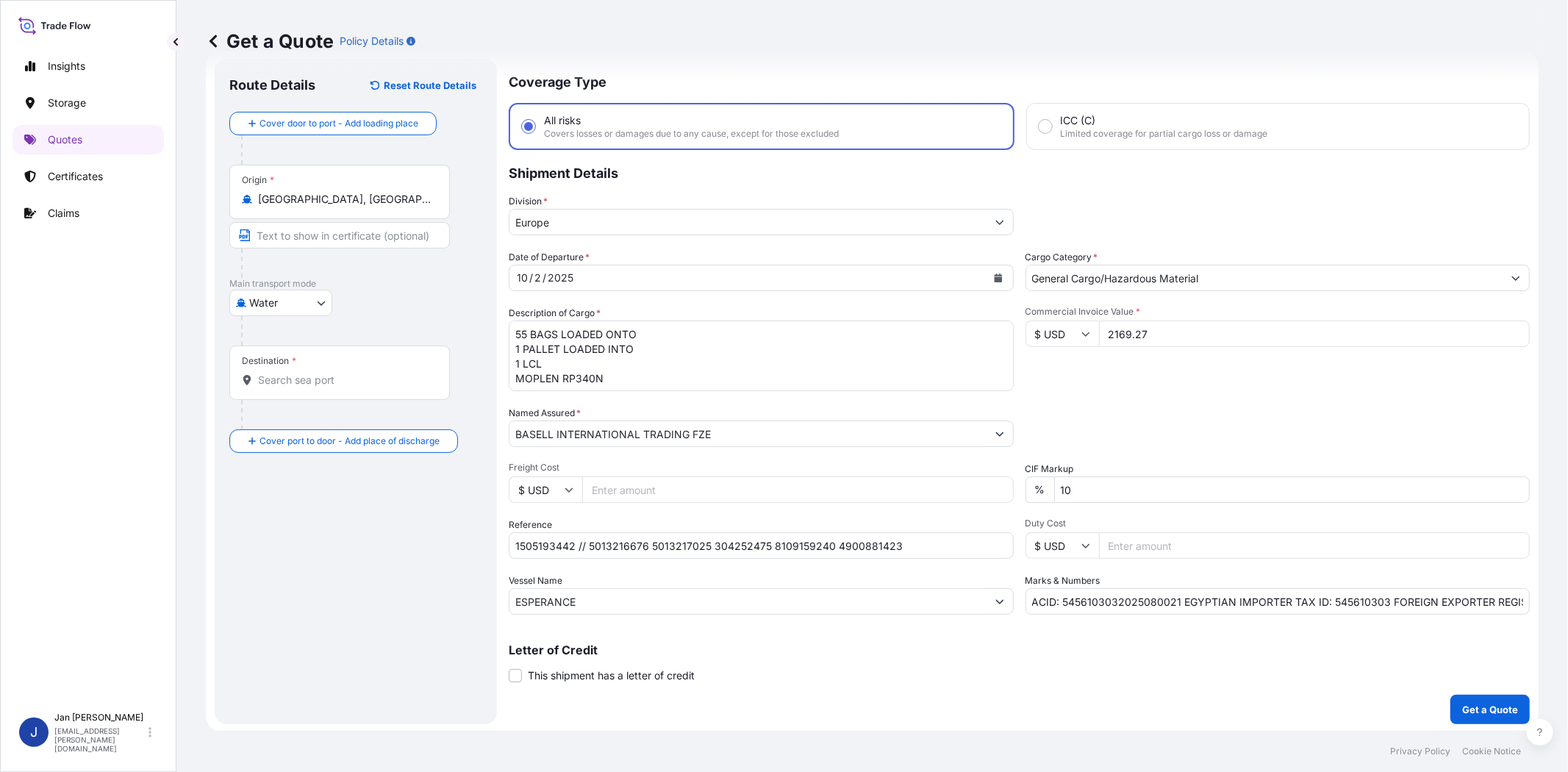
click at [262, 193] on div "Origin * [GEOGRAPHIC_DATA], [GEOGRAPHIC_DATA] of [GEOGRAPHIC_DATA], [GEOGRAPHIC…" at bounding box center [340, 192] width 220 height 55
click at [262, 193] on input "[GEOGRAPHIC_DATA], [GEOGRAPHIC_DATA] of [GEOGRAPHIC_DATA], [GEOGRAPHIC_DATA]" at bounding box center [345, 199] width 174 height 14
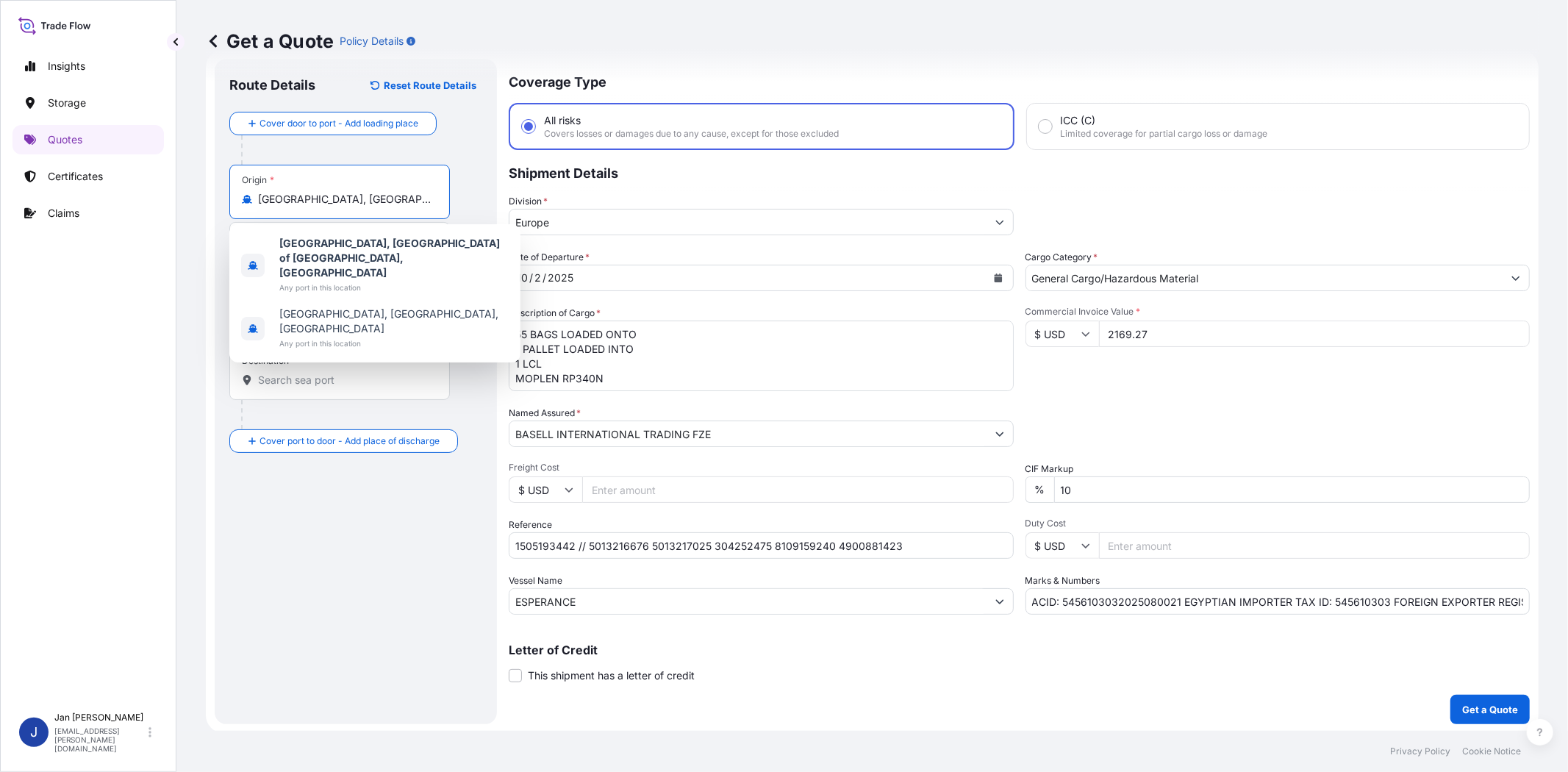
scroll to position [0, 22]
click at [282, 197] on input "[GEOGRAPHIC_DATA], [GEOGRAPHIC_DATA] of [GEOGRAPHIC_DATA], [GEOGRAPHIC_DATA]" at bounding box center [345, 199] width 174 height 14
drag, startPoint x: 284, startPoint y: 197, endPoint x: 465, endPoint y: 202, distance: 181.1
click at [465, 202] on div "Origin * [GEOGRAPHIC_DATA], [GEOGRAPHIC_DATA] of [GEOGRAPHIC_DATA], [GEOGRAPHIC…" at bounding box center [356, 221] width 253 height 113
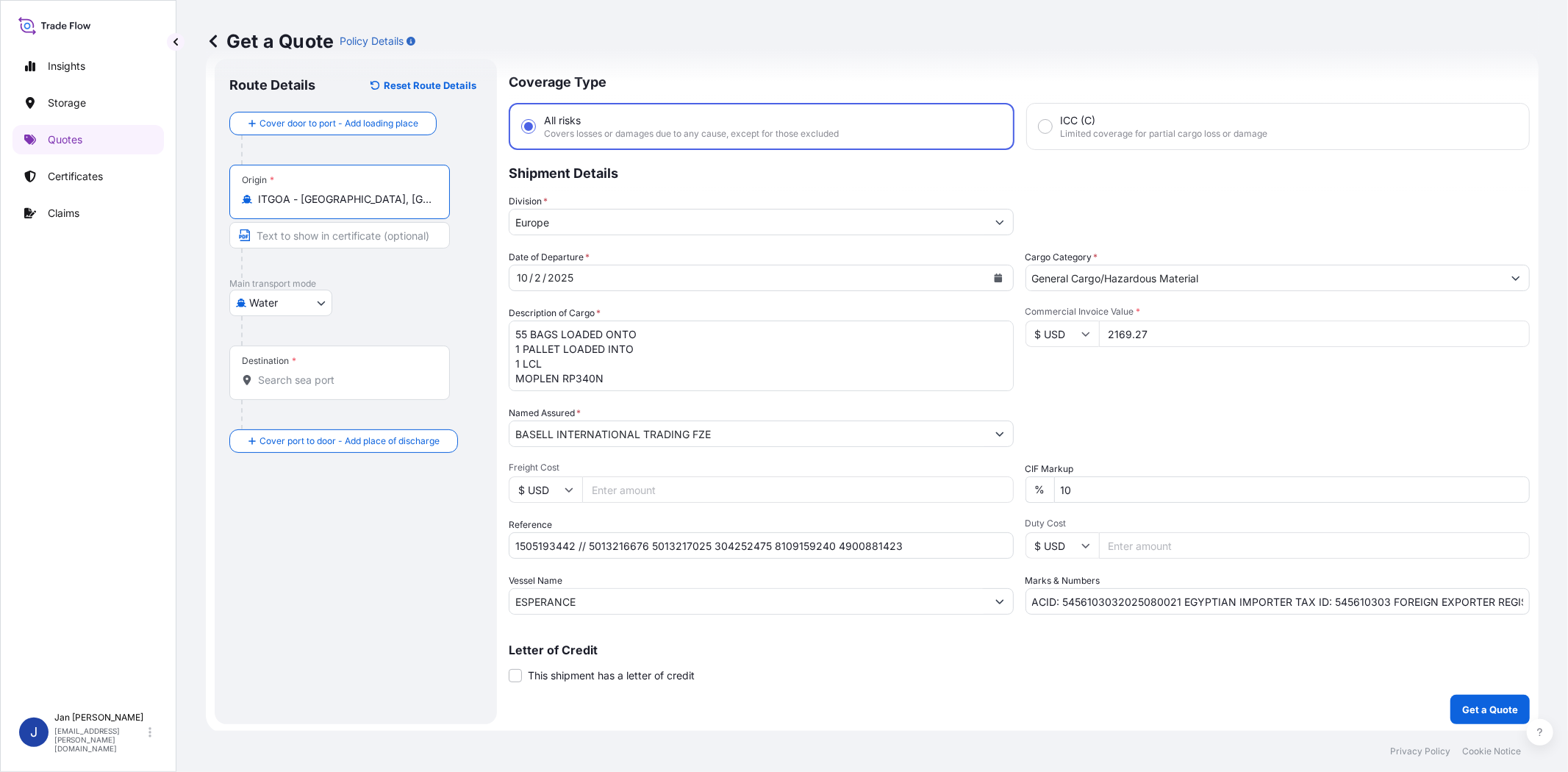
type input "ITGOA - [GEOGRAPHIC_DATA], [GEOGRAPHIC_DATA]"
click at [364, 373] on input "Destination *" at bounding box center [345, 380] width 174 height 14
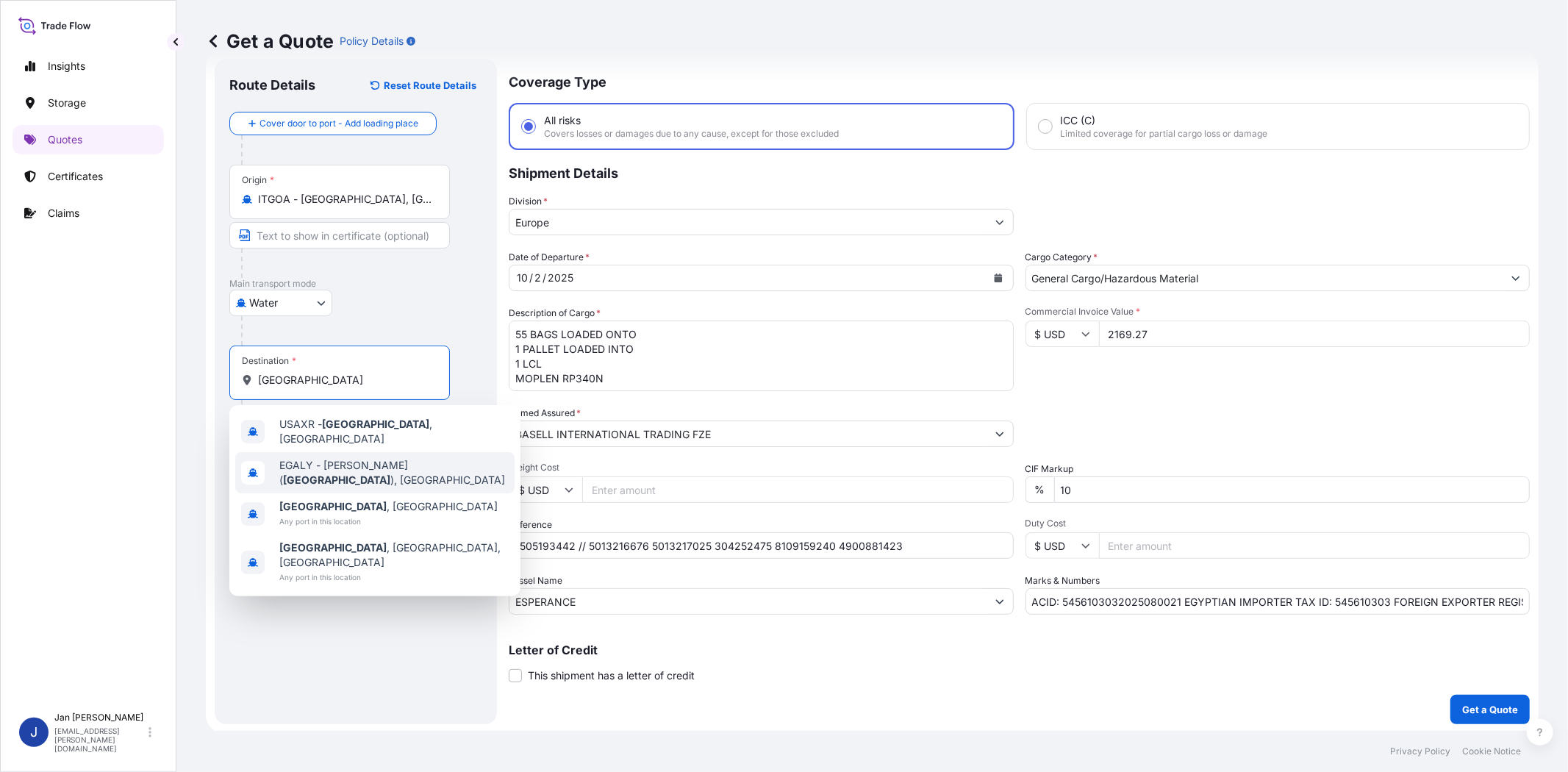
click at [366, 468] on span "[PERSON_NAME] ( [GEOGRAPHIC_DATA] ), [GEOGRAPHIC_DATA]" at bounding box center [394, 472] width 229 height 30
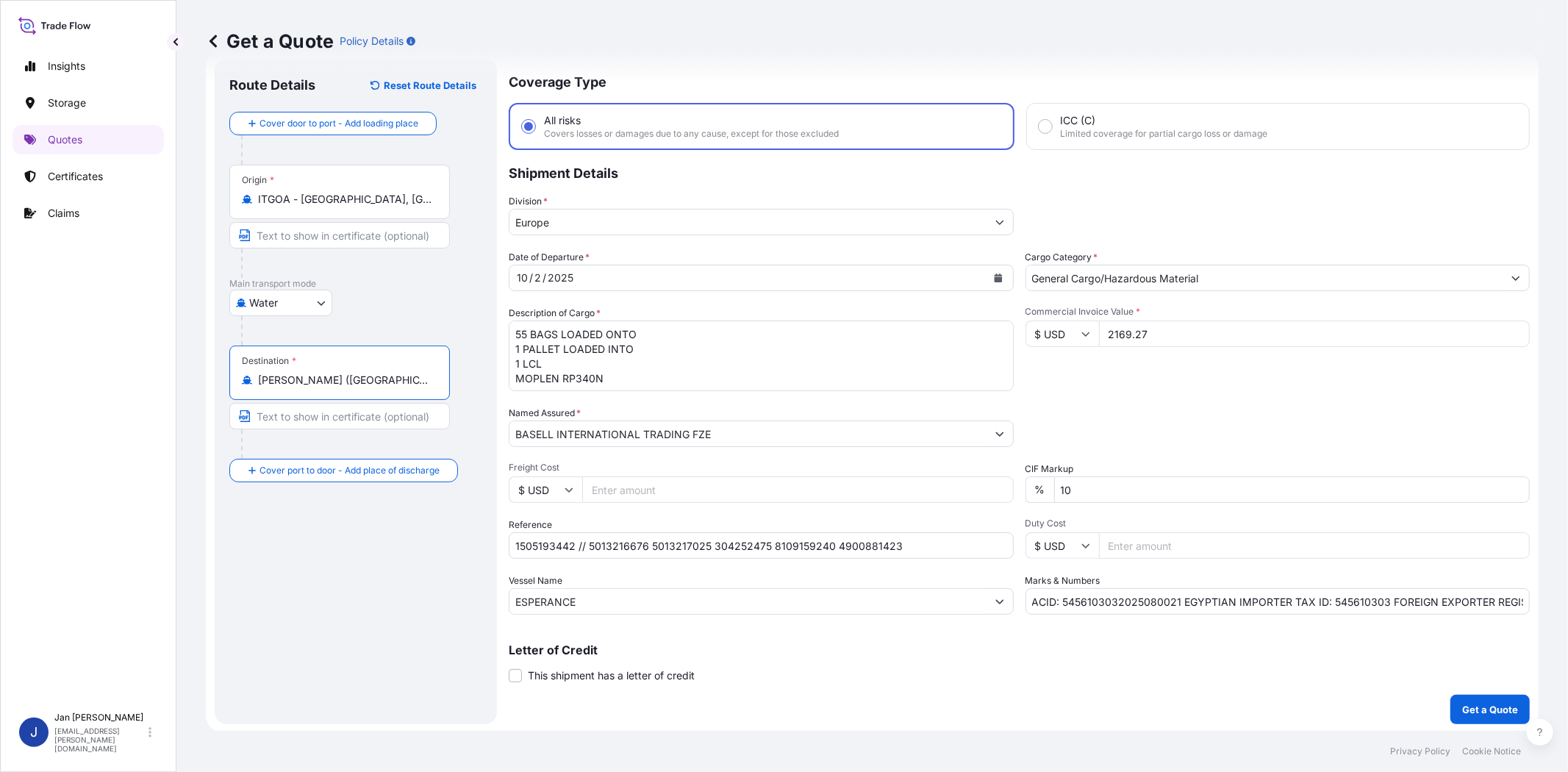
type input "[PERSON_NAME] ([GEOGRAPHIC_DATA]), [GEOGRAPHIC_DATA]"
click at [358, 571] on div "Route Details Reset Route Details Cover door to port - Add loading place Place …" at bounding box center [356, 391] width 253 height 636
click at [1473, 710] on p "Get a Quote" at bounding box center [1490, 709] width 56 height 14
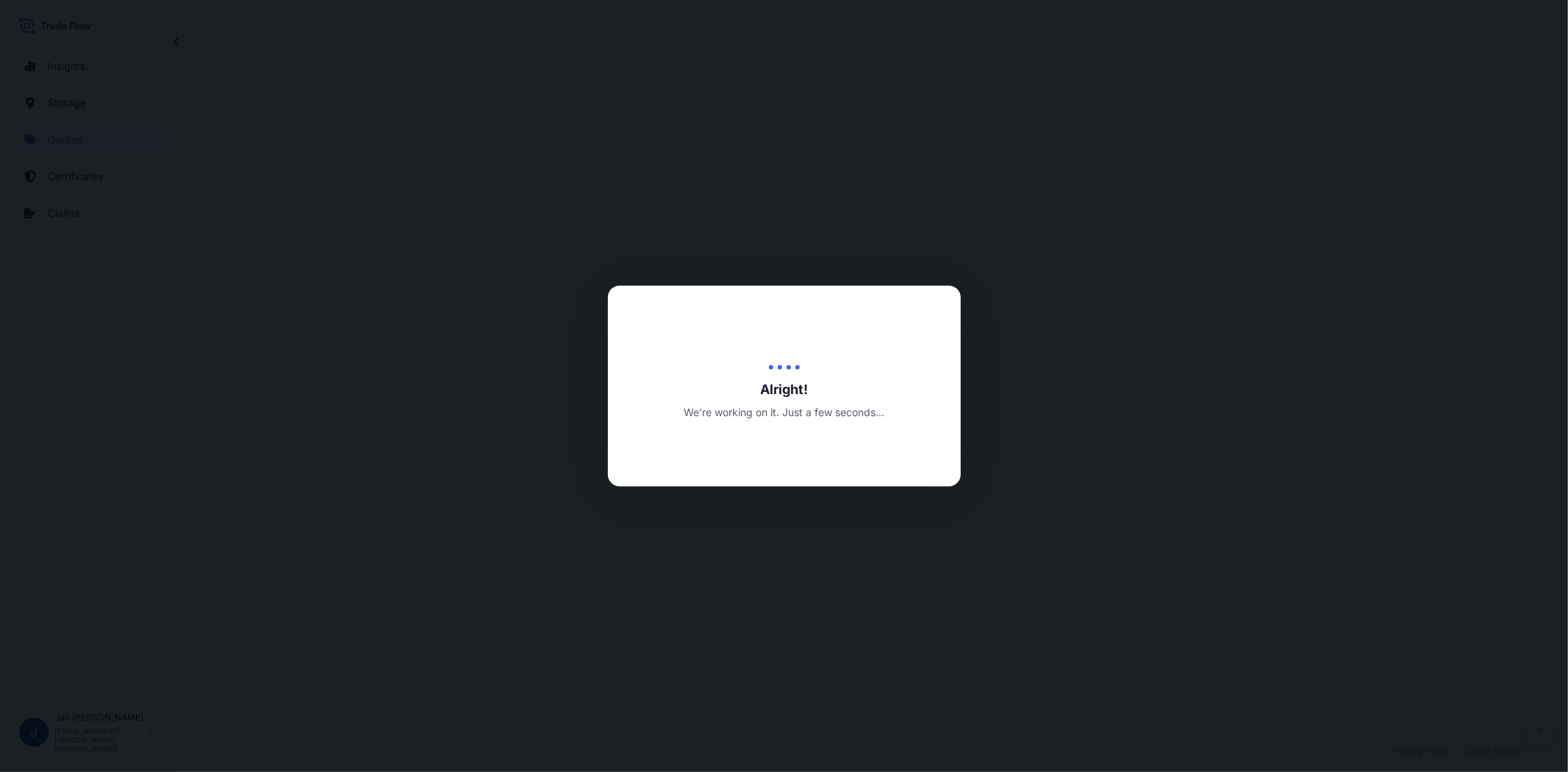
select select "Water"
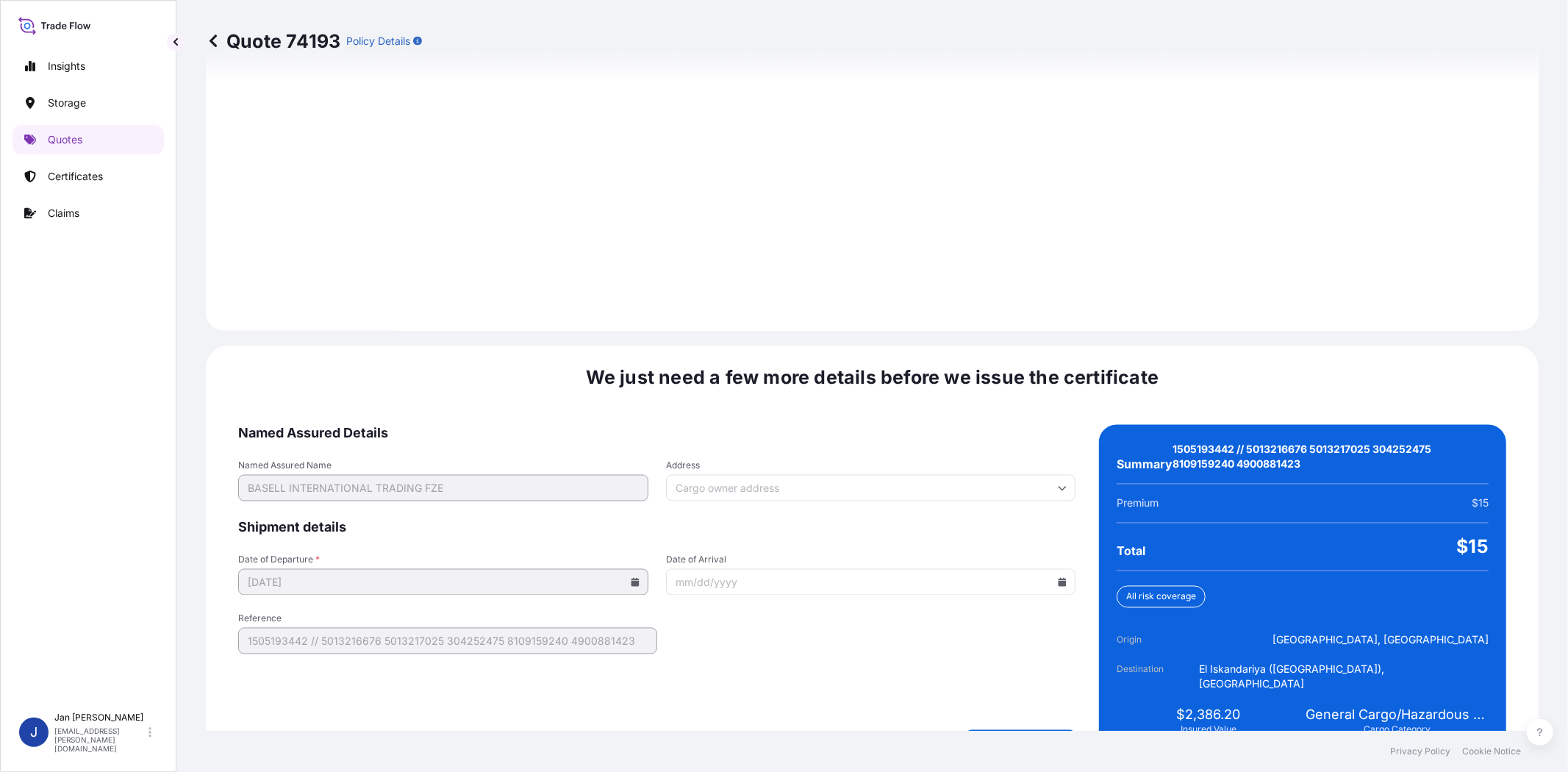
scroll to position [1981, 0]
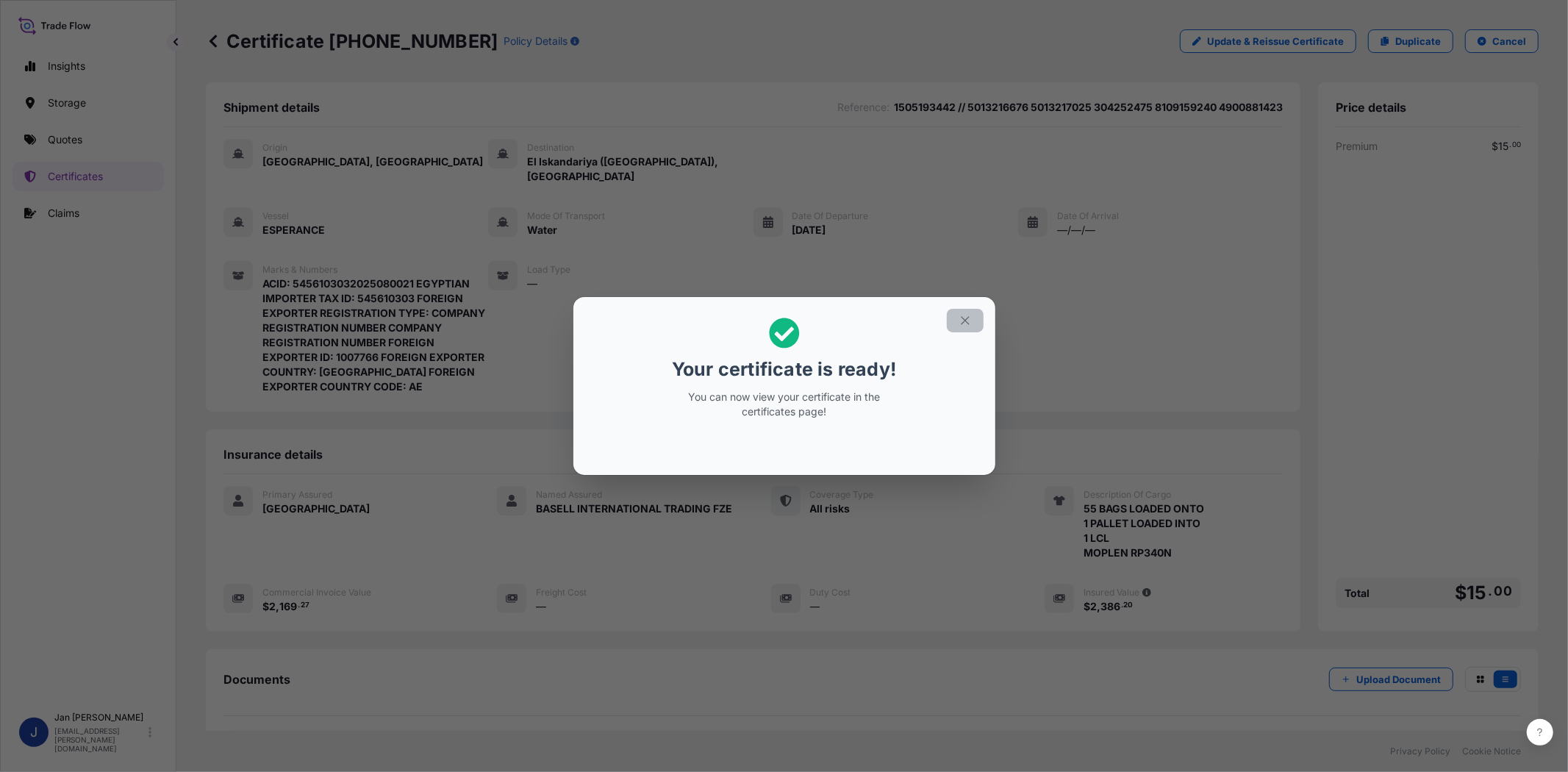
click at [969, 323] on icon "button" at bounding box center [965, 320] width 13 height 13
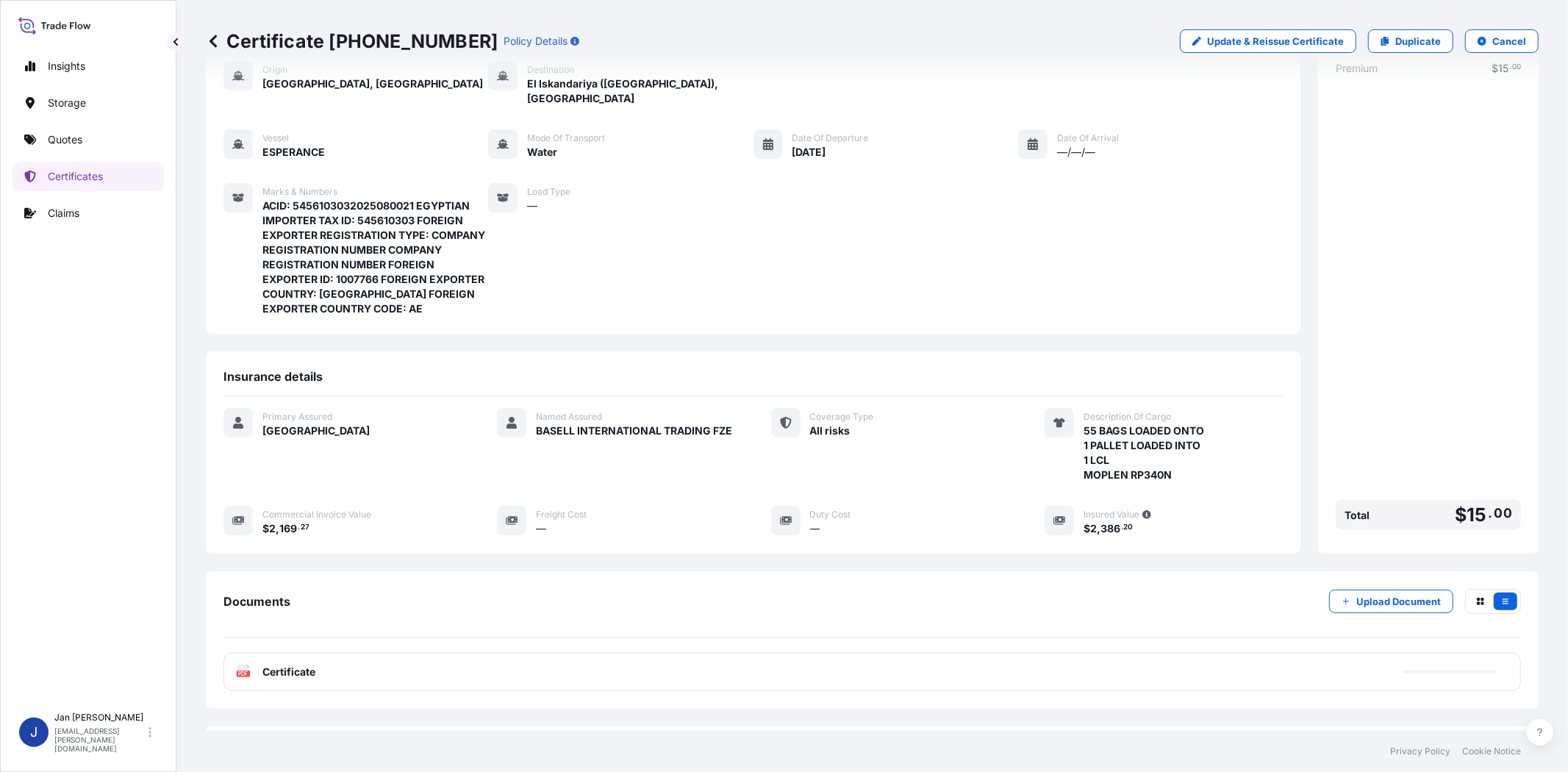
scroll to position [150, 0]
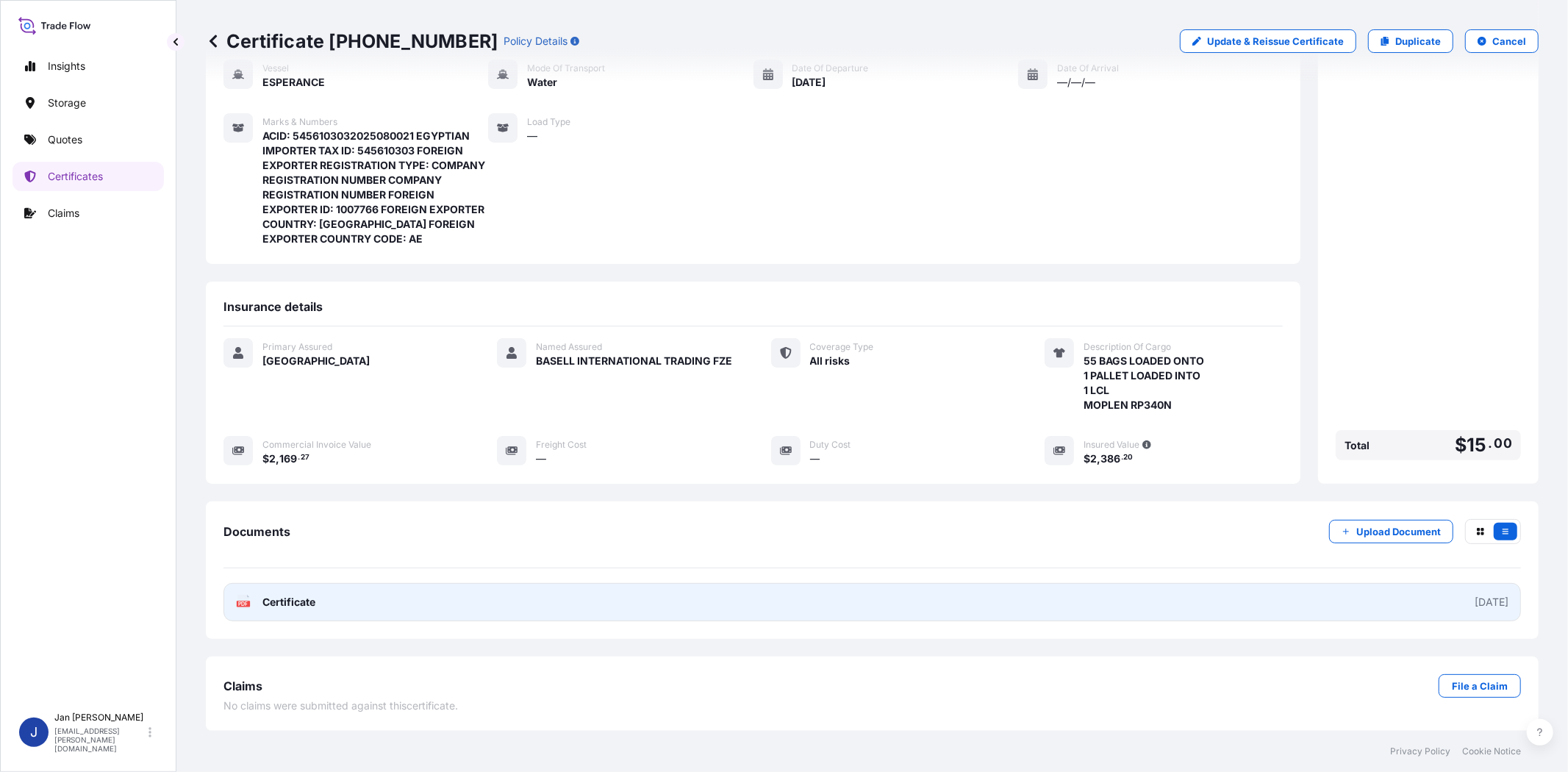
click at [245, 601] on text "PDF" at bounding box center [244, 604] width 10 height 5
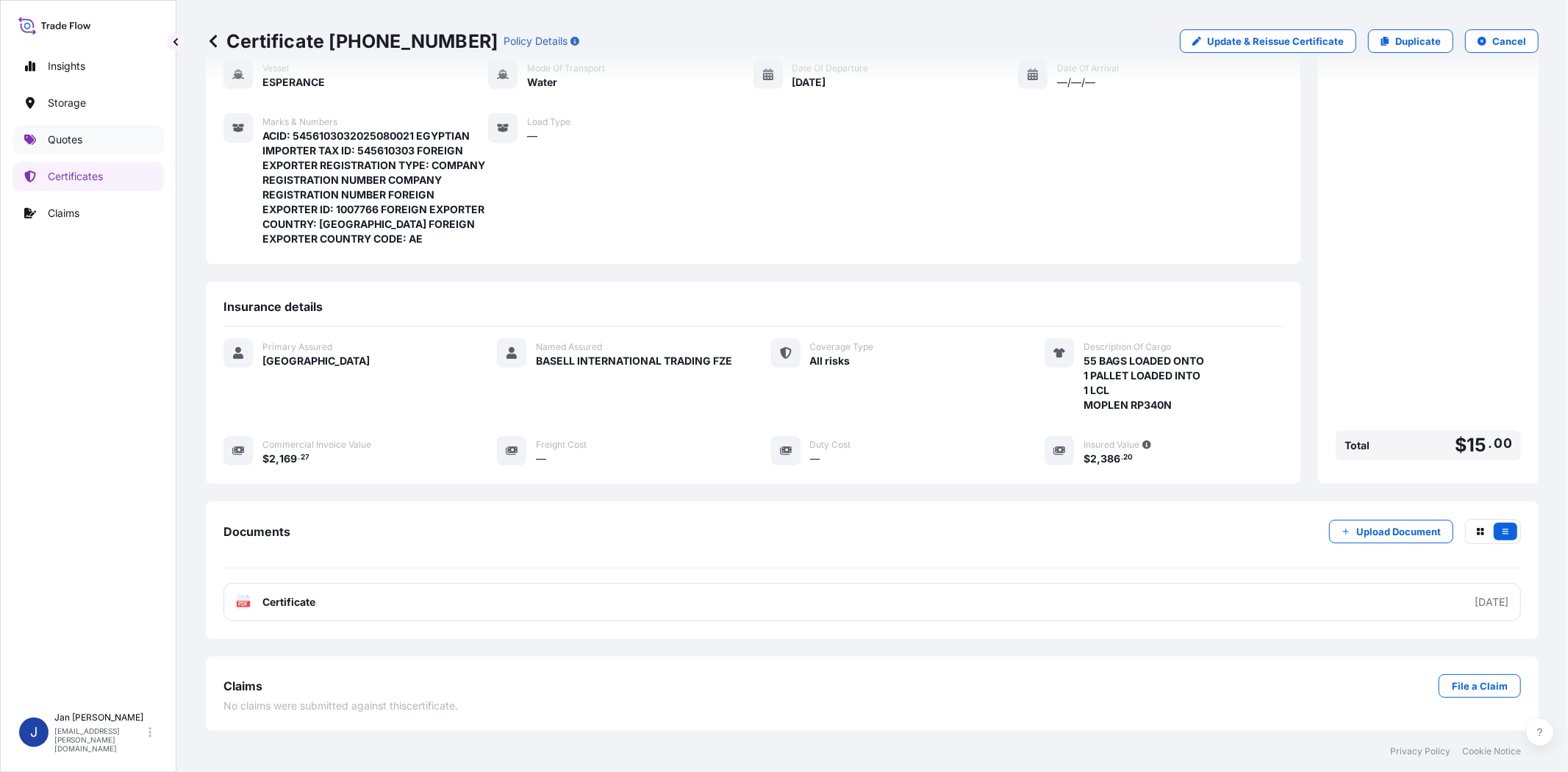
click at [100, 129] on link "Quotes" at bounding box center [88, 139] width 151 height 30
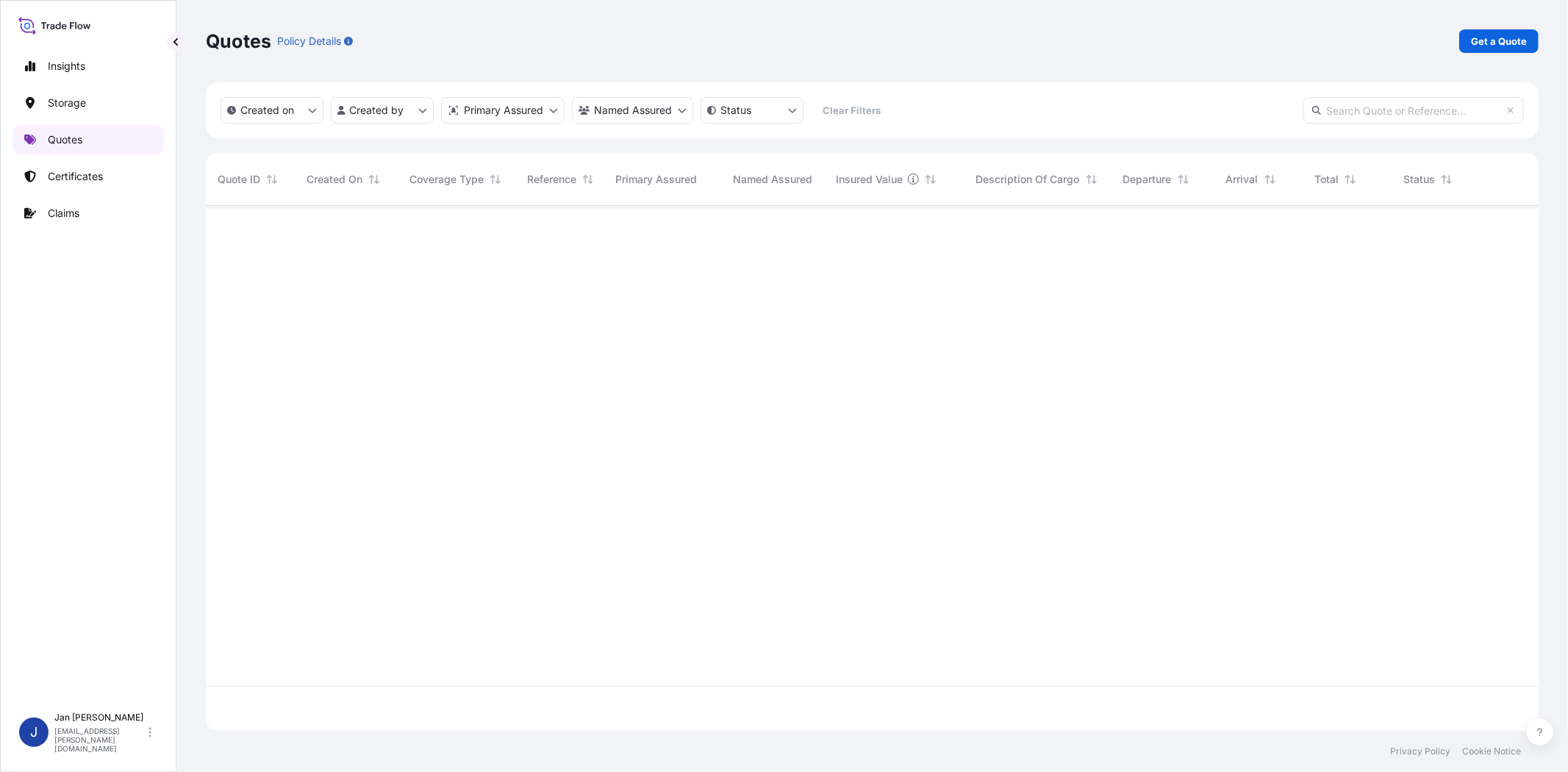
scroll to position [520, 1321]
